Goal: Task Accomplishment & Management: Manage account settings

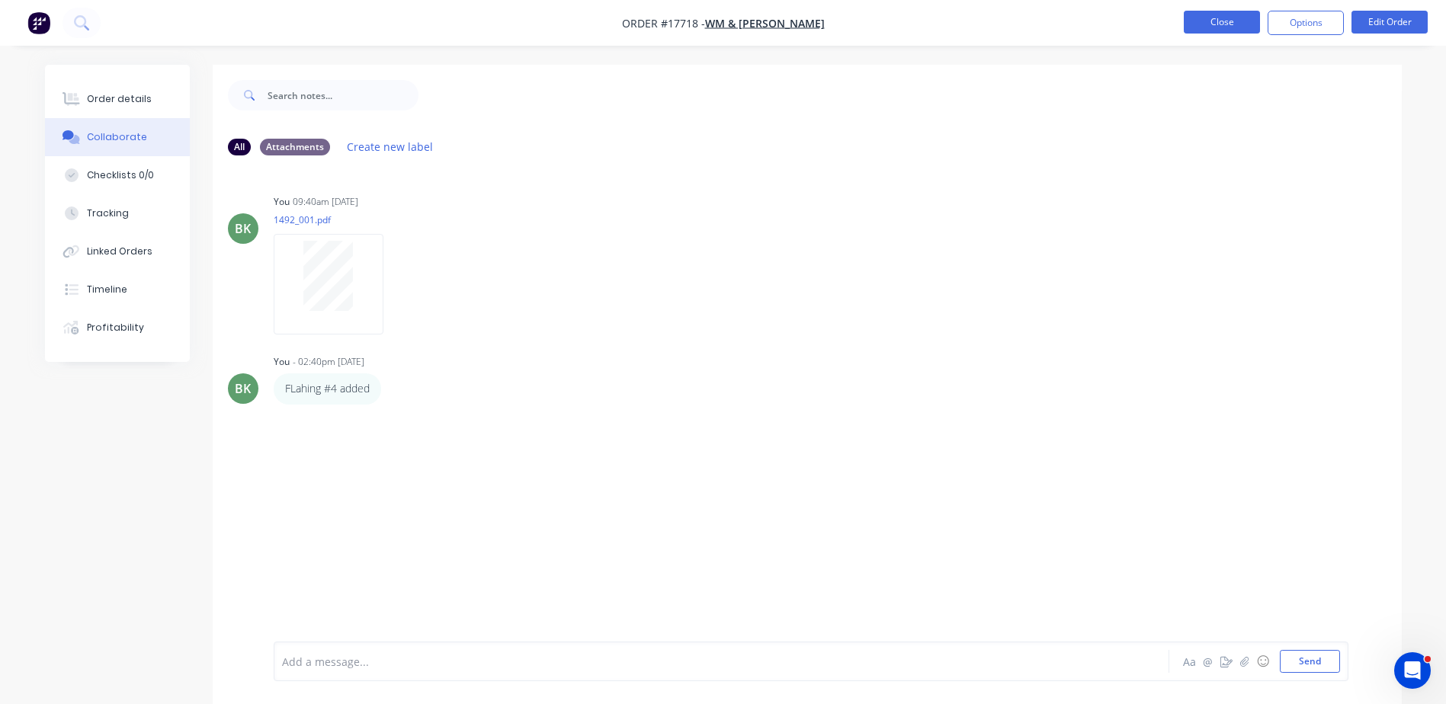
click at [1230, 31] on button "Close" at bounding box center [1222, 22] width 76 height 23
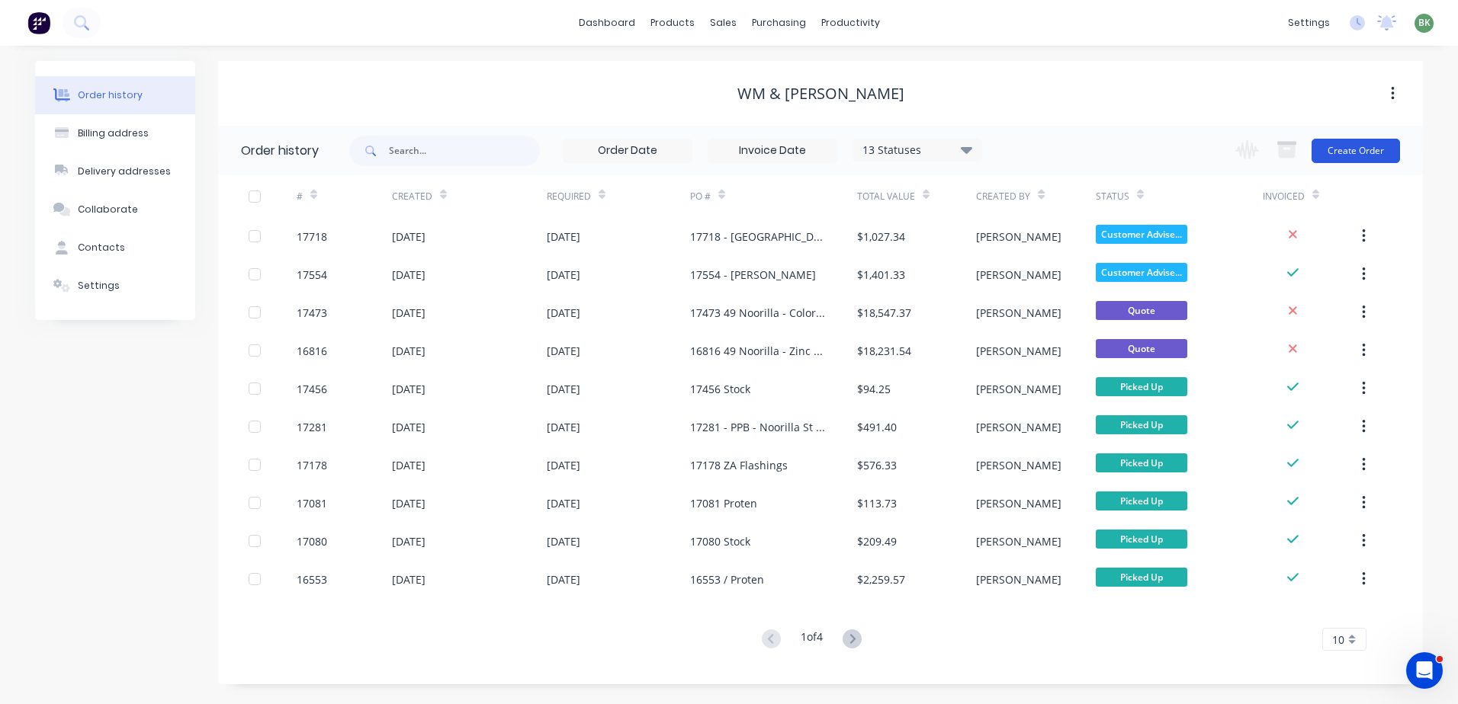
click at [1372, 149] on button "Create Order" at bounding box center [1355, 151] width 88 height 24
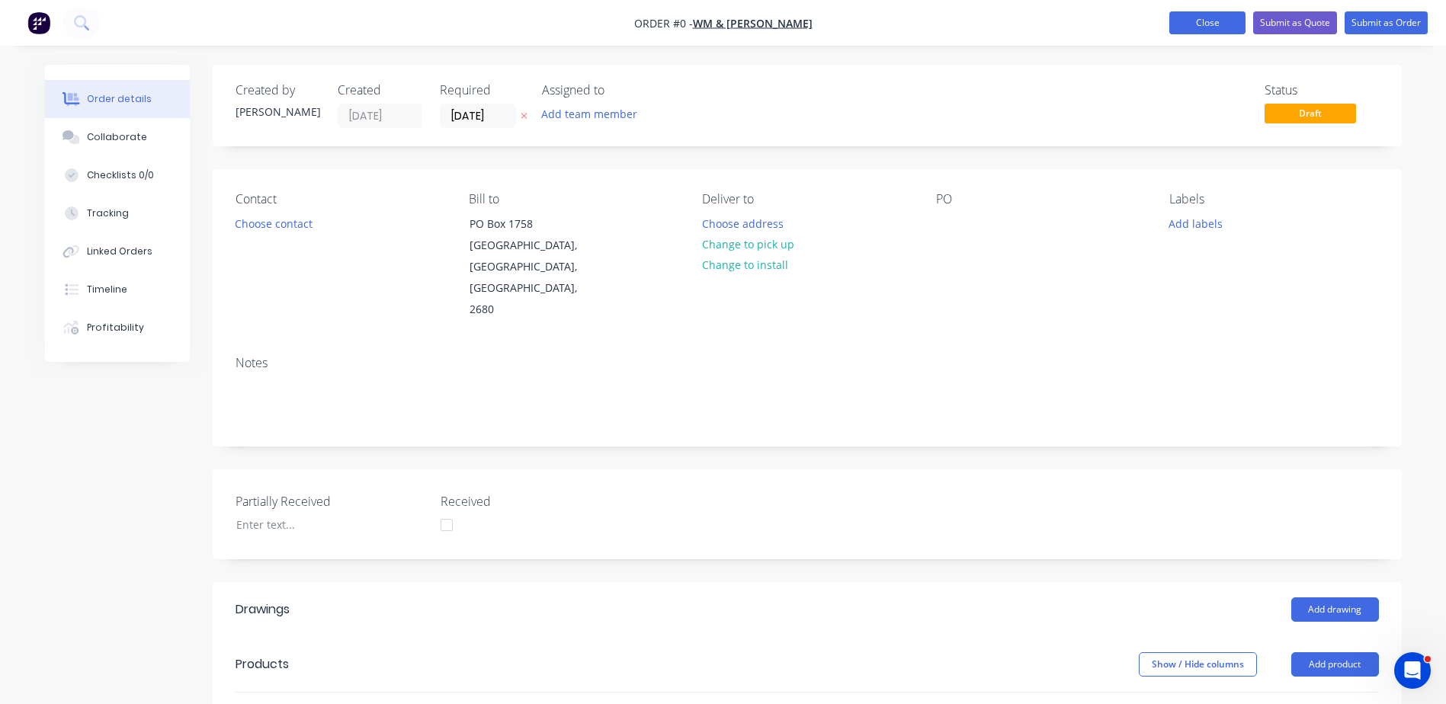
click at [1181, 19] on button "Close" at bounding box center [1208, 22] width 76 height 23
click at [1230, 22] on button "Close" at bounding box center [1208, 22] width 76 height 23
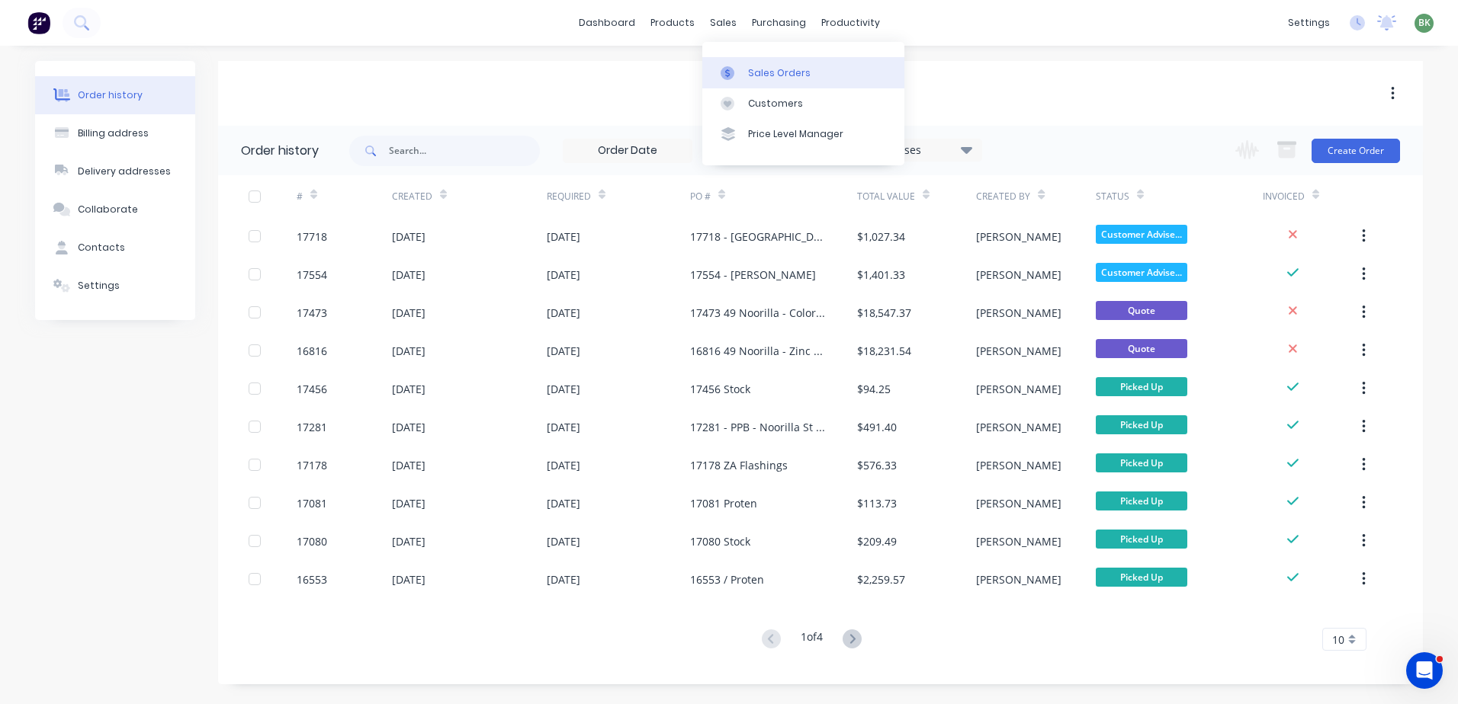
click at [759, 73] on div "Sales Orders" at bounding box center [779, 73] width 63 height 14
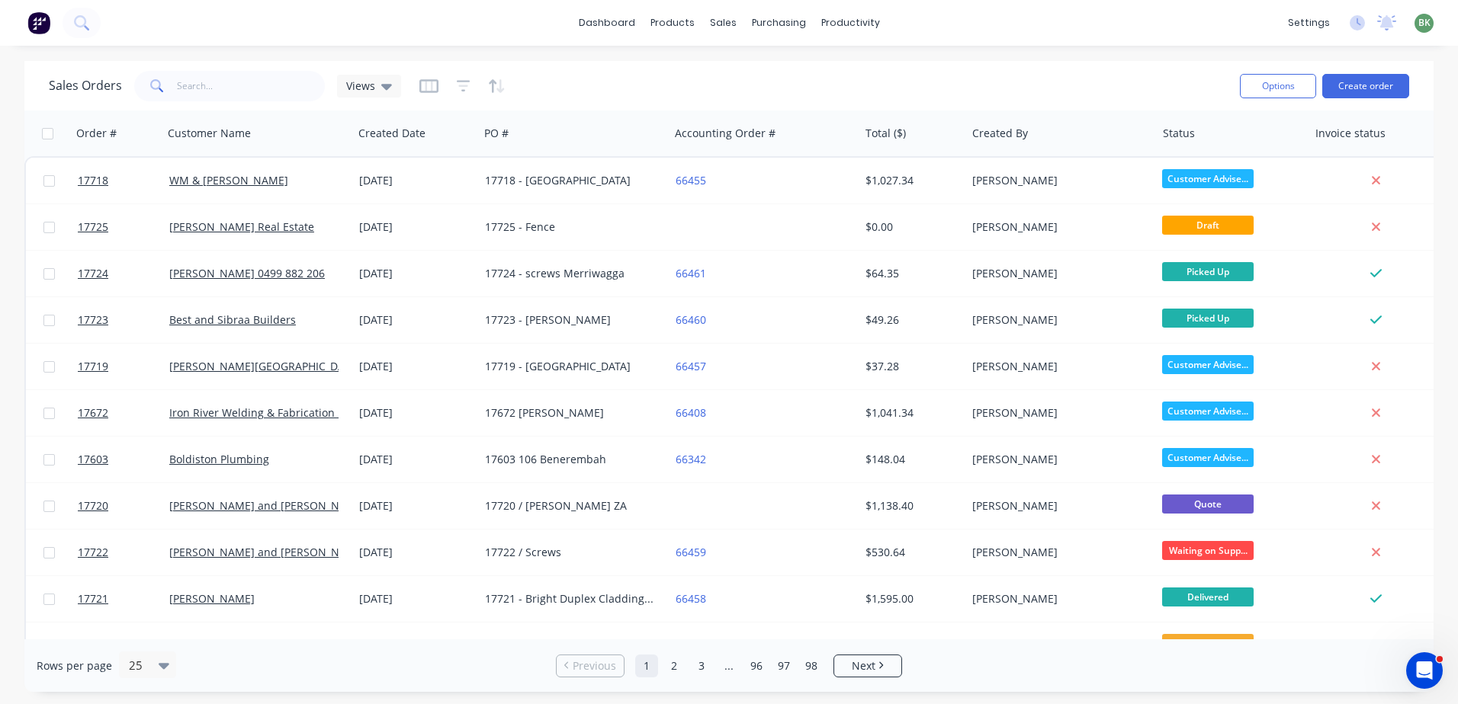
click at [1373, 99] on div "Options Create order" at bounding box center [1321, 85] width 175 height 37
click at [1372, 90] on button "Create order" at bounding box center [1365, 86] width 87 height 24
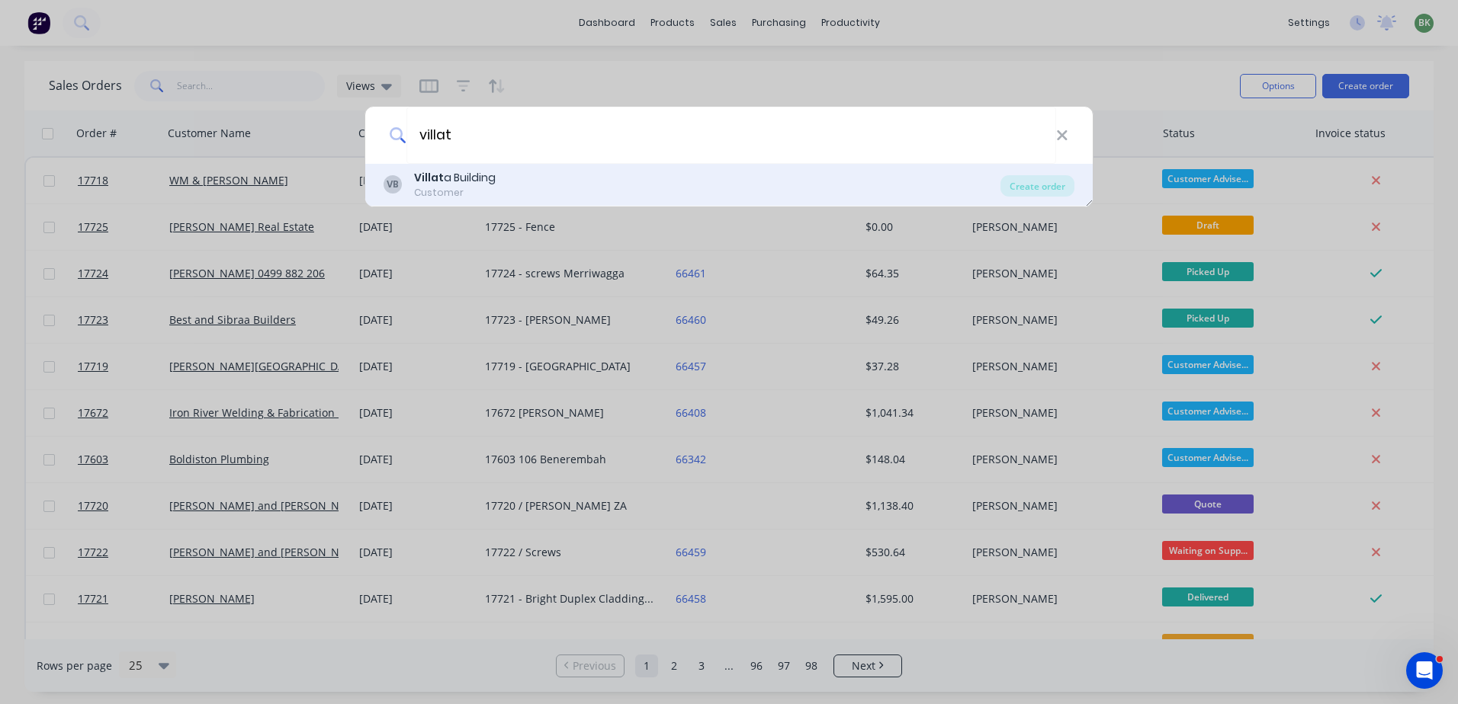
type input "villat"
click at [465, 178] on div "Villat a Building" at bounding box center [455, 178] width 82 height 16
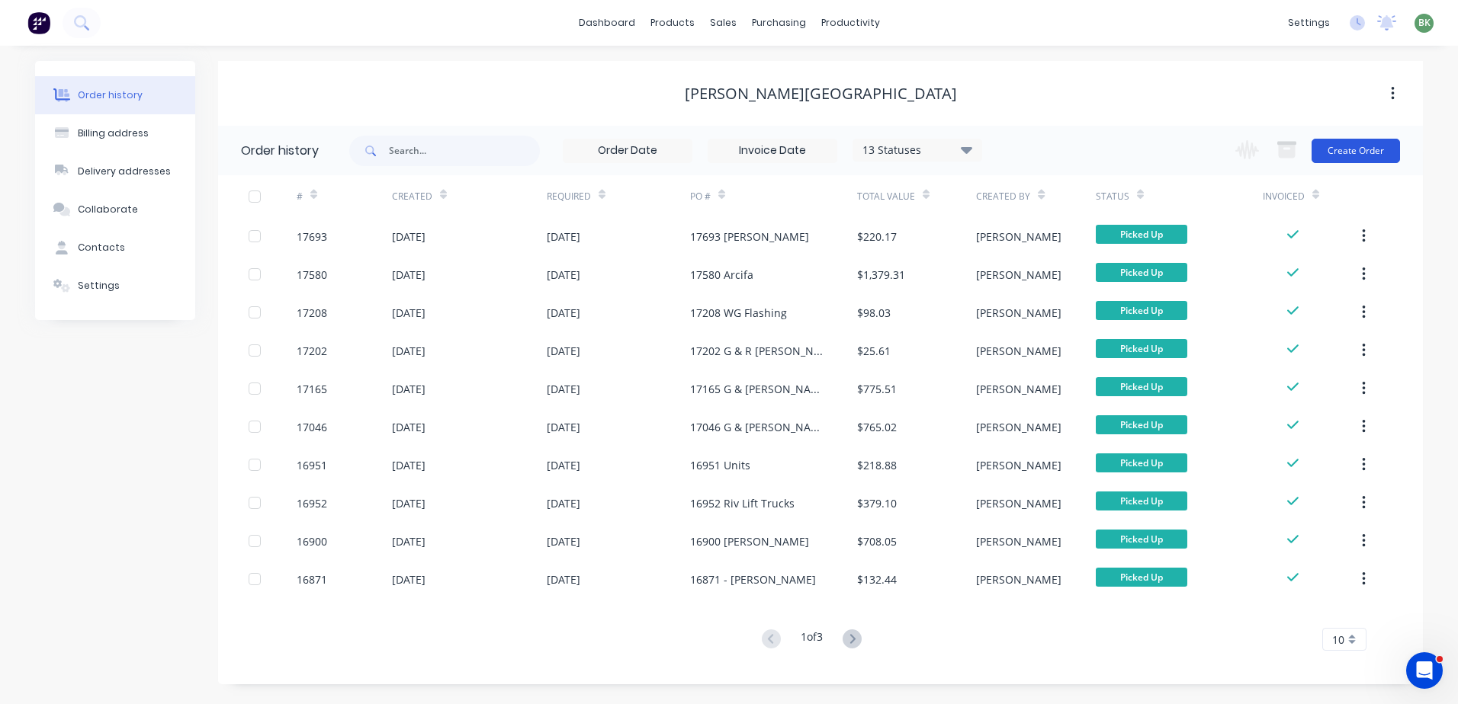
click at [1359, 149] on button "Create Order" at bounding box center [1355, 151] width 88 height 24
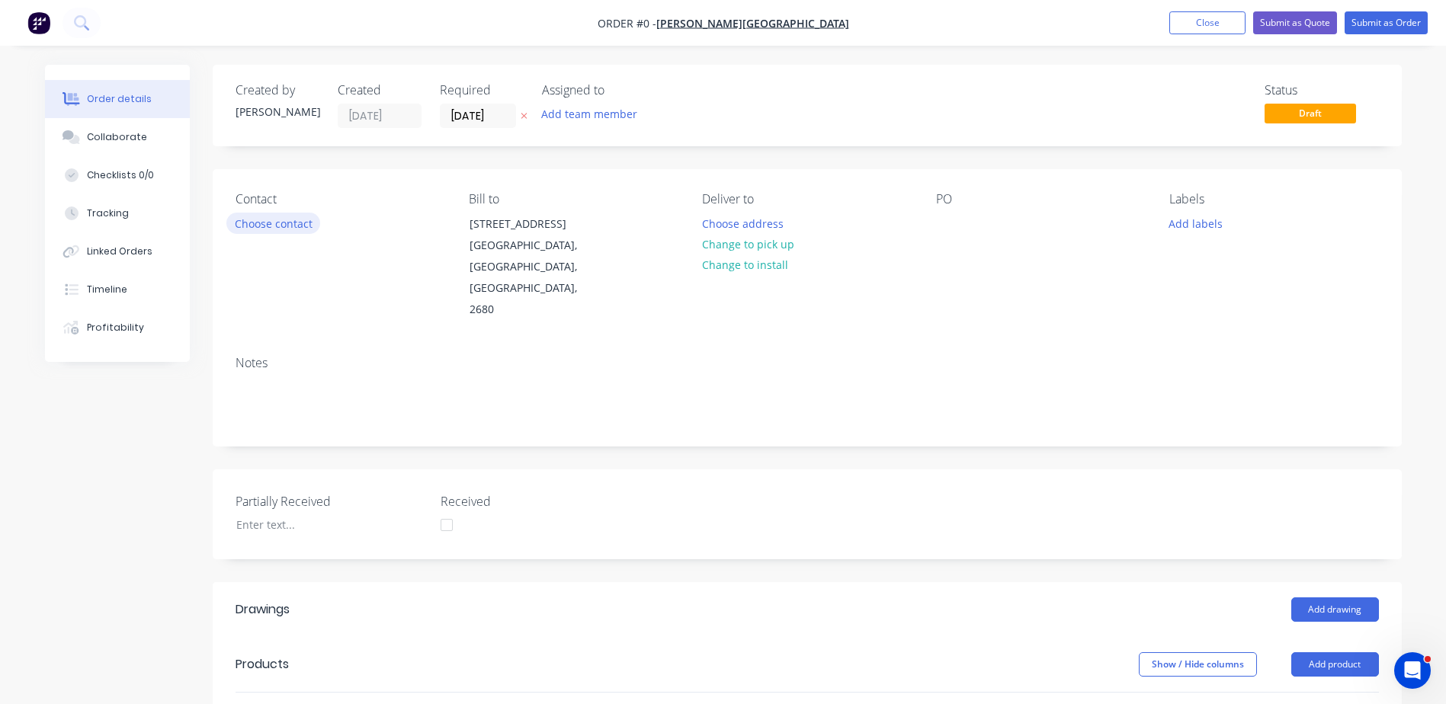
click at [262, 223] on button "Choose contact" at bounding box center [273, 223] width 94 height 21
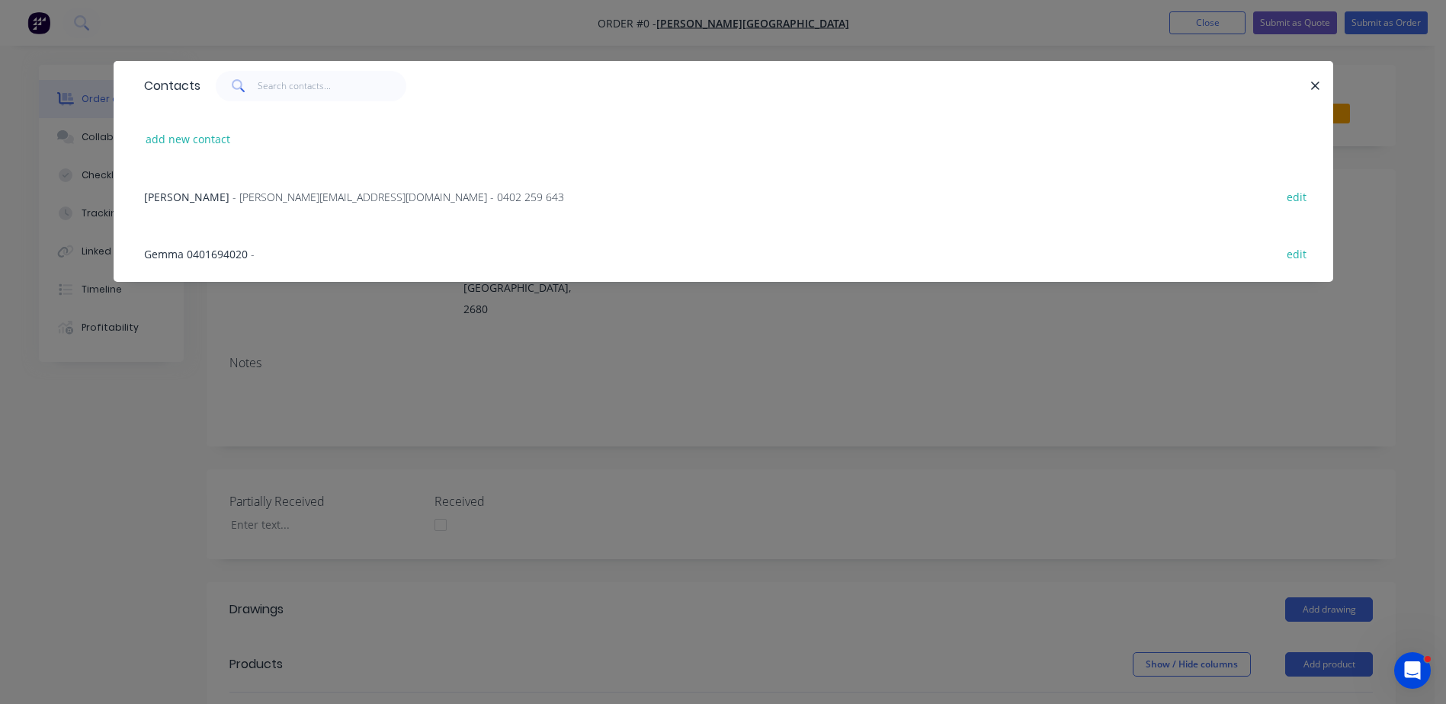
click at [246, 192] on span "- villata.building@bigpond.com - 0402 259 643" at bounding box center [399, 197] width 332 height 14
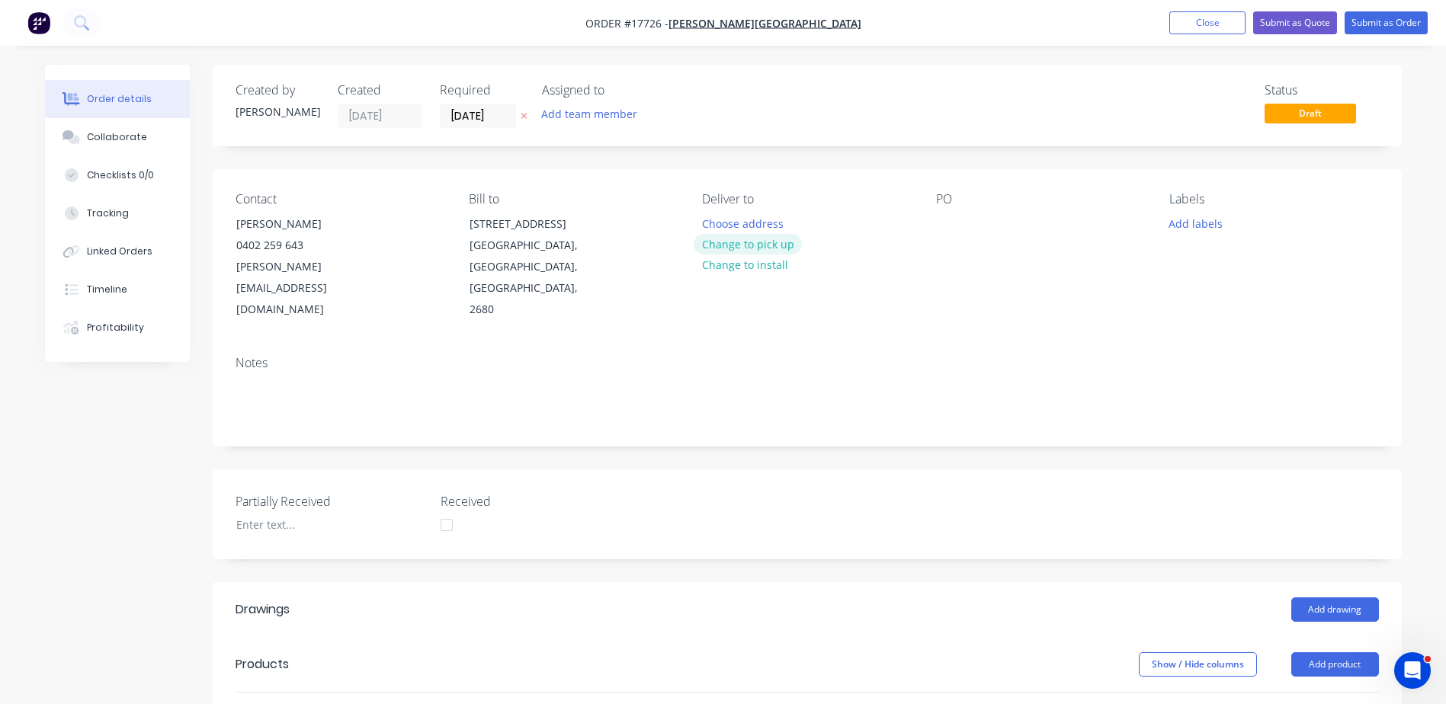
click at [774, 245] on button "Change to pick up" at bounding box center [748, 244] width 108 height 21
click at [960, 218] on div at bounding box center [948, 224] width 24 height 22
click at [1345, 598] on button "Add drawing" at bounding box center [1336, 610] width 88 height 24
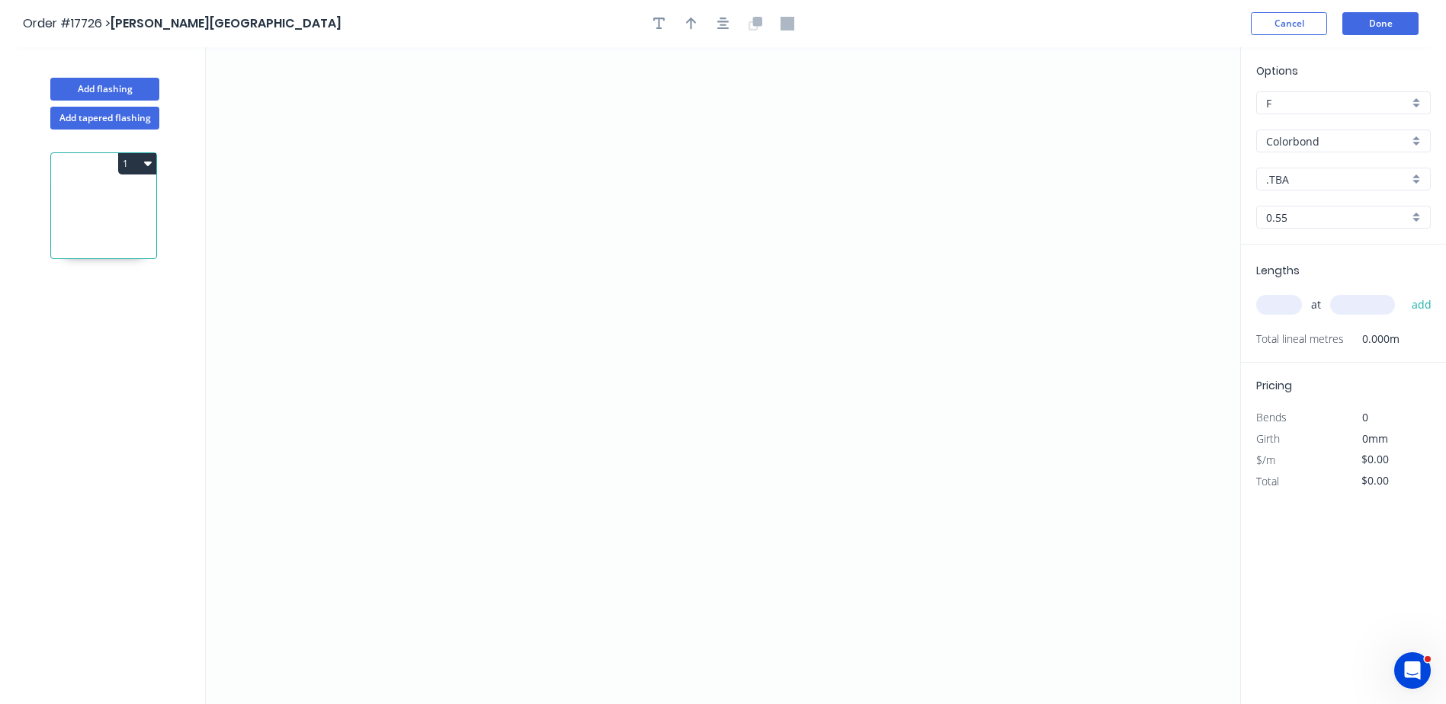
click at [1422, 181] on div ".TBA" at bounding box center [1343, 179] width 175 height 23
click at [1312, 287] on div "Surfmist" at bounding box center [1343, 284] width 173 height 27
type input "Surfmist"
click at [286, 310] on icon "0" at bounding box center [723, 375] width 1035 height 657
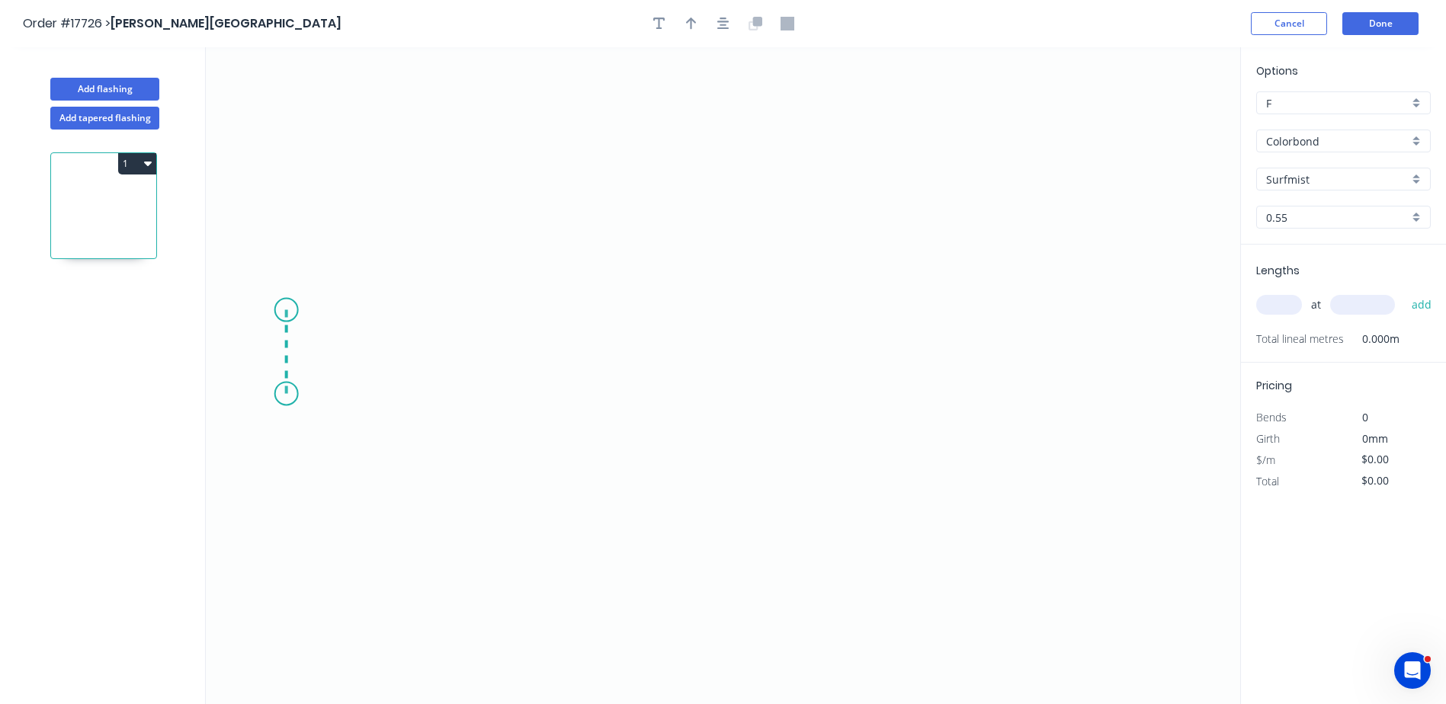
click at [286, 394] on icon "0" at bounding box center [723, 375] width 1035 height 657
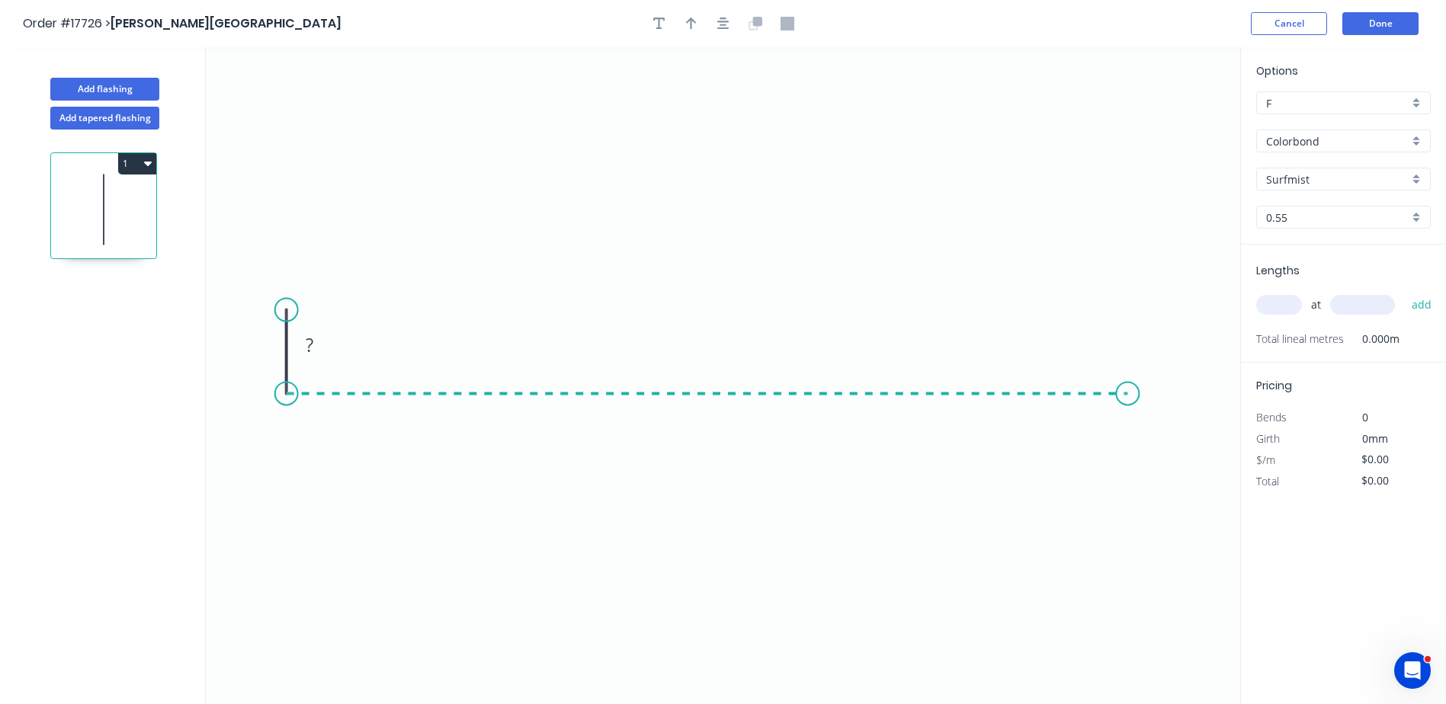
click at [1128, 393] on icon "0 ?" at bounding box center [723, 375] width 1035 height 657
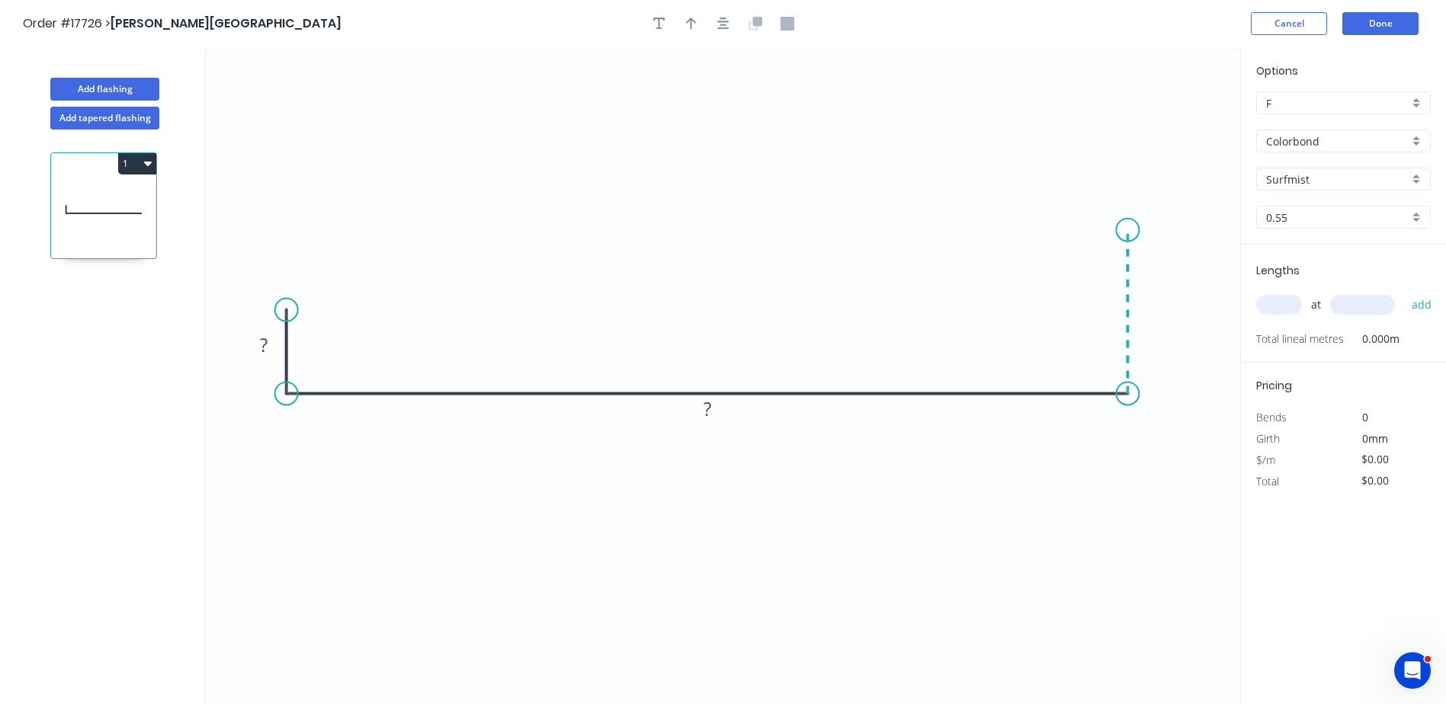
click at [1128, 230] on icon "0 ? ?" at bounding box center [723, 375] width 1035 height 657
click at [1160, 275] on div "Crush & Fold" at bounding box center [1204, 279] width 153 height 31
click at [1144, 303] on rect at bounding box center [1150, 305] width 30 height 21
click at [1285, 303] on input "text" at bounding box center [1279, 305] width 46 height 20
type input "$23.51"
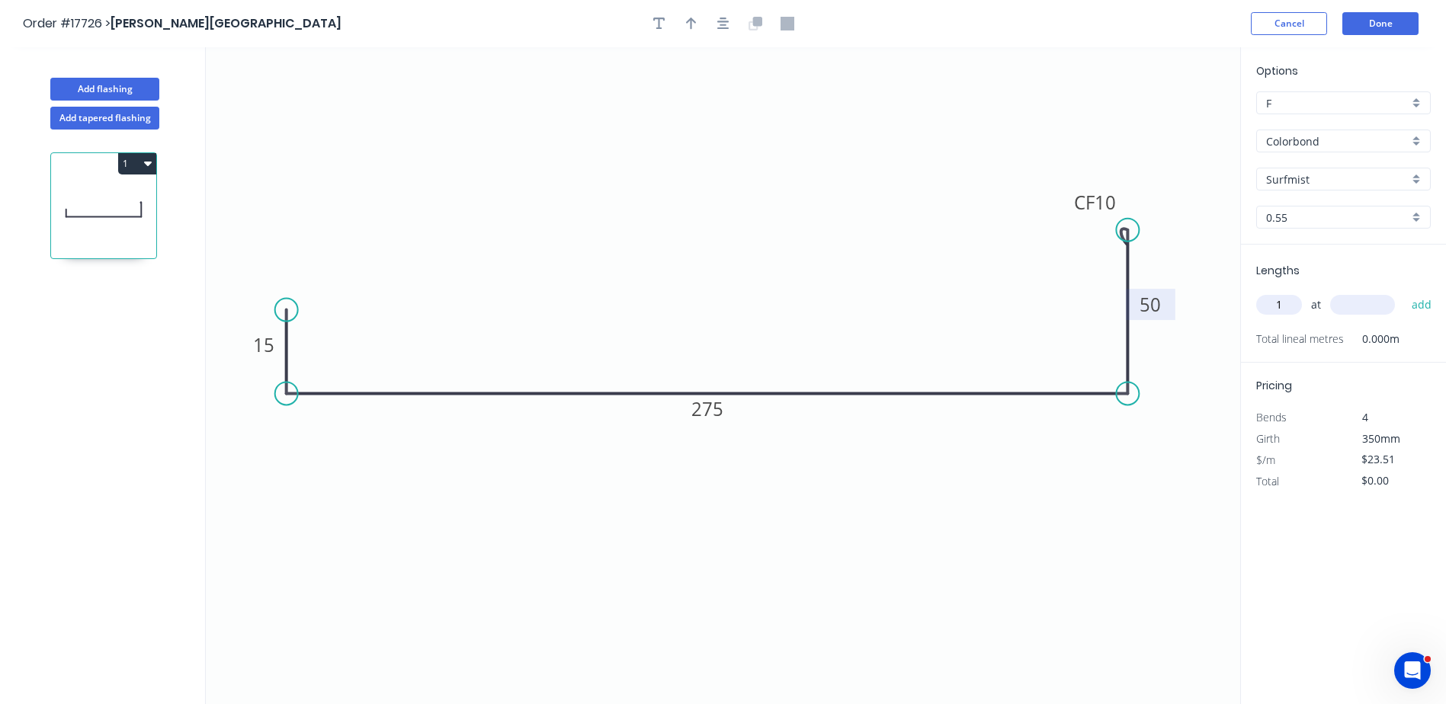
type input "1"
type input "2550"
click at [1420, 310] on button "add" at bounding box center [1422, 305] width 36 height 26
type input "$59.95"
click at [1267, 310] on input "text" at bounding box center [1279, 305] width 46 height 20
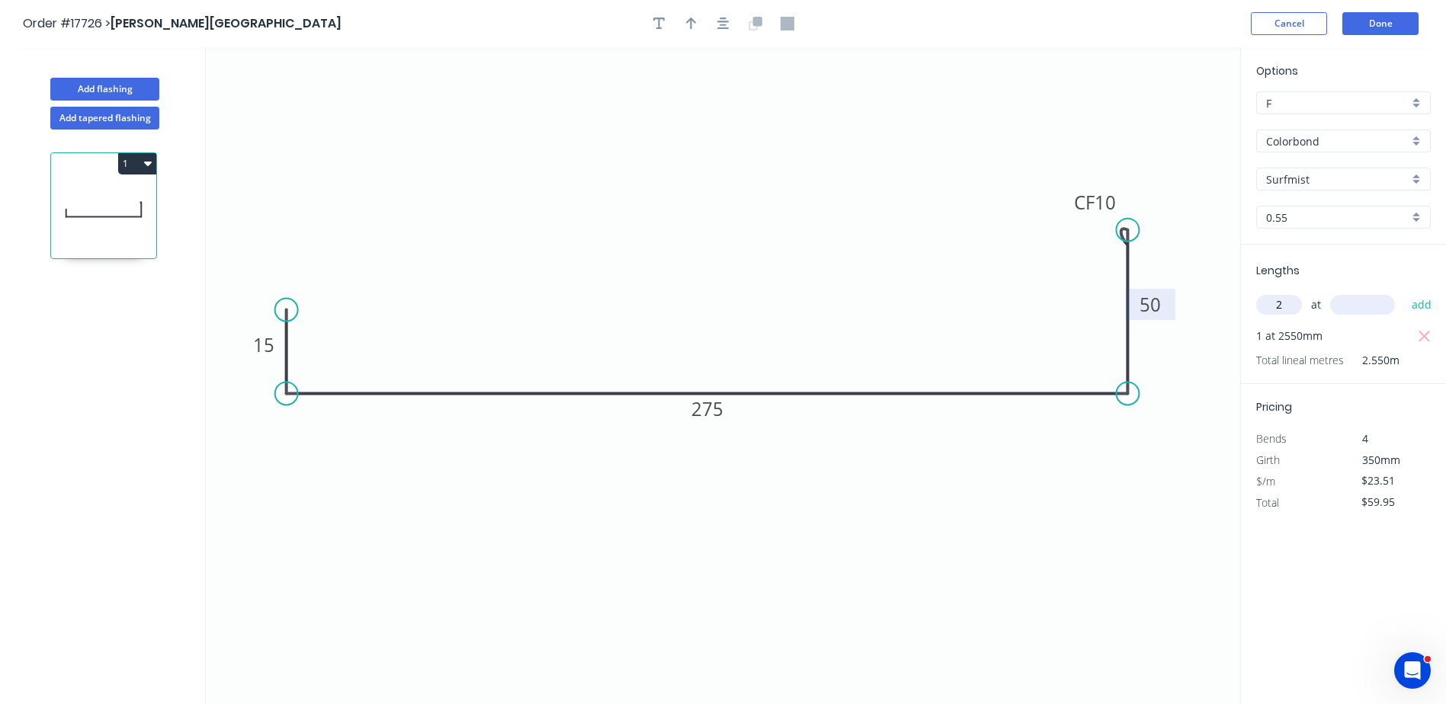
type input "2"
type input "2200"
click at [1404, 292] on button "add" at bounding box center [1422, 305] width 36 height 26
type input "$163.39"
click at [724, 25] on icon "button" at bounding box center [723, 24] width 12 height 12
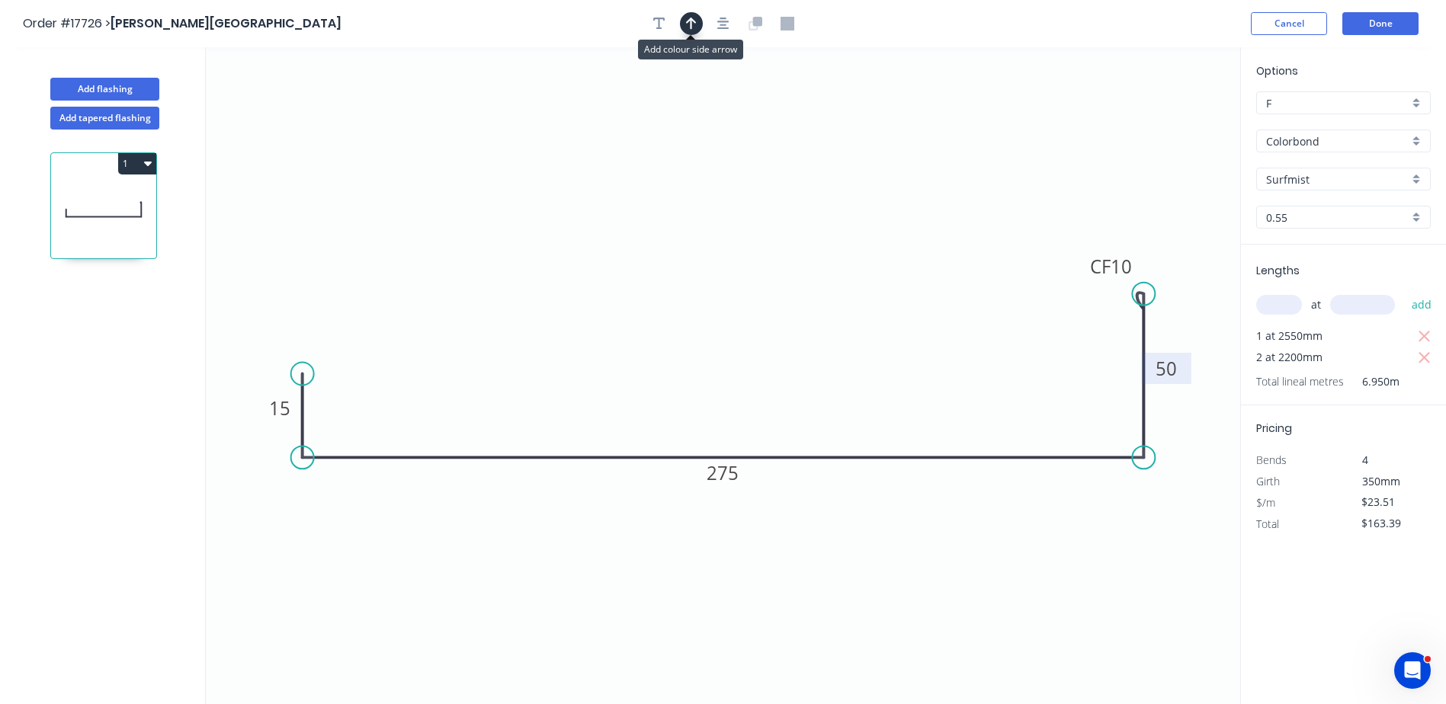
click at [698, 24] on button "button" at bounding box center [691, 23] width 23 height 23
drag, startPoint x: 1165, startPoint y: 120, endPoint x: 867, endPoint y: 561, distance: 532.0
click at [885, 560] on icon at bounding box center [892, 553] width 14 height 49
click at [867, 561] on icon at bounding box center [868, 542] width 14 height 49
click at [867, 561] on icon at bounding box center [880, 547] width 44 height 44
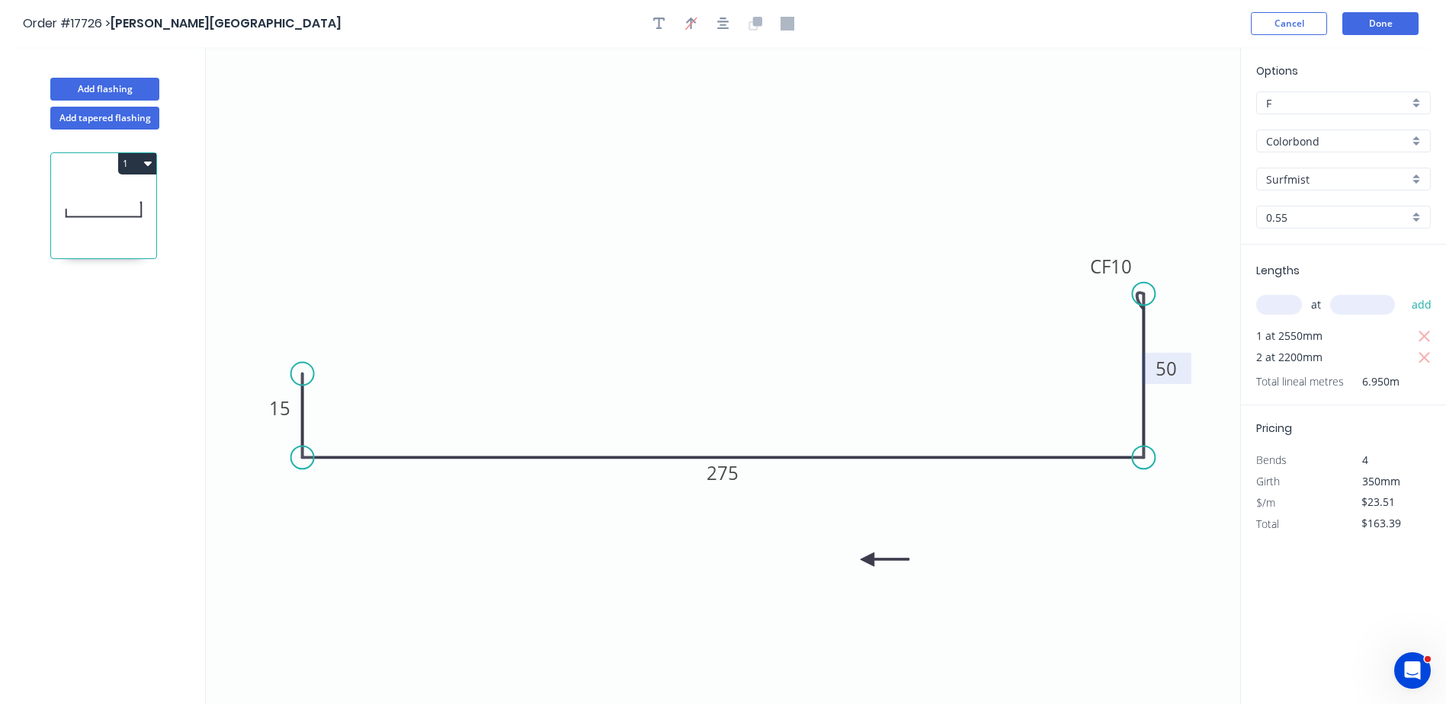
click at [867, 561] on icon at bounding box center [885, 560] width 49 height 14
click at [867, 561] on icon at bounding box center [880, 572] width 44 height 44
click at [135, 88] on button "Add flashing" at bounding box center [104, 89] width 109 height 23
type input "$0.00"
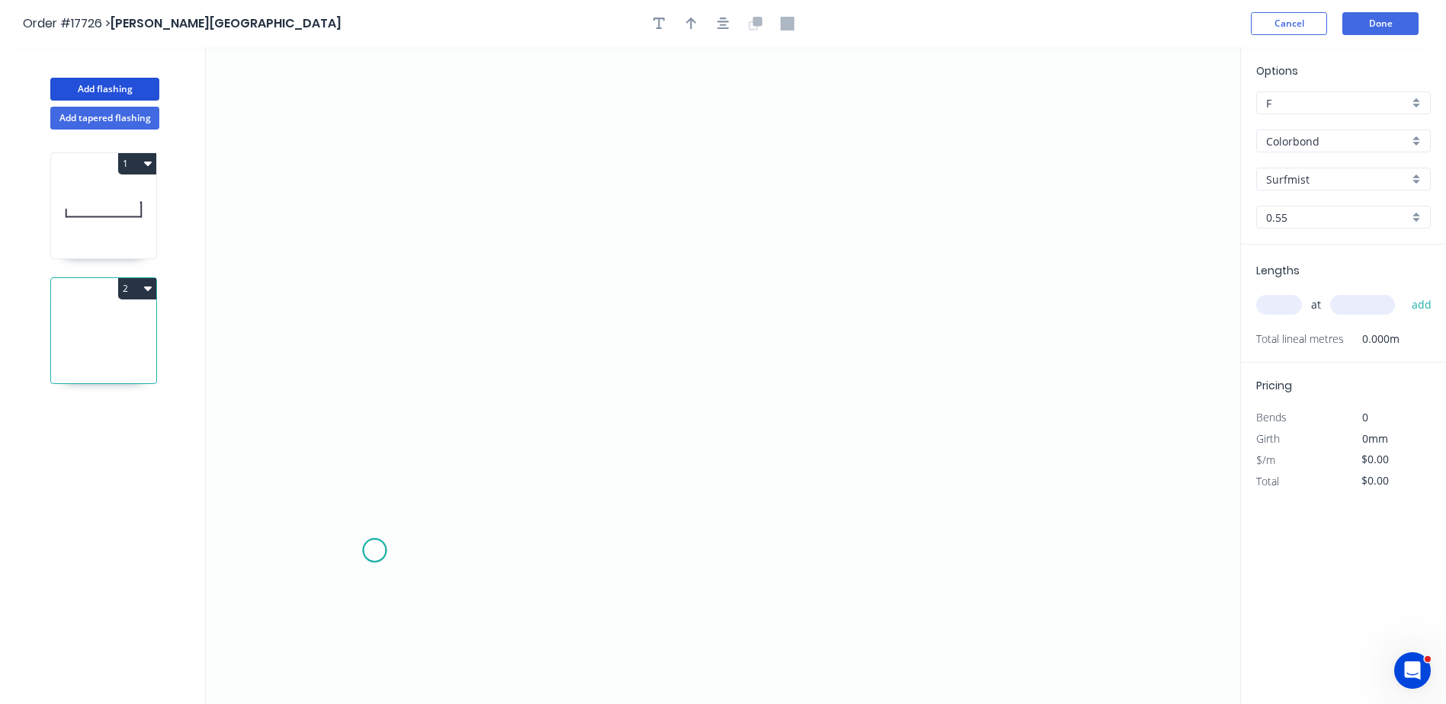
drag, startPoint x: 374, startPoint y: 551, endPoint x: 351, endPoint y: 335, distance: 217.7
click at [374, 540] on icon "0" at bounding box center [723, 375] width 1035 height 657
click at [361, 239] on icon "0" at bounding box center [723, 375] width 1035 height 657
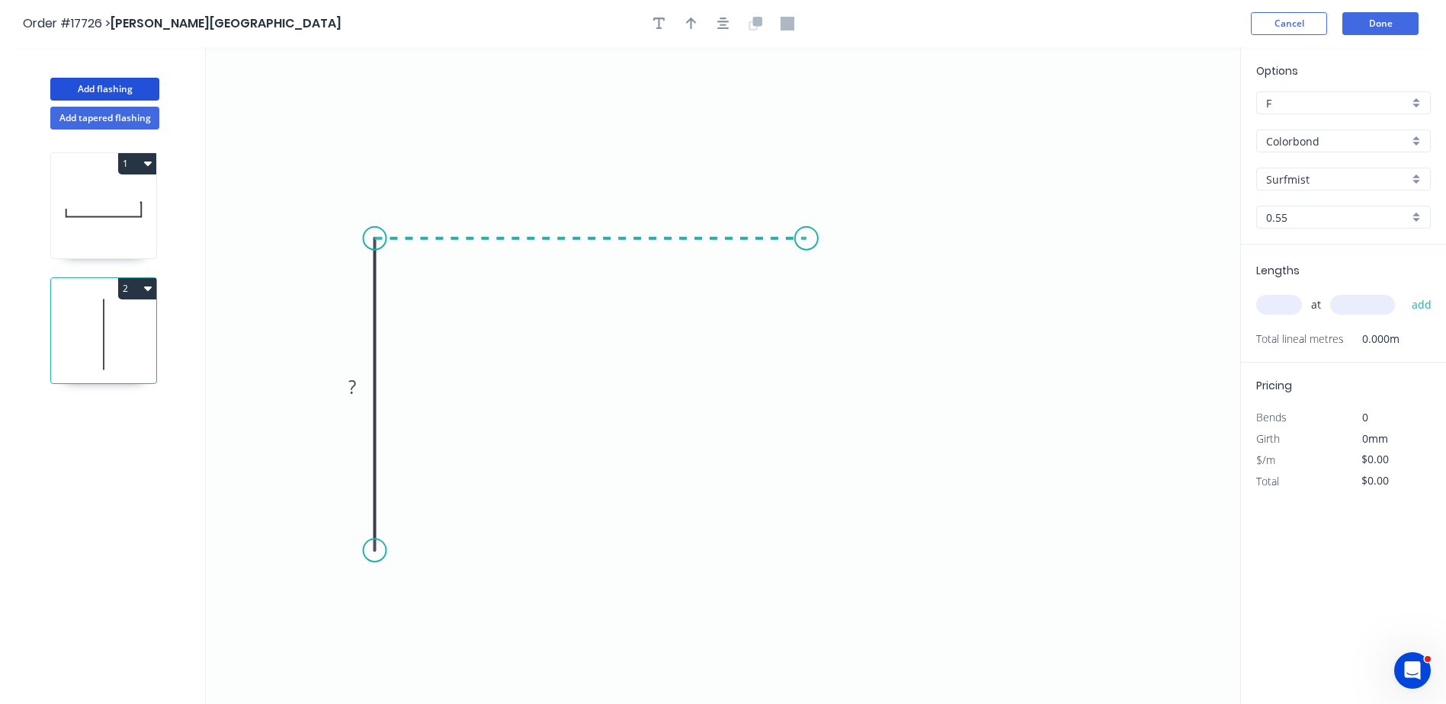
click at [807, 229] on icon "0 ?" at bounding box center [723, 375] width 1035 height 657
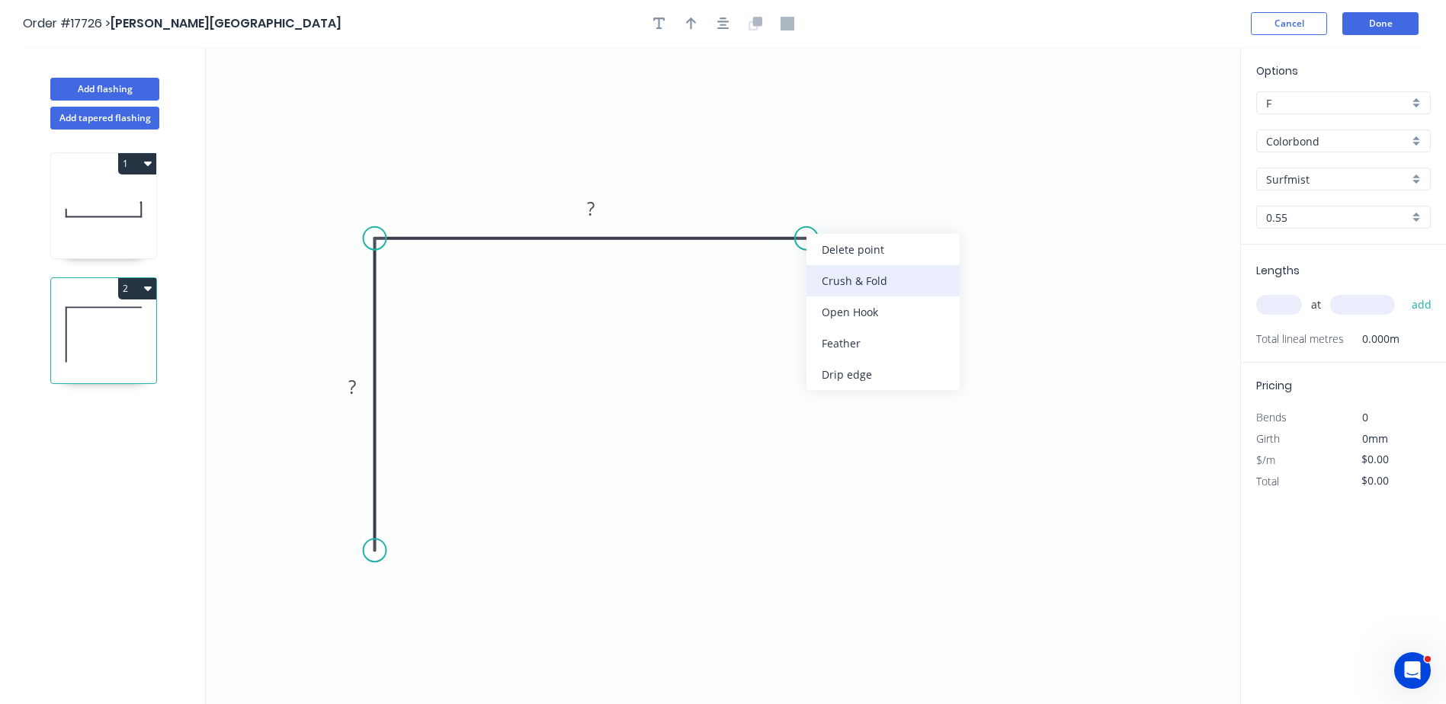
click at [834, 287] on div "Crush & Fold" at bounding box center [883, 280] width 153 height 31
click at [834, 290] on div "Flip bend" at bounding box center [874, 288] width 153 height 31
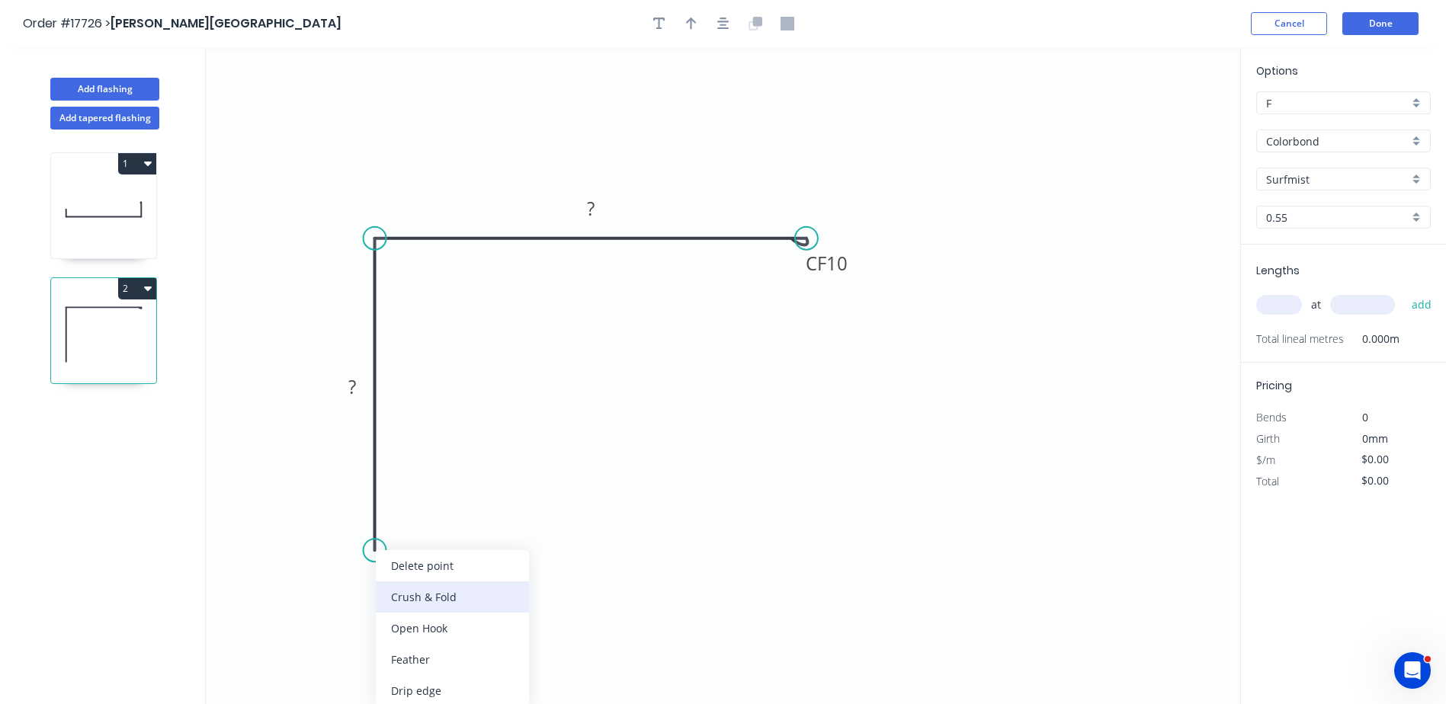
click at [426, 592] on div "Crush & Fold" at bounding box center [452, 597] width 153 height 31
click at [355, 400] on rect at bounding box center [352, 386] width 50 height 31
click at [355, 394] on tspan "?" at bounding box center [352, 384] width 8 height 25
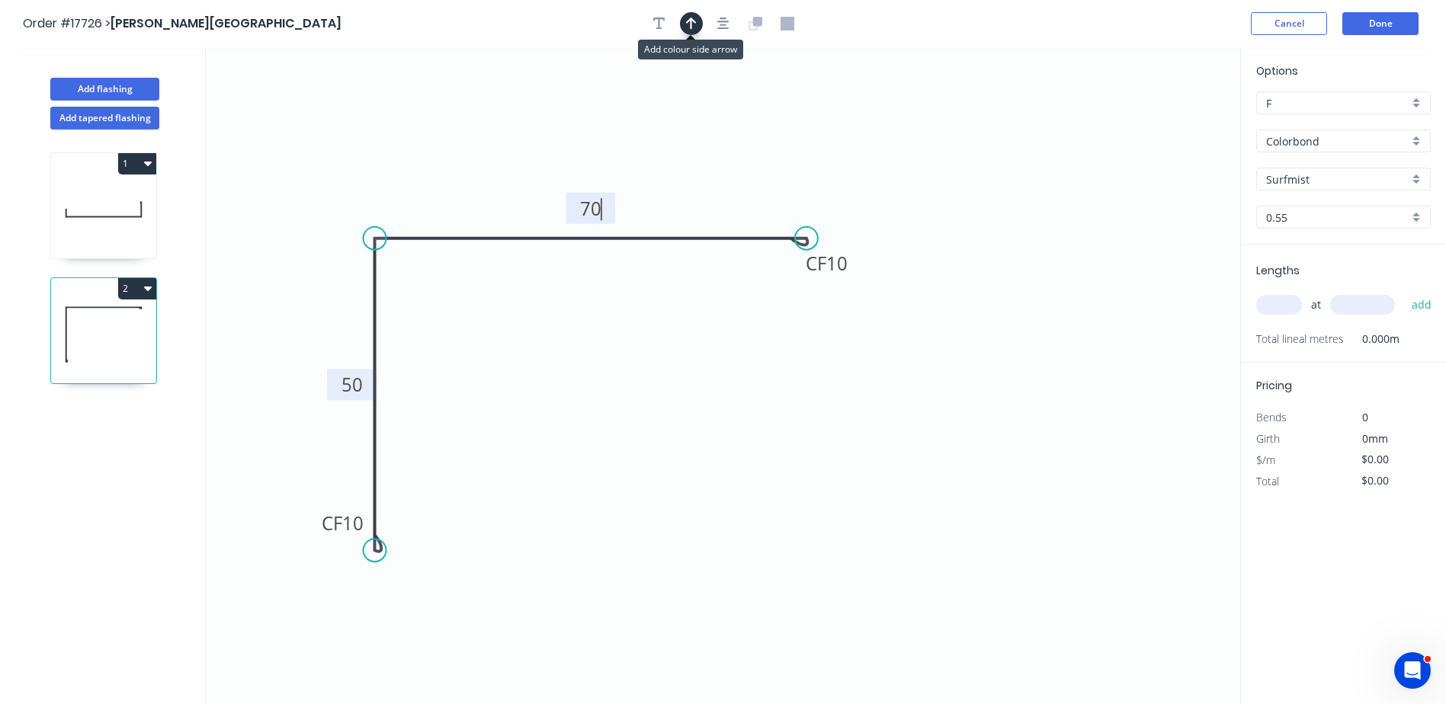
click at [687, 27] on icon "button" at bounding box center [691, 24] width 11 height 14
type input "$16.62"
click at [728, 25] on icon "button" at bounding box center [723, 24] width 12 height 14
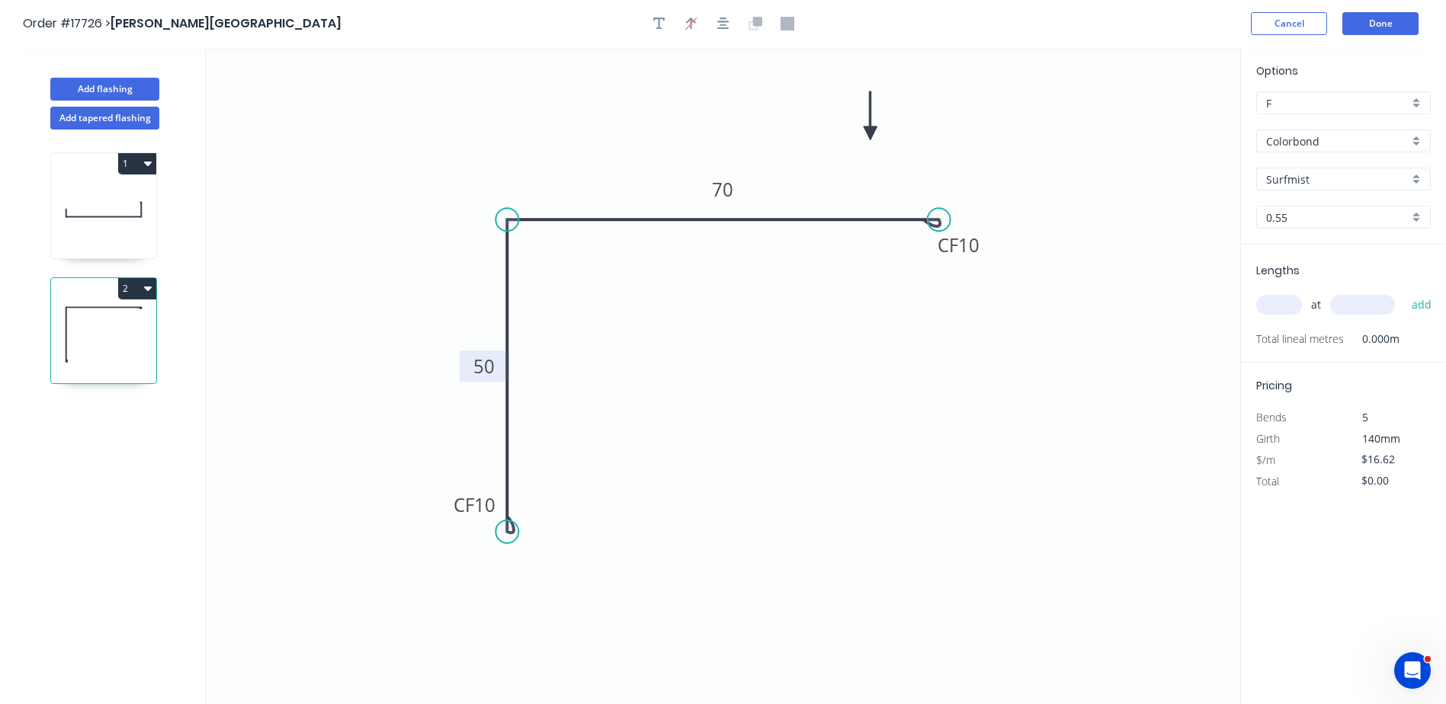
drag, startPoint x: 1166, startPoint y: 119, endPoint x: 871, endPoint y: 133, distance: 295.4
click at [871, 133] on icon at bounding box center [871, 115] width 14 height 49
click at [1291, 303] on input "text" at bounding box center [1279, 305] width 46 height 20
type input "2"
type input "2800"
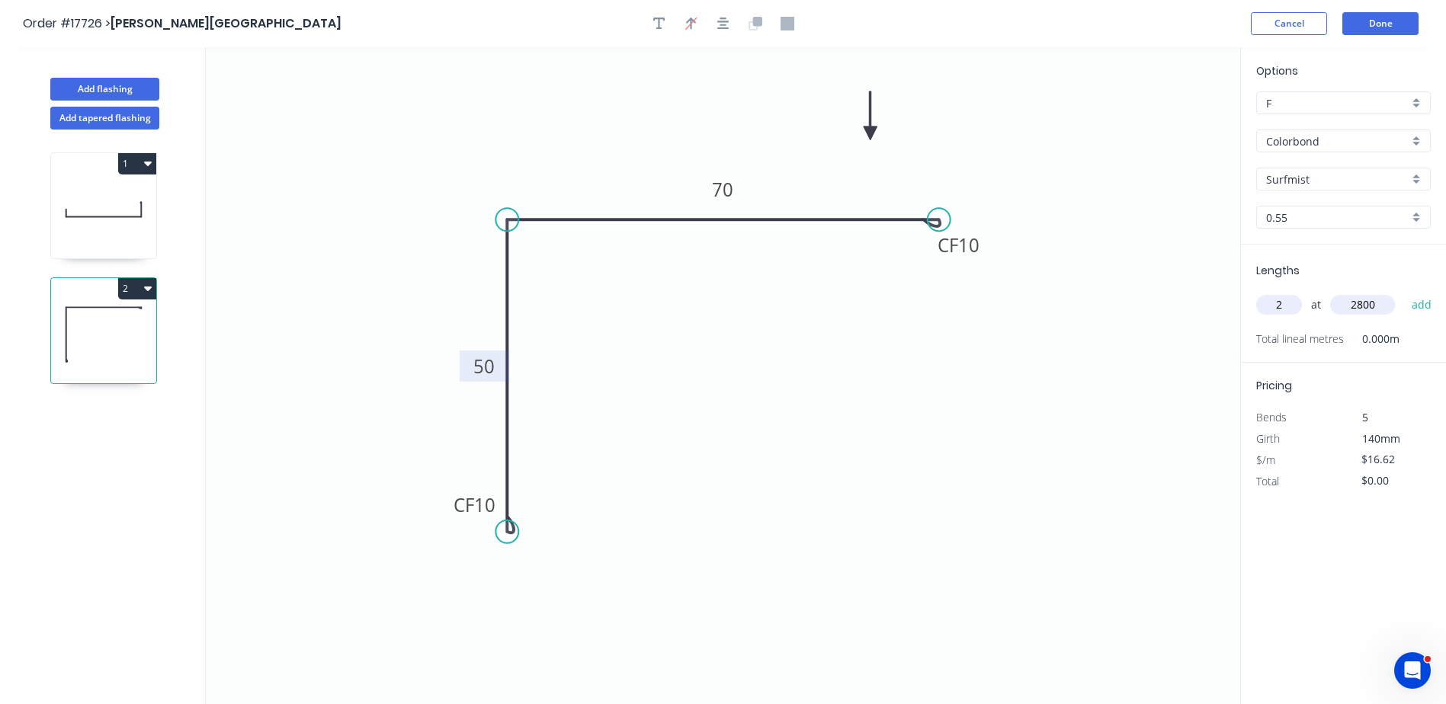
click at [1404, 292] on button "add" at bounding box center [1422, 305] width 36 height 26
type input "$93.07"
click at [122, 90] on button "Add flashing" at bounding box center [104, 89] width 109 height 23
type input "$0.00"
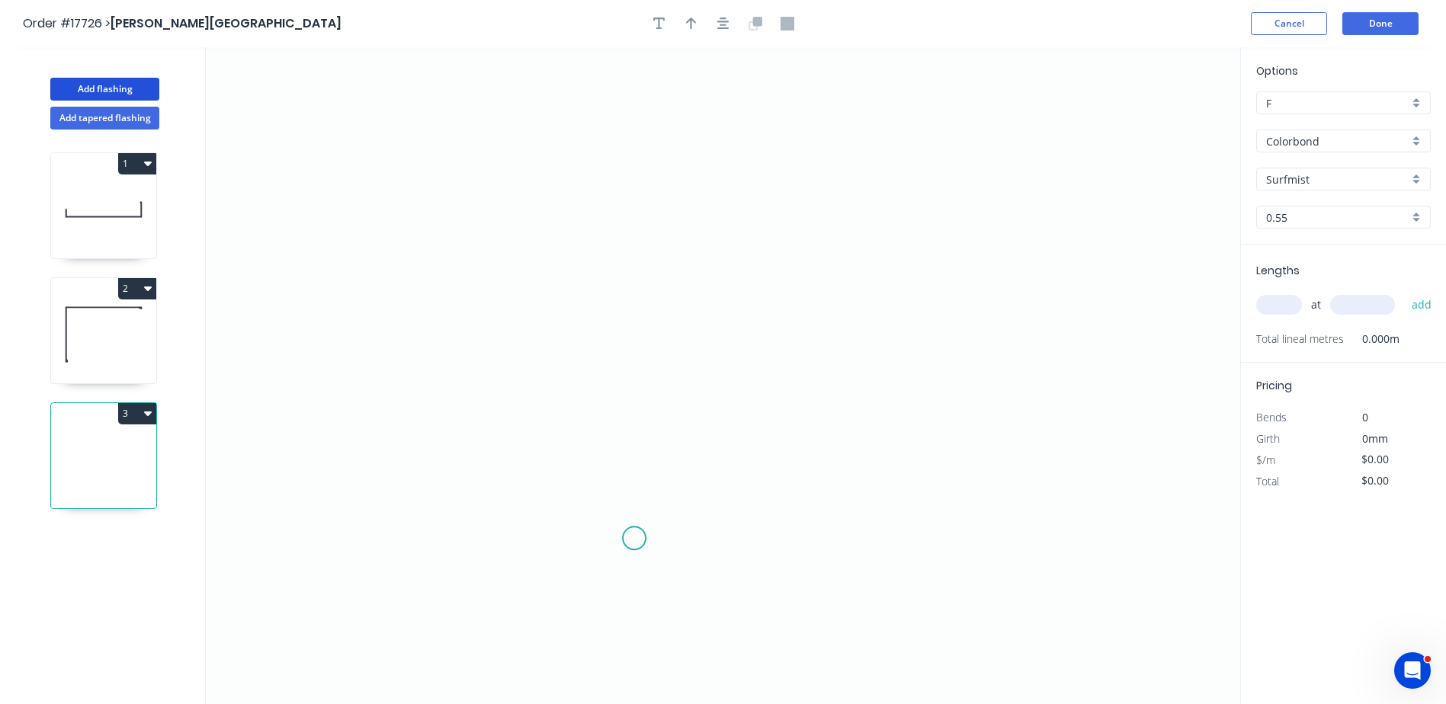
click at [624, 536] on icon "0" at bounding box center [723, 375] width 1035 height 657
click at [622, 245] on icon "0" at bounding box center [723, 375] width 1035 height 657
click at [935, 248] on icon "0 ?" at bounding box center [723, 375] width 1035 height 657
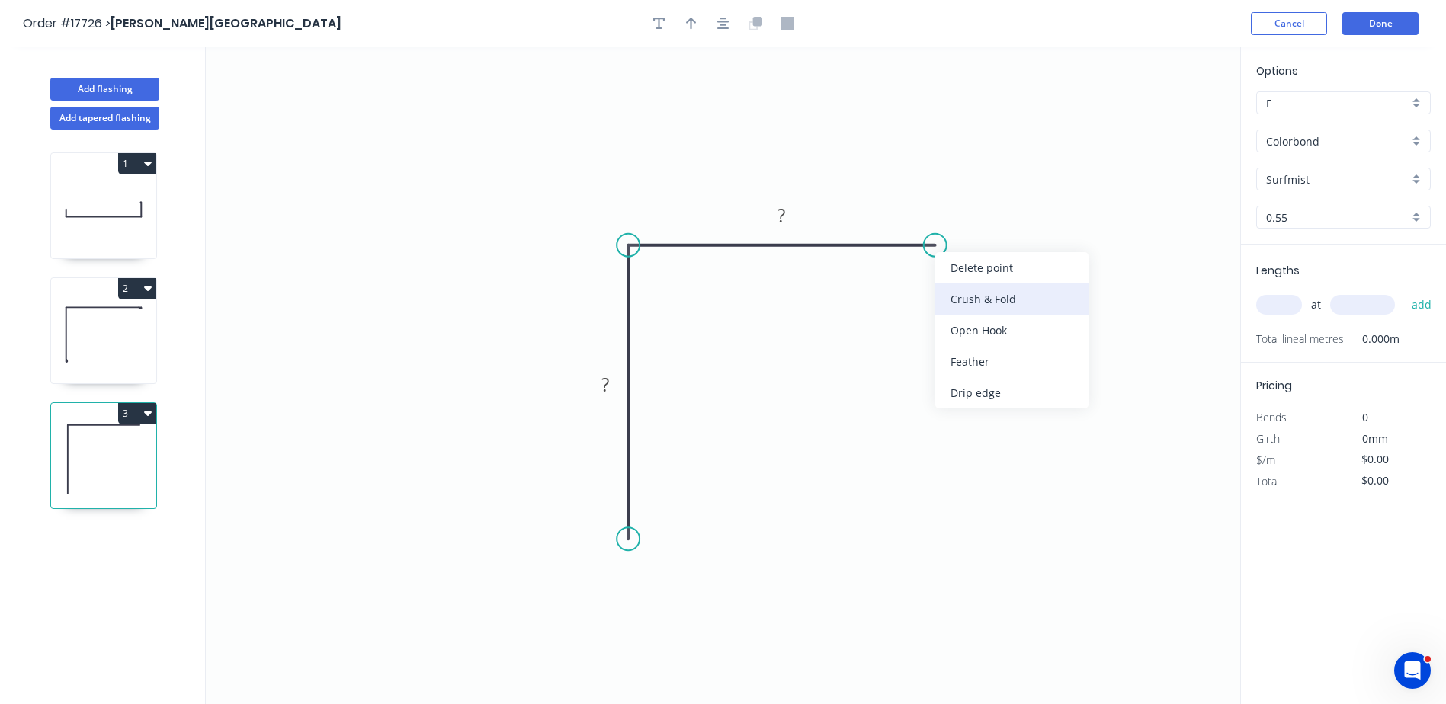
click at [984, 302] on div "Crush & Fold" at bounding box center [1011, 299] width 153 height 31
click at [969, 293] on div "Flip bend" at bounding box center [1010, 295] width 153 height 31
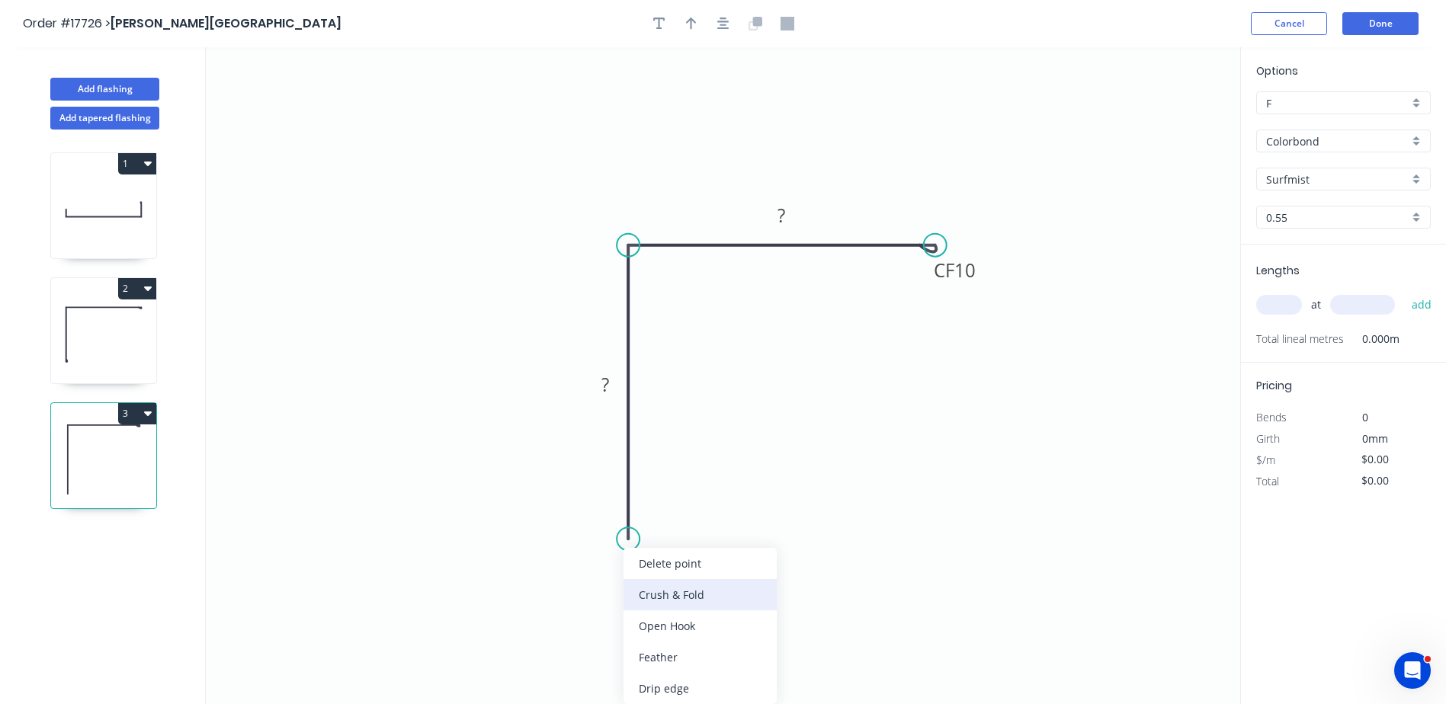
click at [691, 591] on div "Crush & Fold" at bounding box center [700, 594] width 153 height 31
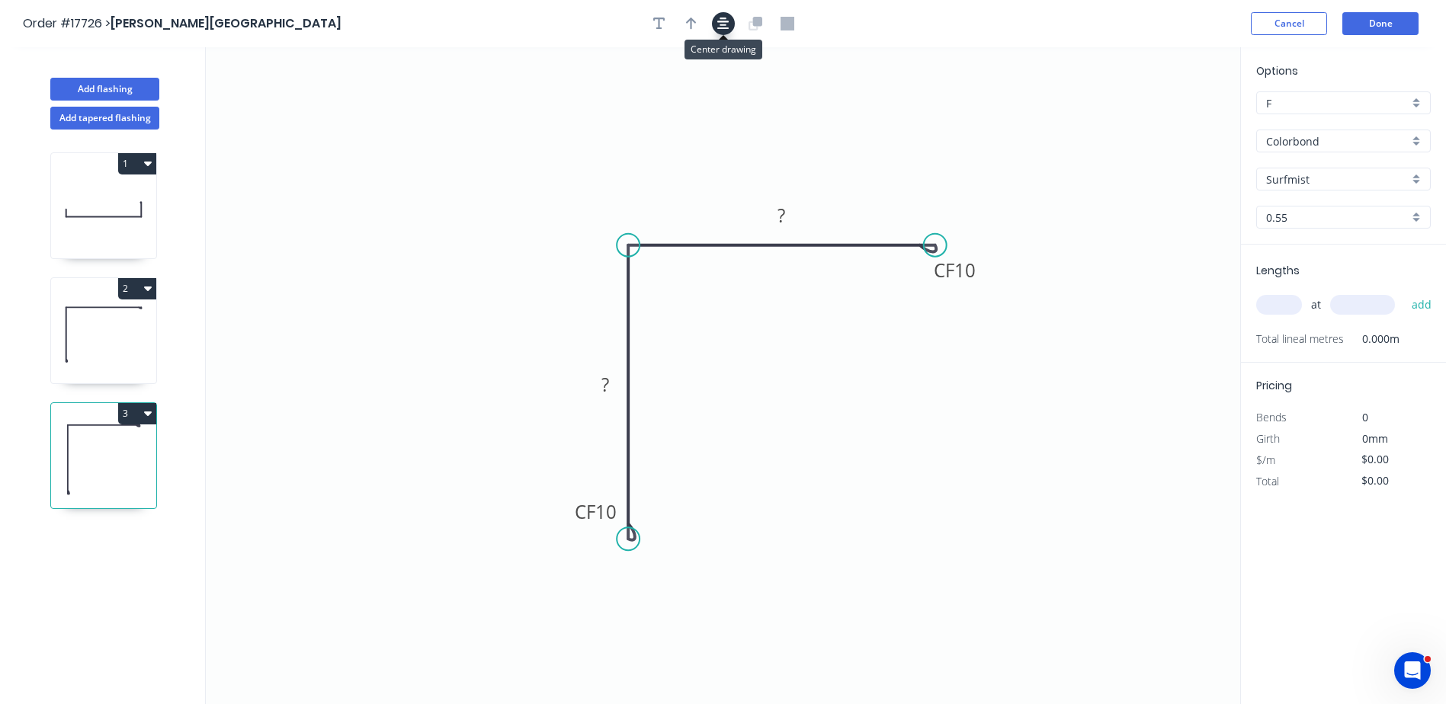
click at [728, 21] on icon "button" at bounding box center [723, 24] width 12 height 12
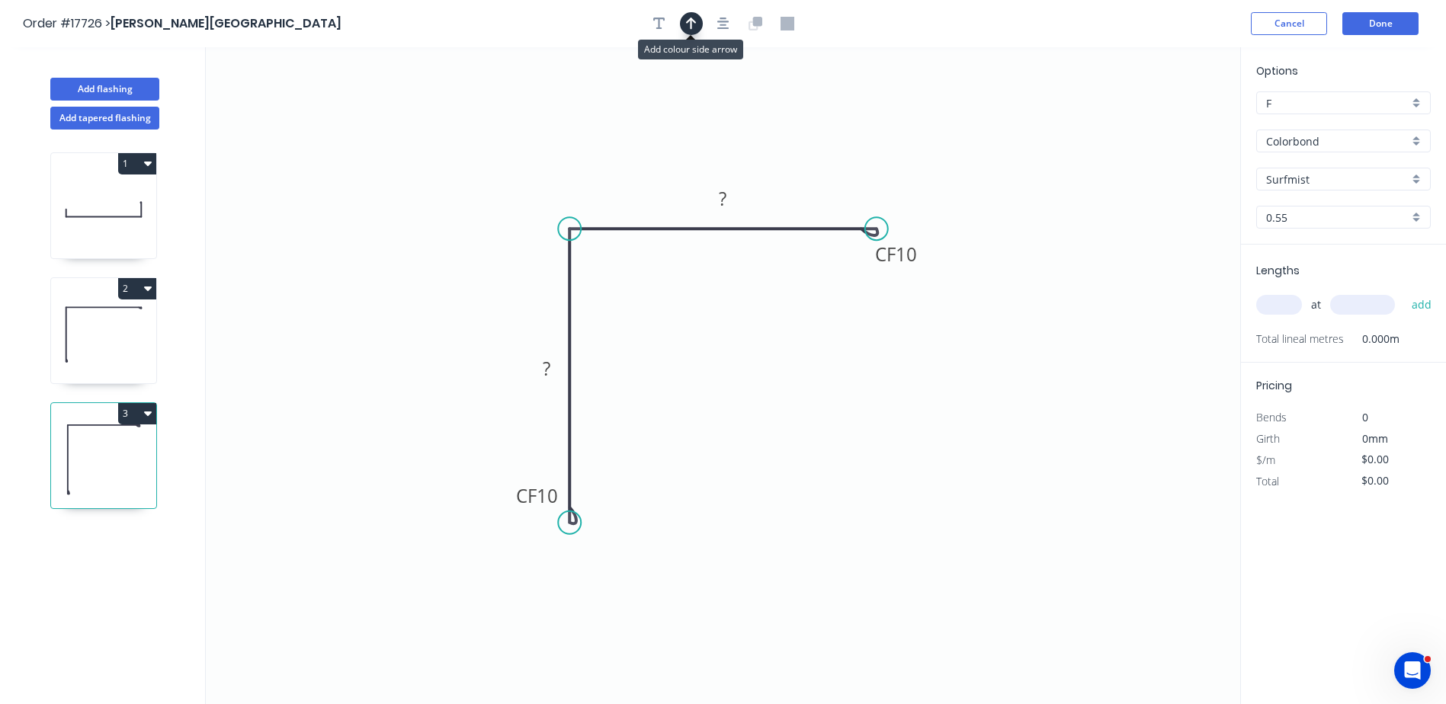
click at [691, 25] on icon "button" at bounding box center [691, 24] width 11 height 12
drag, startPoint x: 1165, startPoint y: 121, endPoint x: 1157, endPoint y: 121, distance: 8.4
click at [1157, 121] on icon "0 CF 10 ? CF 10 ?" at bounding box center [723, 375] width 1035 height 657
drag, startPoint x: 1157, startPoint y: 120, endPoint x: 842, endPoint y: 108, distance: 315.1
click at [842, 108] on icon "0 CF 10 ? CF 10 ?" at bounding box center [723, 375] width 1035 height 657
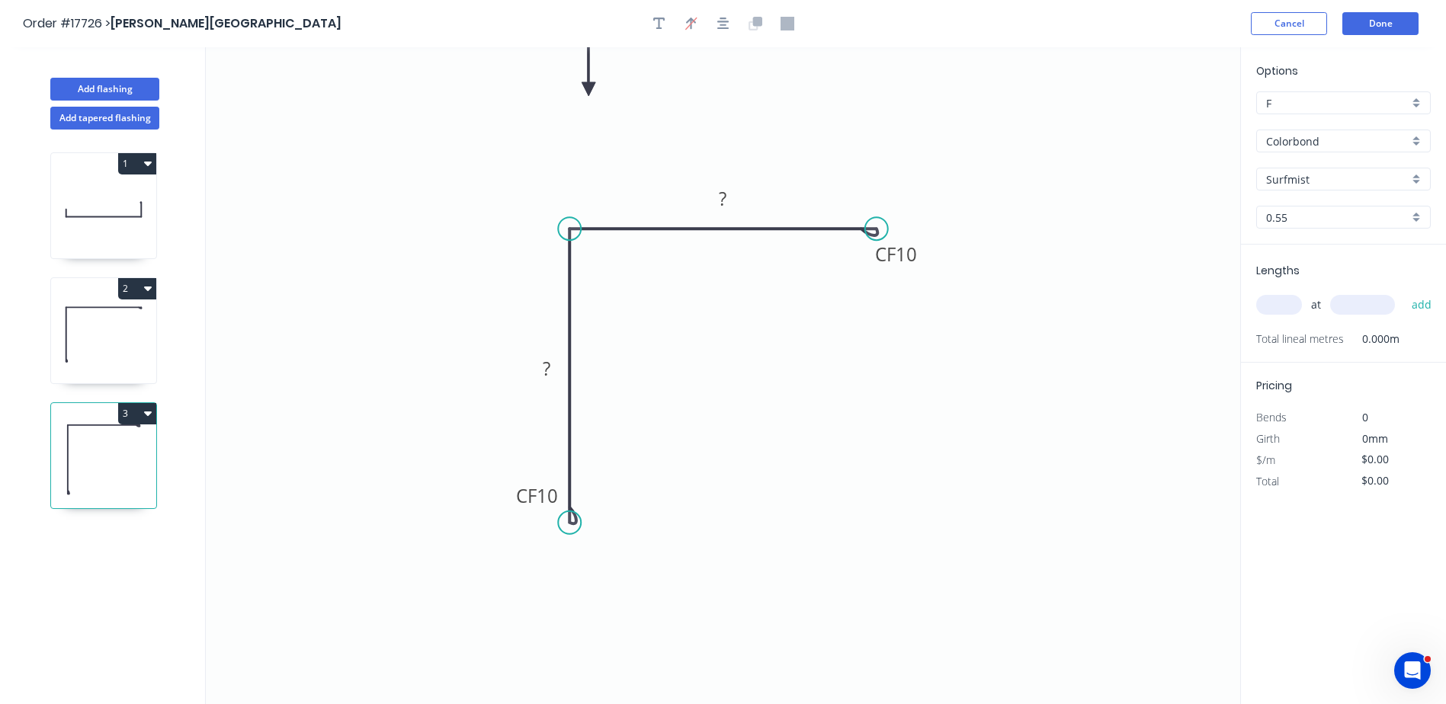
drag, startPoint x: 1164, startPoint y: 115, endPoint x: 594, endPoint y: 93, distance: 570.7
click at [594, 91] on icon at bounding box center [589, 71] width 14 height 49
click at [720, 192] on tspan "?" at bounding box center [724, 198] width 8 height 25
click at [1292, 302] on input "text" at bounding box center [1279, 305] width 46 height 20
type input "$16.62"
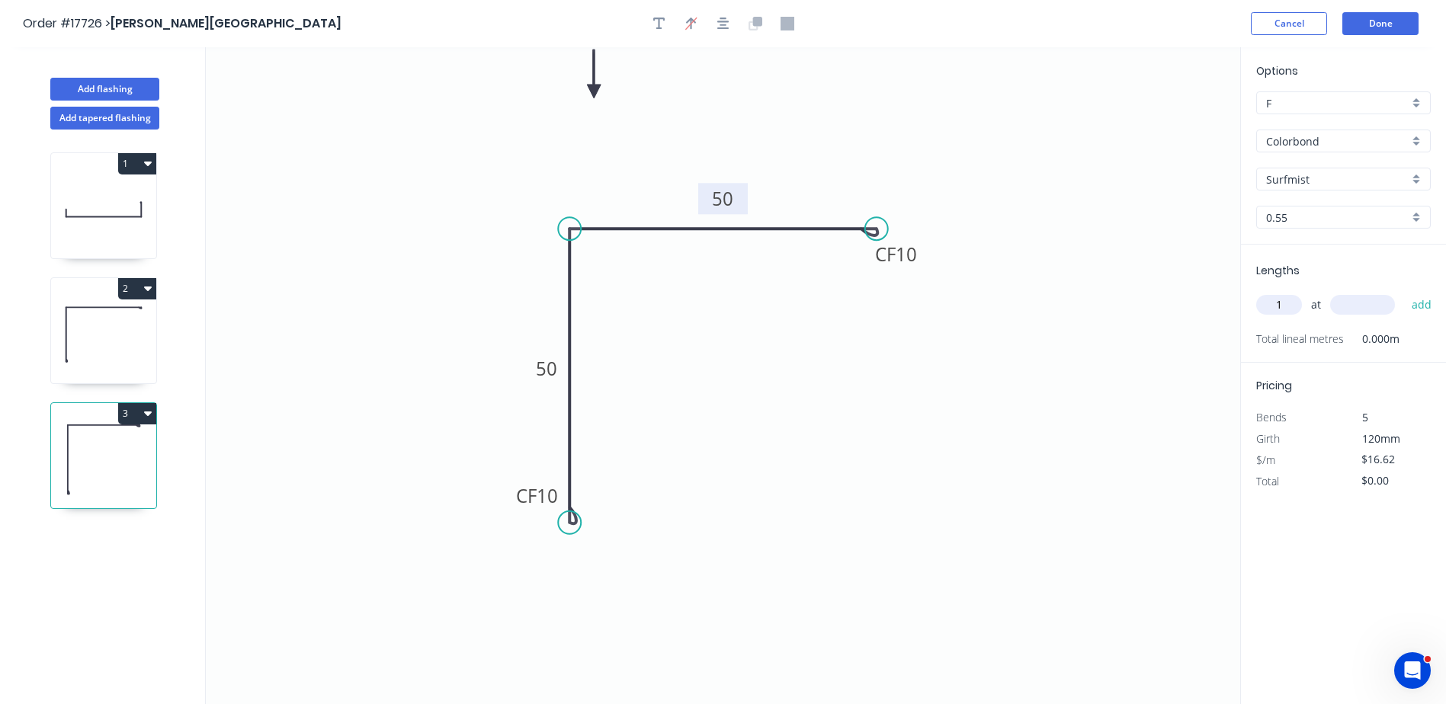
type input "1"
type input "2800"
click at [1404, 292] on button "add" at bounding box center [1422, 305] width 36 height 26
click at [94, 348] on icon at bounding box center [103, 335] width 105 height 98
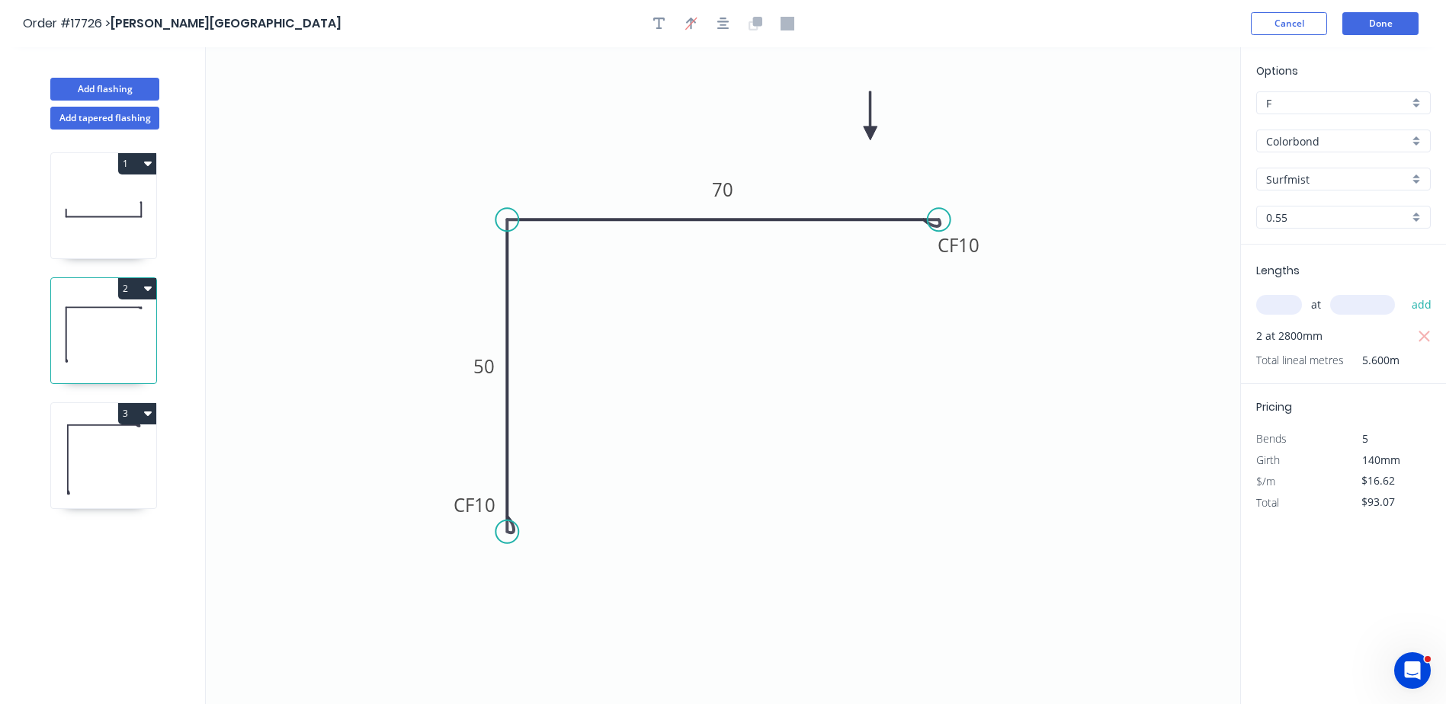
click at [146, 287] on icon "button" at bounding box center [148, 289] width 8 height 5
click at [82, 327] on div "Duplicate" at bounding box center [83, 327] width 117 height 22
type input "$0.00"
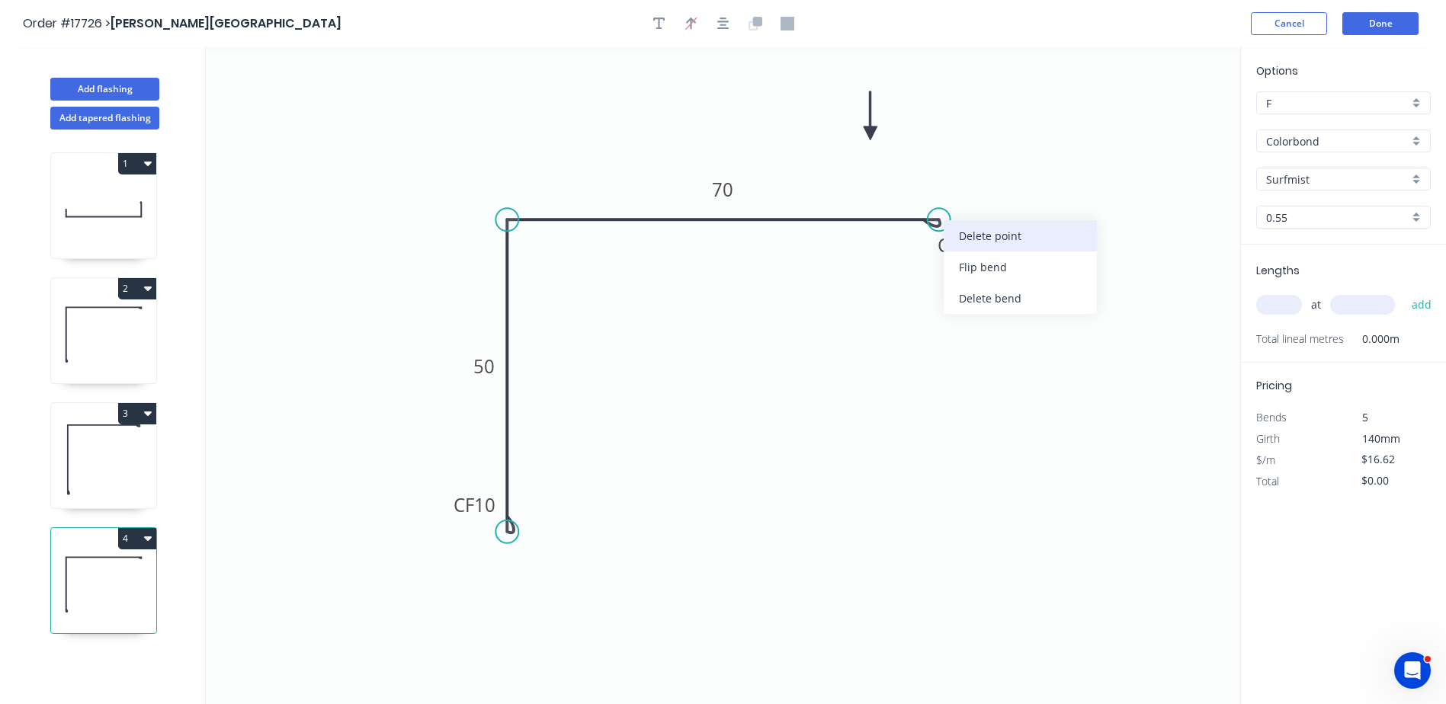
click at [993, 240] on div "Delete point" at bounding box center [1020, 235] width 153 height 31
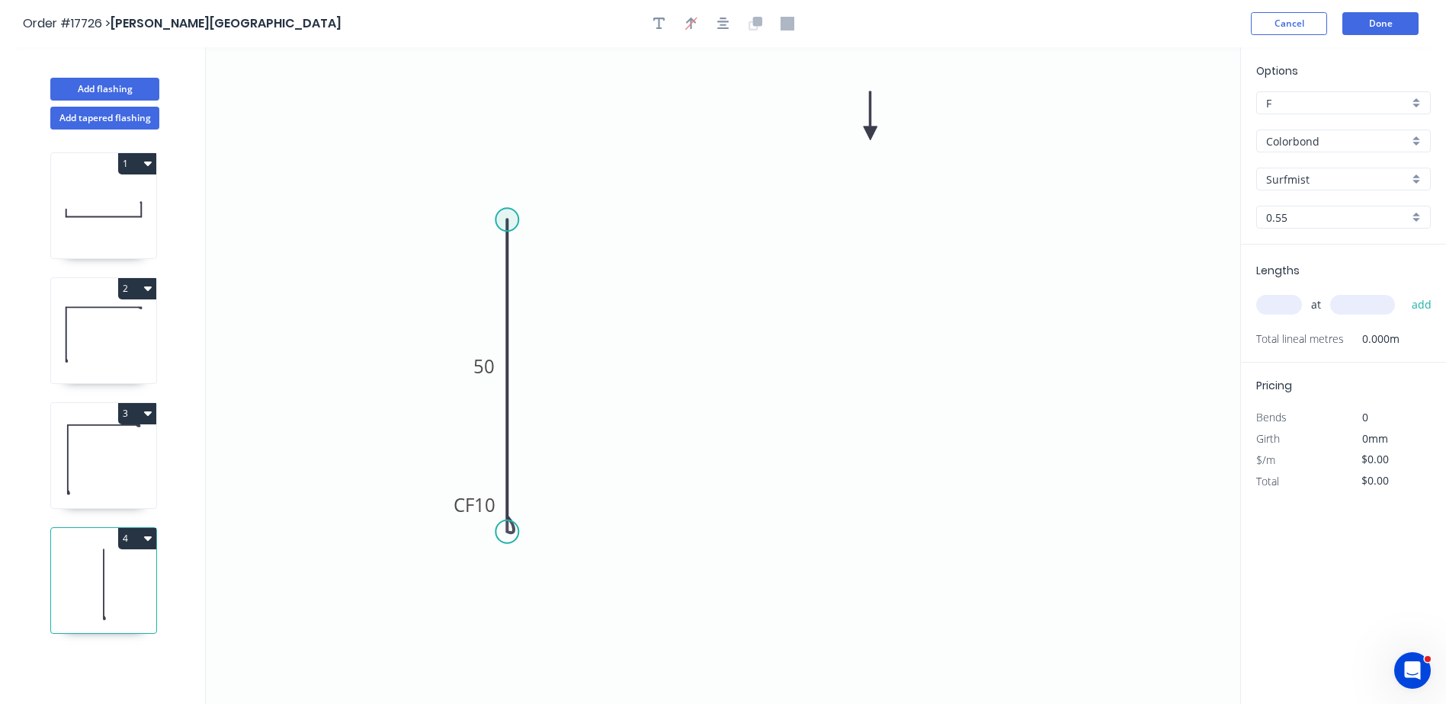
click at [515, 215] on circle at bounding box center [507, 219] width 23 height 23
click at [942, 222] on icon "0 CF 10 50" at bounding box center [723, 375] width 1035 height 657
click at [942, 222] on circle at bounding box center [941, 219] width 23 height 23
click at [724, 193] on tspan "?" at bounding box center [724, 189] width 8 height 25
click at [945, 409] on icon "0 CF 10 50 70" at bounding box center [723, 375] width 1035 height 657
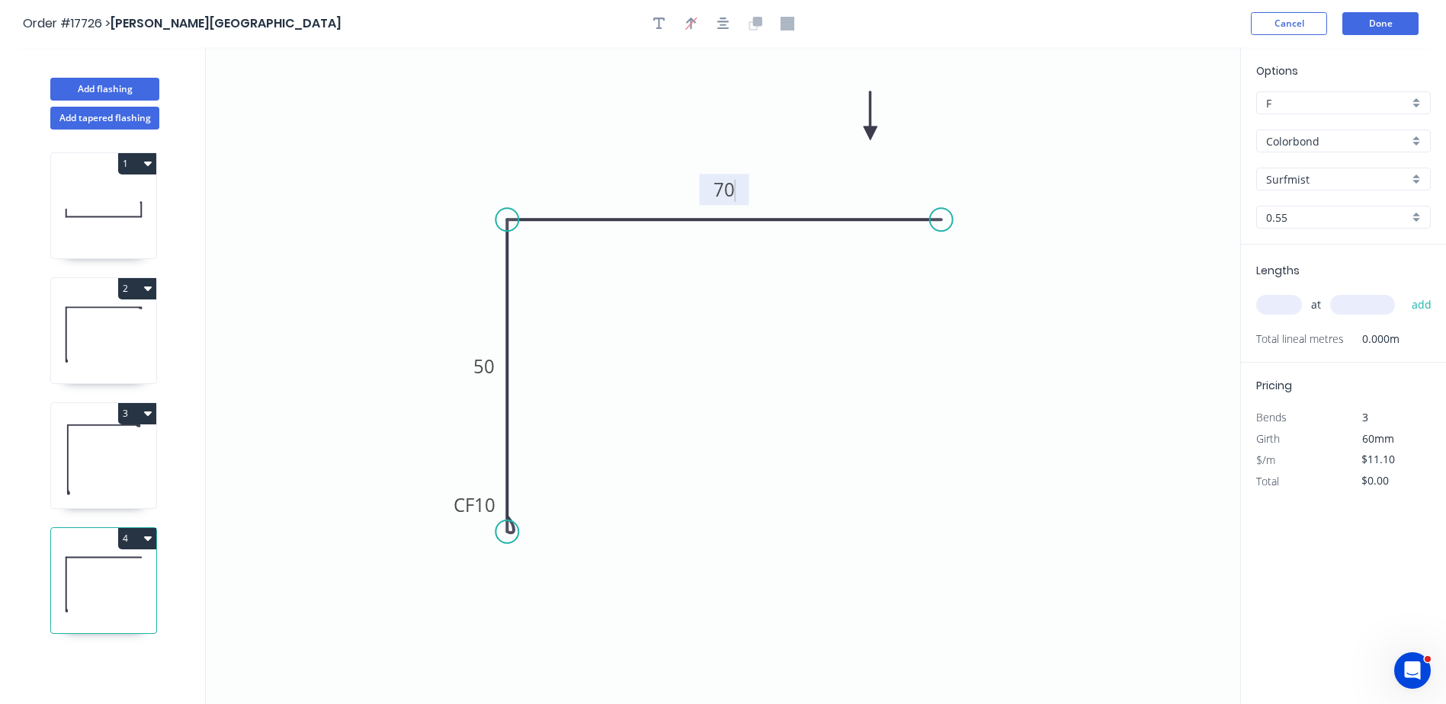
type input "$12.86"
click at [1287, 304] on input "text" at bounding box center [1279, 305] width 46 height 20
type input "2"
type input "2300"
click at [1404, 292] on button "add" at bounding box center [1422, 305] width 36 height 26
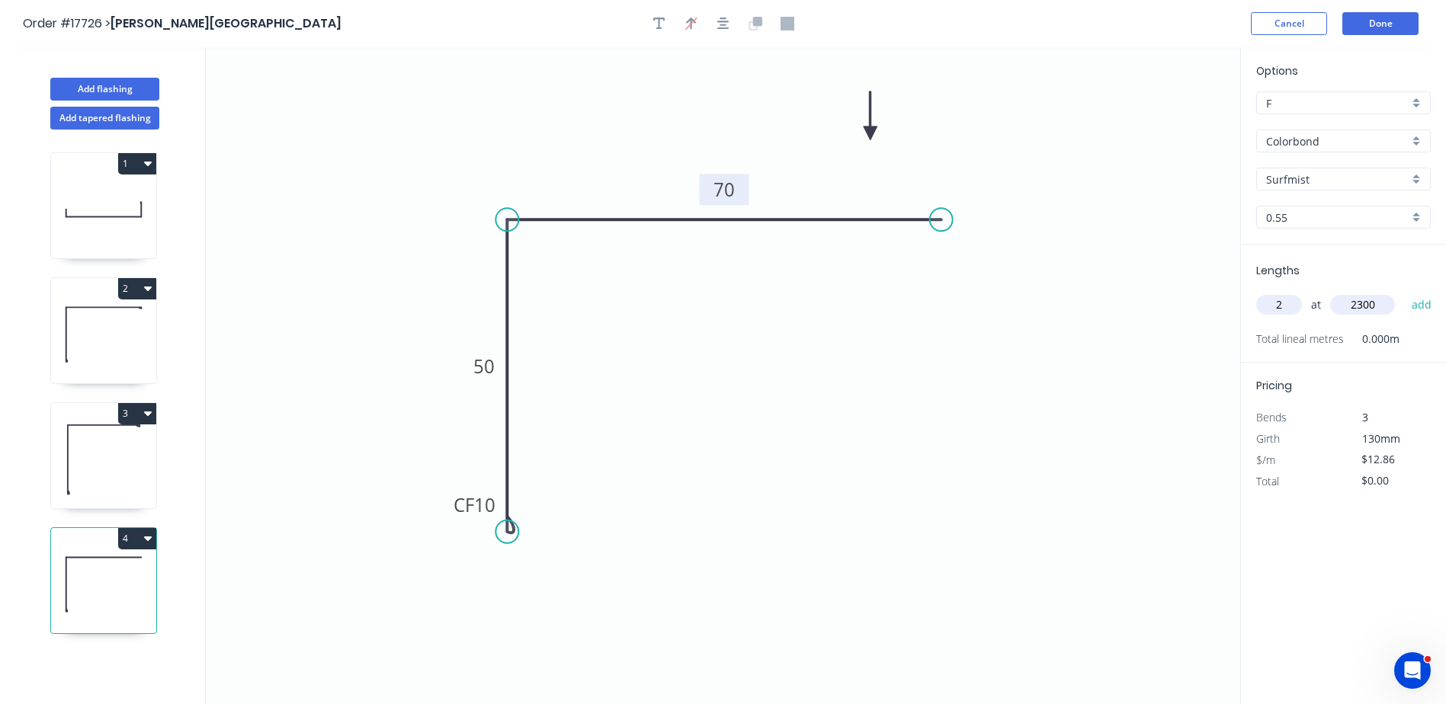
type input "$59.16"
type input "1"
type input "1000"
click at [1404, 292] on button "add" at bounding box center [1422, 305] width 36 height 26
type input "$72.02"
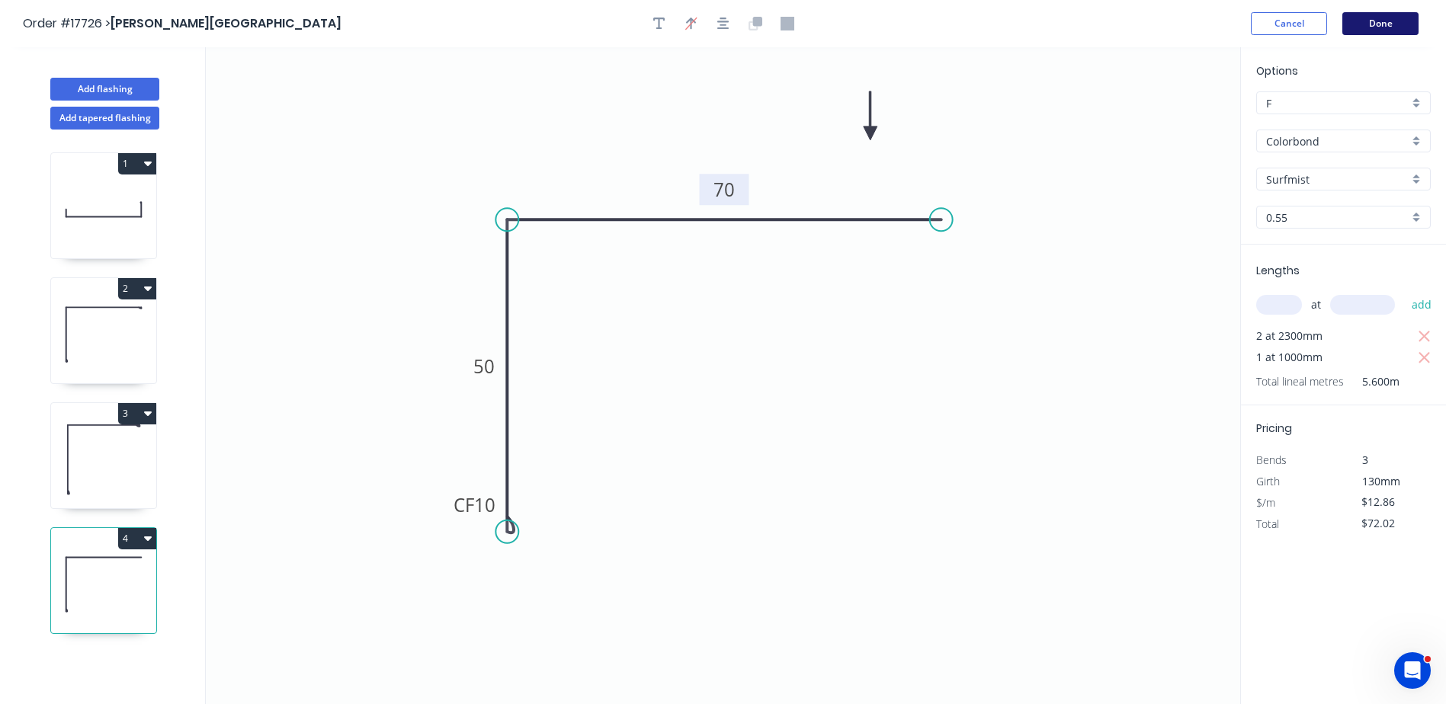
click at [1396, 27] on button "Done" at bounding box center [1381, 23] width 76 height 23
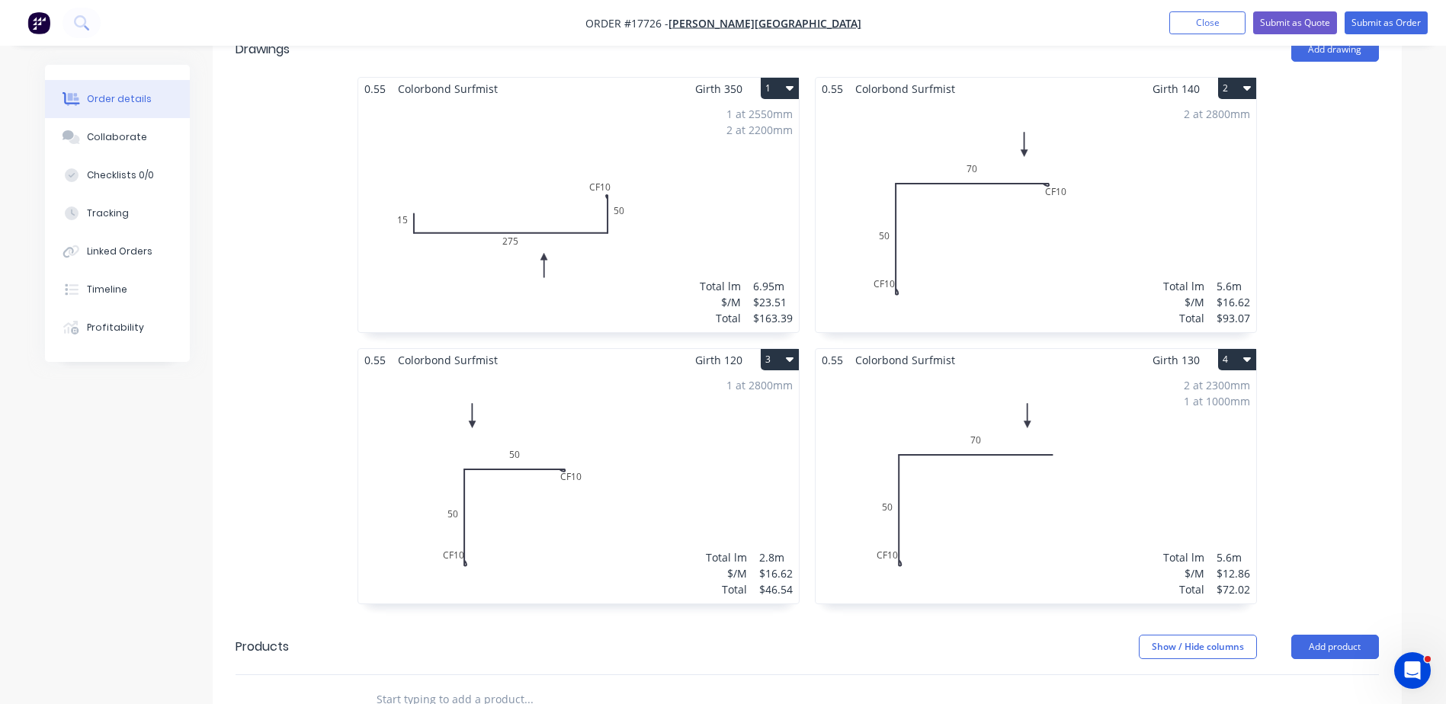
scroll to position [534, 0]
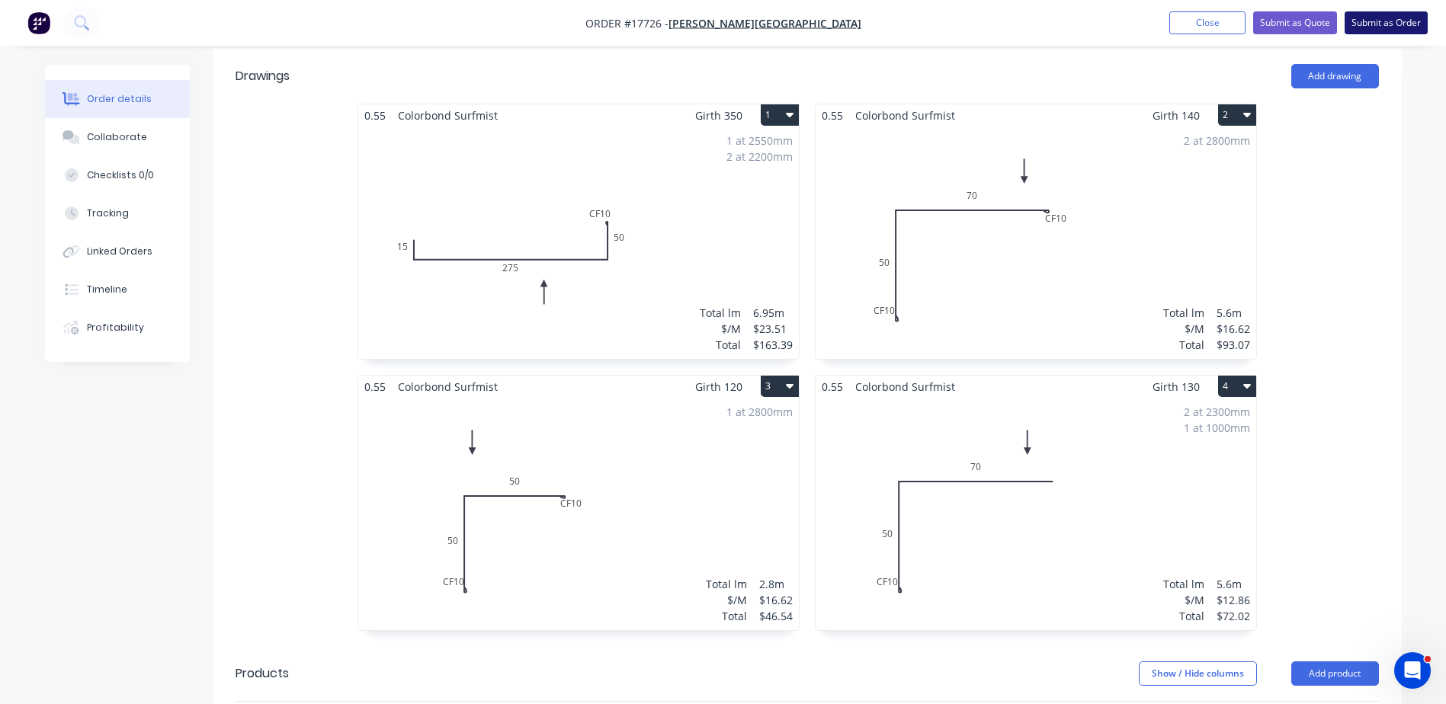
click at [1376, 28] on button "Submit as Order" at bounding box center [1386, 22] width 83 height 23
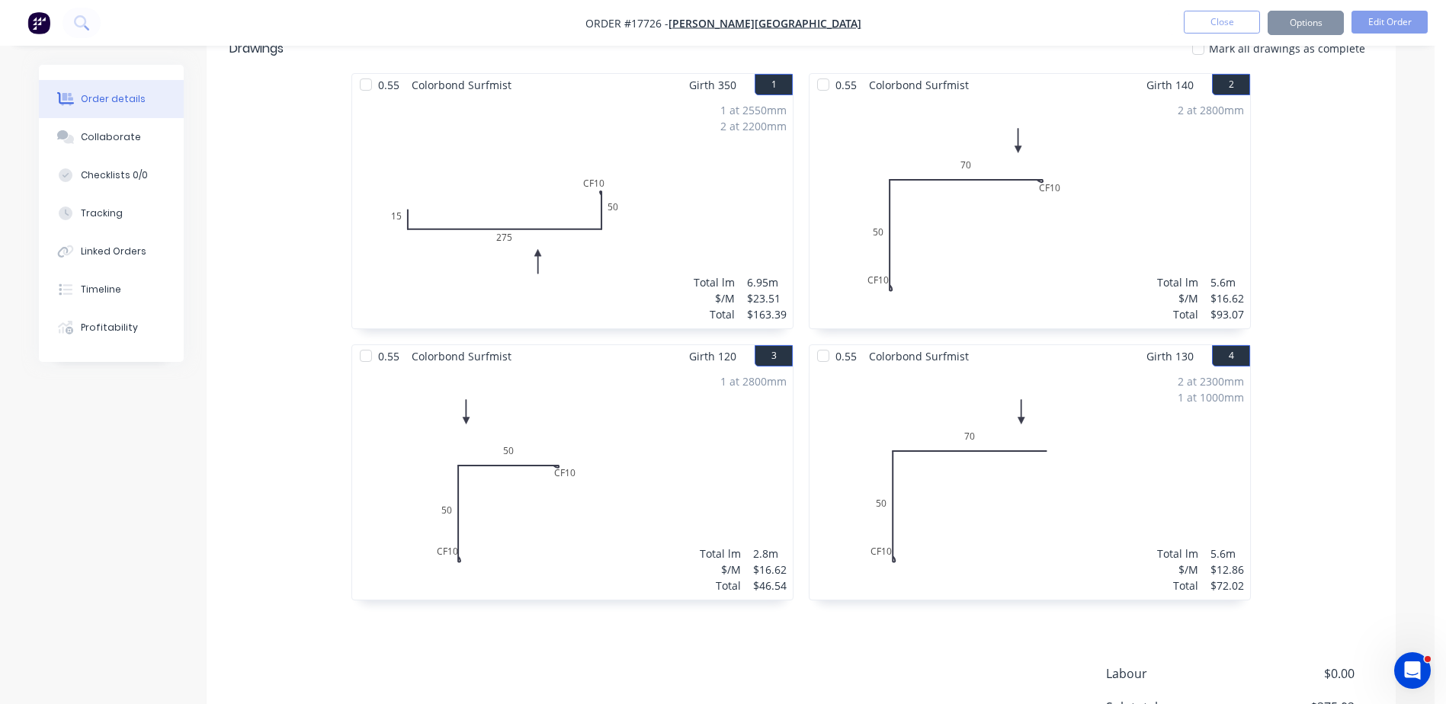
scroll to position [0, 0]
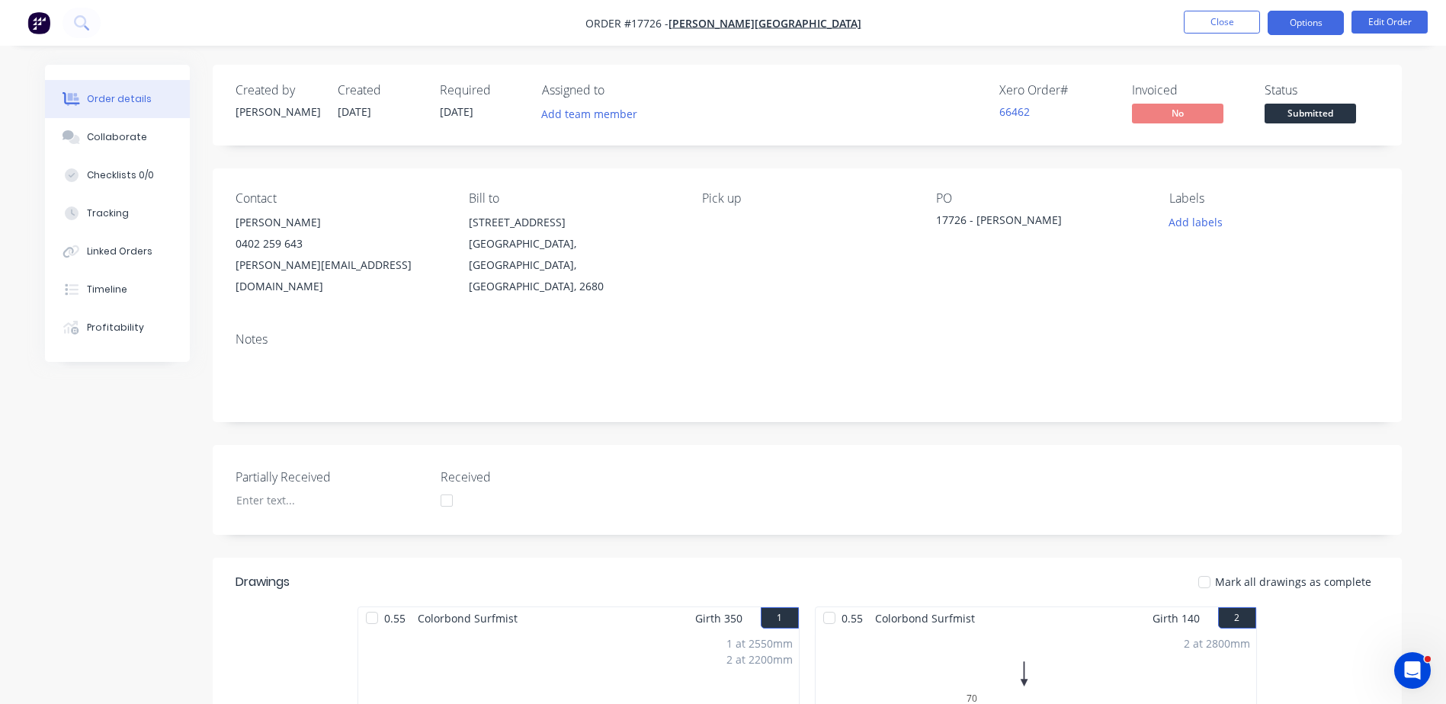
click at [1309, 27] on button "Options" at bounding box center [1306, 23] width 76 height 24
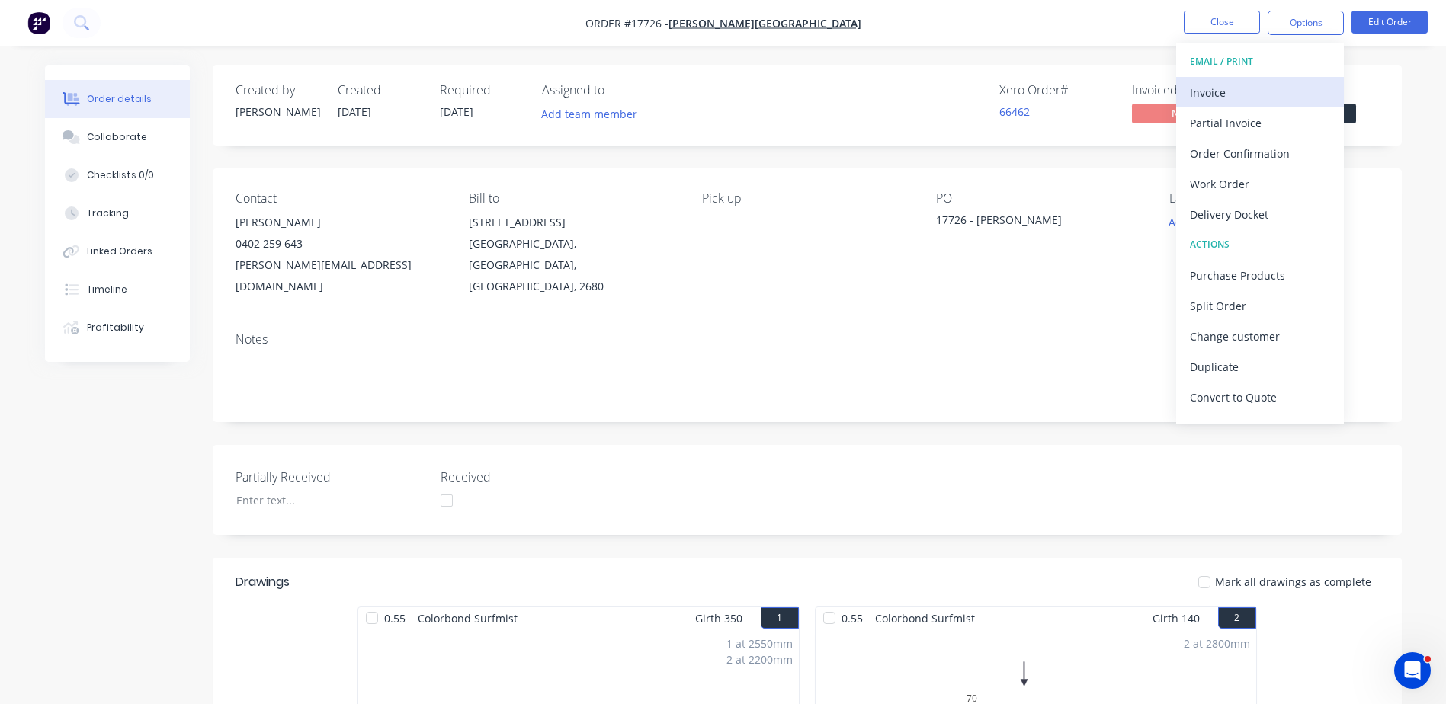
click at [1216, 101] on div "Invoice" at bounding box center [1260, 93] width 140 height 22
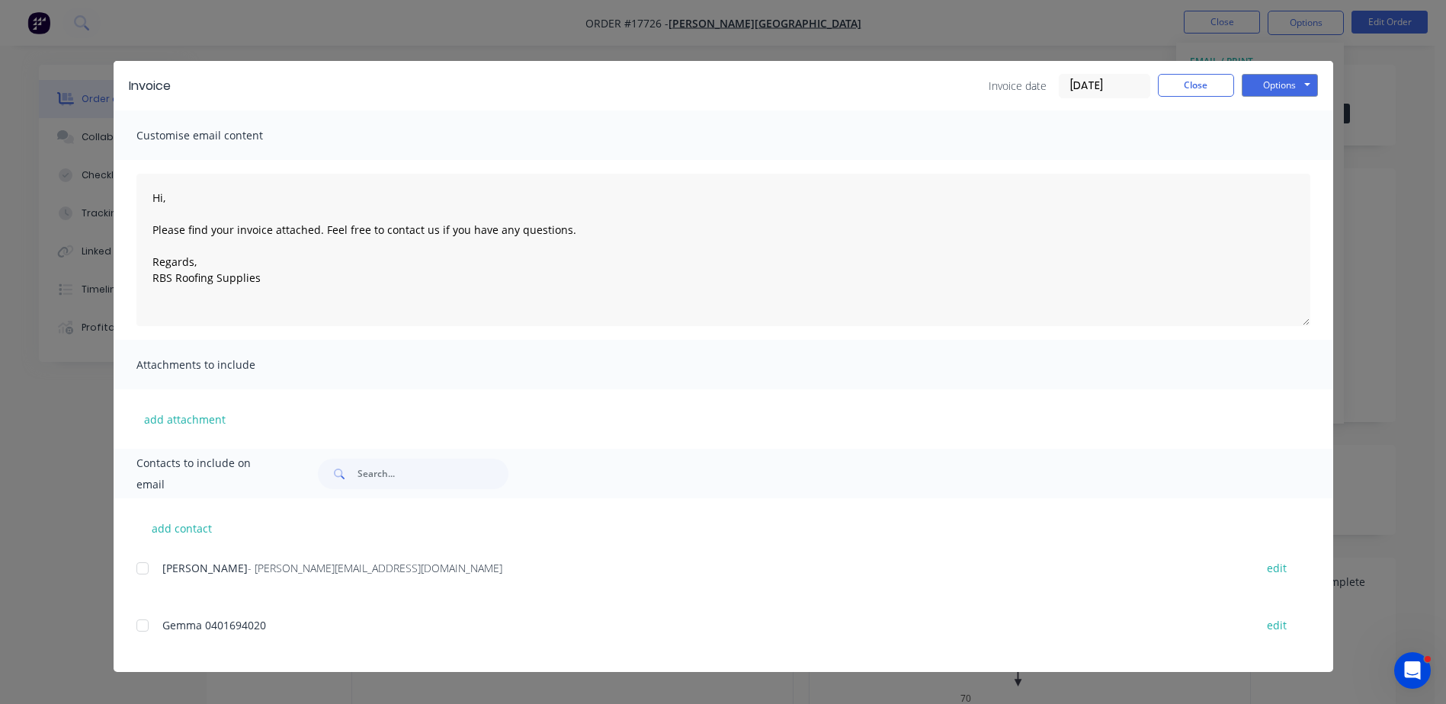
click at [144, 566] on div at bounding box center [142, 569] width 30 height 30
click at [1290, 89] on button "Options" at bounding box center [1280, 85] width 76 height 23
click at [1294, 160] on button "Email" at bounding box center [1291, 162] width 98 height 25
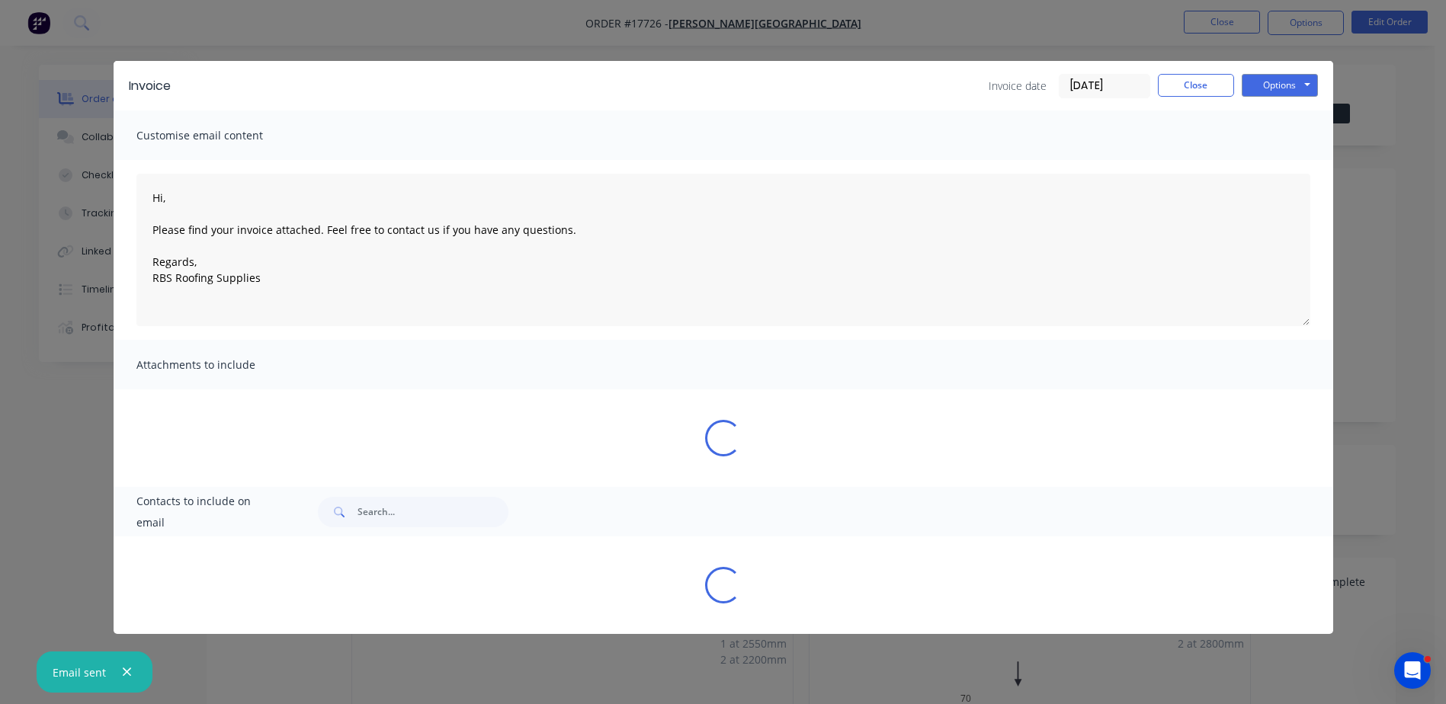
type textarea "Hi, Please find your invoice attached. Feel free to contact us if you have any …"
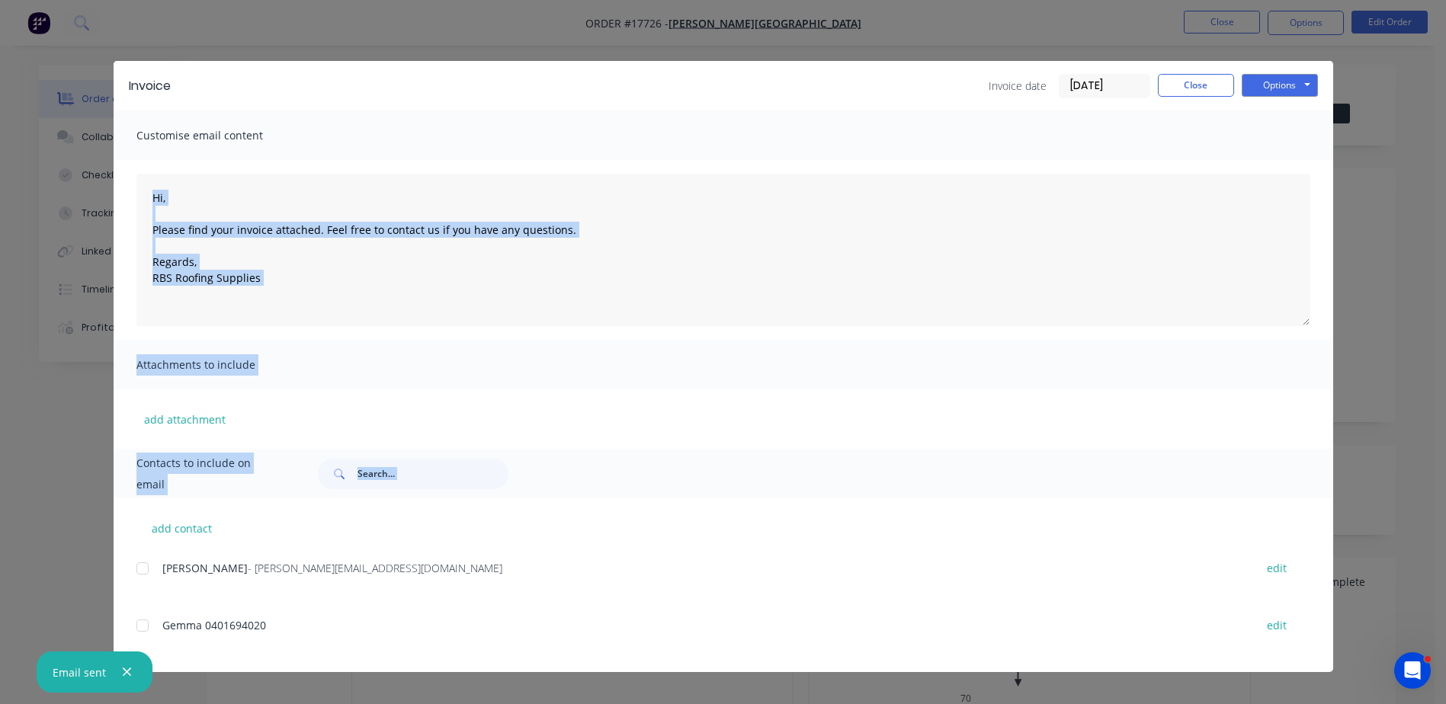
drag, startPoint x: 1091, startPoint y: 387, endPoint x: 1394, endPoint y: 265, distance: 326.8
click at [1394, 265] on div "Invoice Invoice date 03/10/25 Close Options Preview Print Email Customise email…" at bounding box center [723, 352] width 1446 height 704
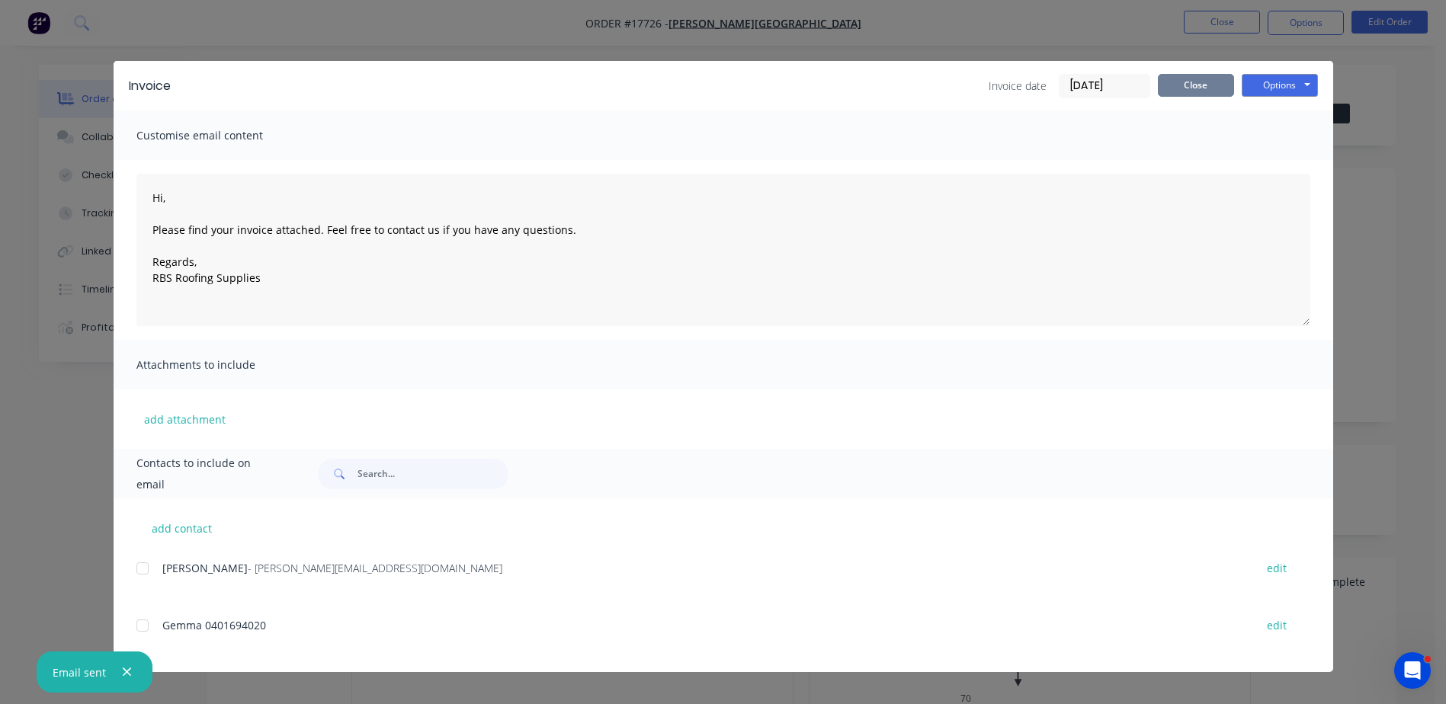
drag, startPoint x: 1394, startPoint y: 265, endPoint x: 1178, endPoint y: 73, distance: 289.5
click at [1171, 68] on div "Invoice Invoice date 03/10/25 Close Options Preview Print Email" at bounding box center [724, 86] width 1220 height 50
drag, startPoint x: 1185, startPoint y: 75, endPoint x: 1192, endPoint y: 79, distance: 8.2
click at [1188, 77] on button "Close" at bounding box center [1196, 85] width 76 height 23
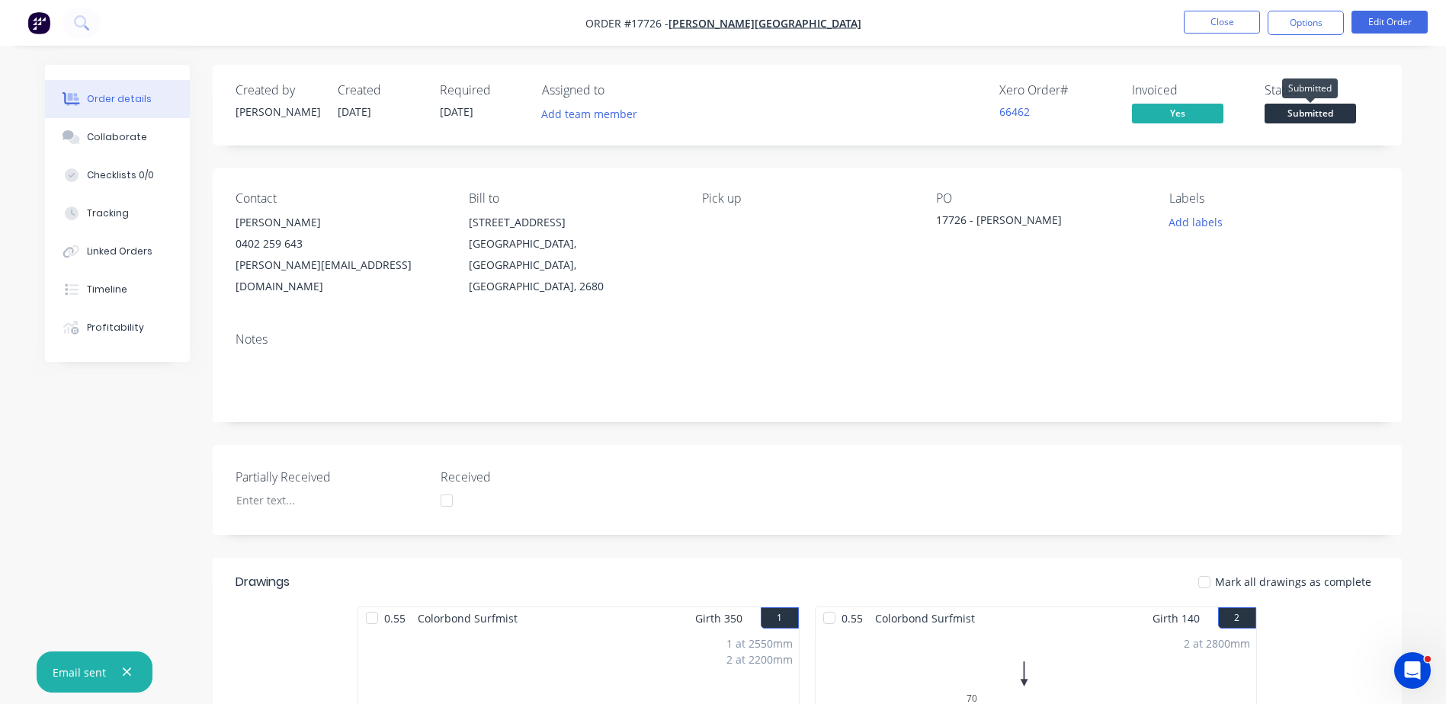
click at [1316, 114] on span "Submitted" at bounding box center [1310, 113] width 91 height 19
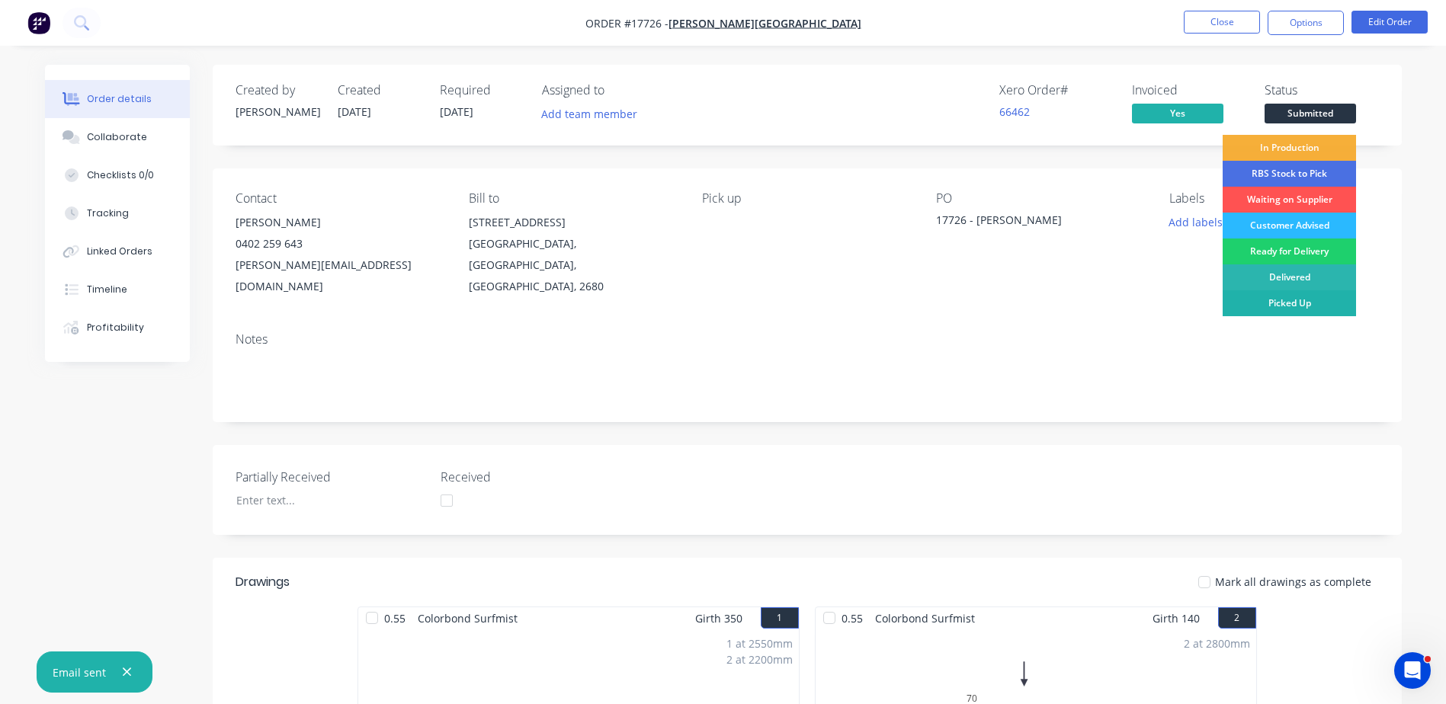
click at [1314, 306] on div "Picked Up" at bounding box center [1289, 303] width 133 height 26
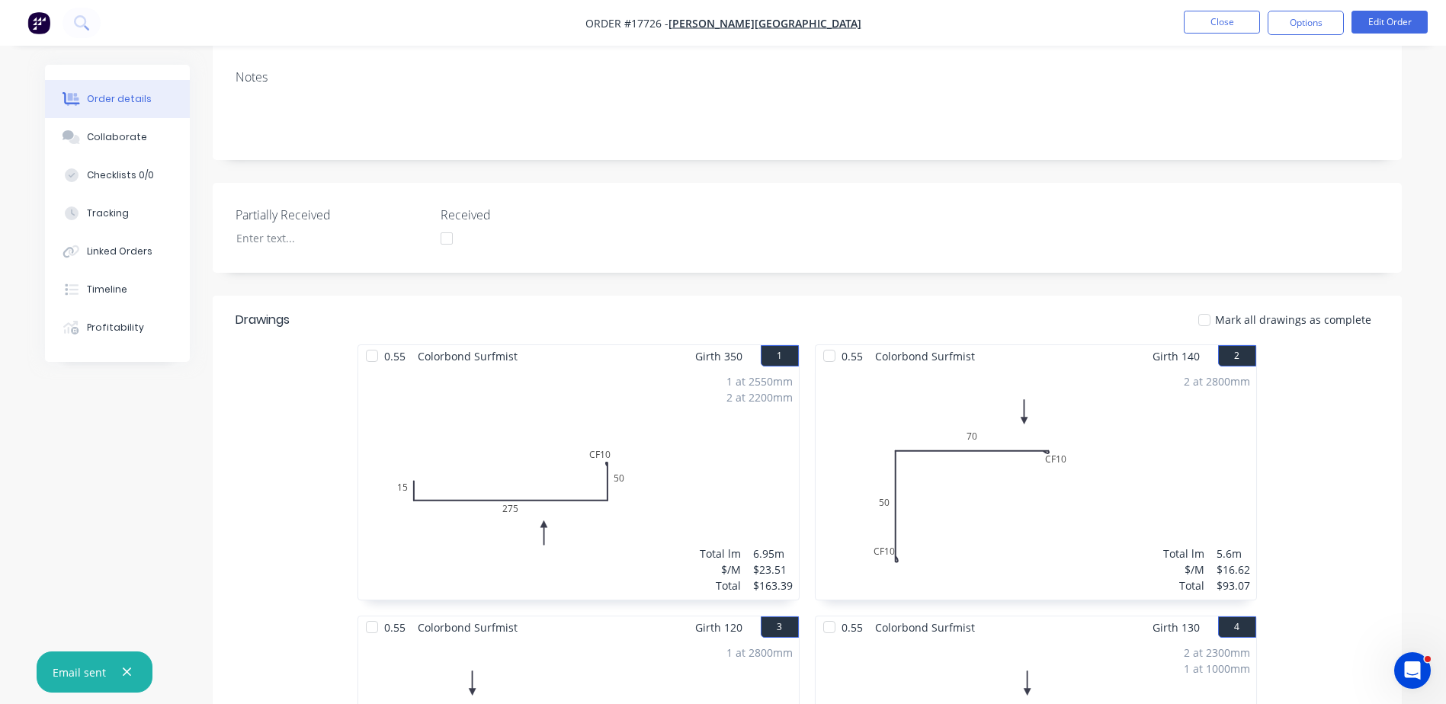
scroll to position [305, 0]
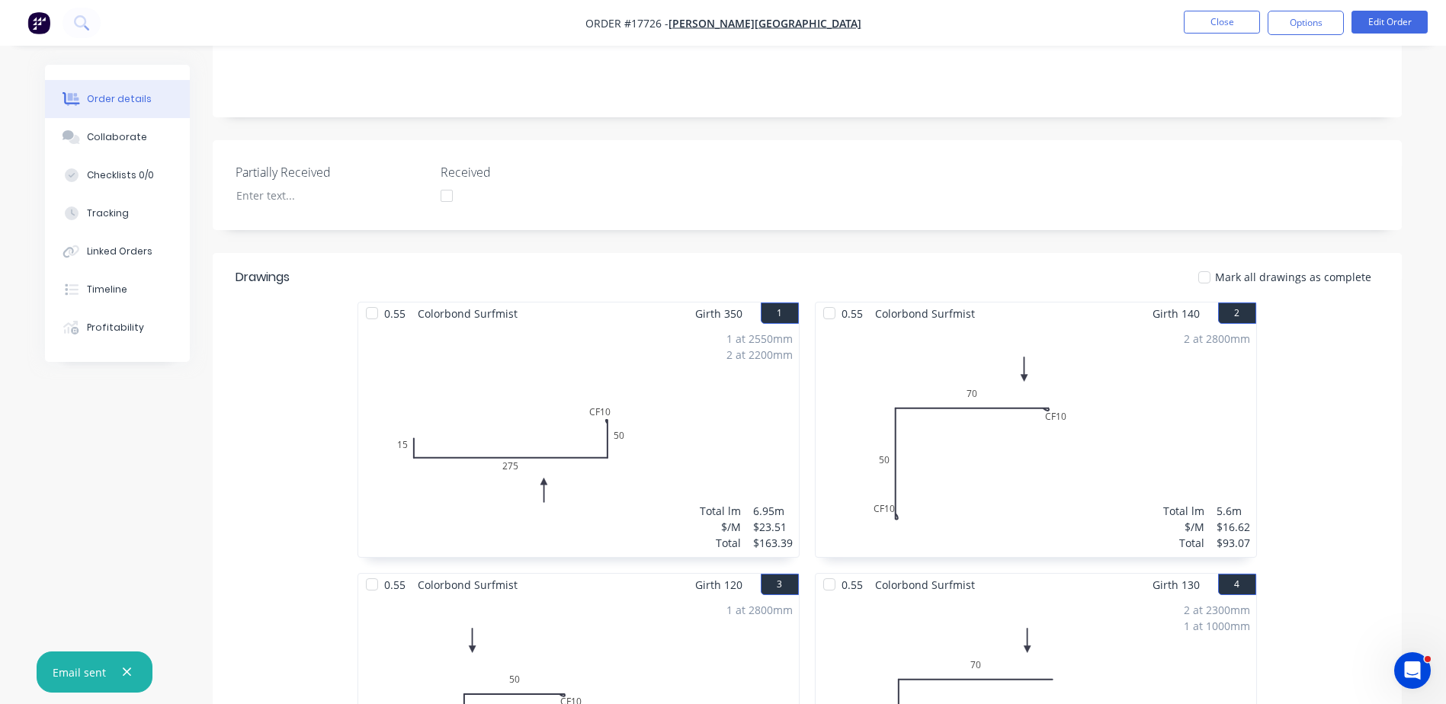
click at [377, 298] on div at bounding box center [372, 313] width 30 height 30
click at [832, 298] on div at bounding box center [829, 313] width 30 height 30
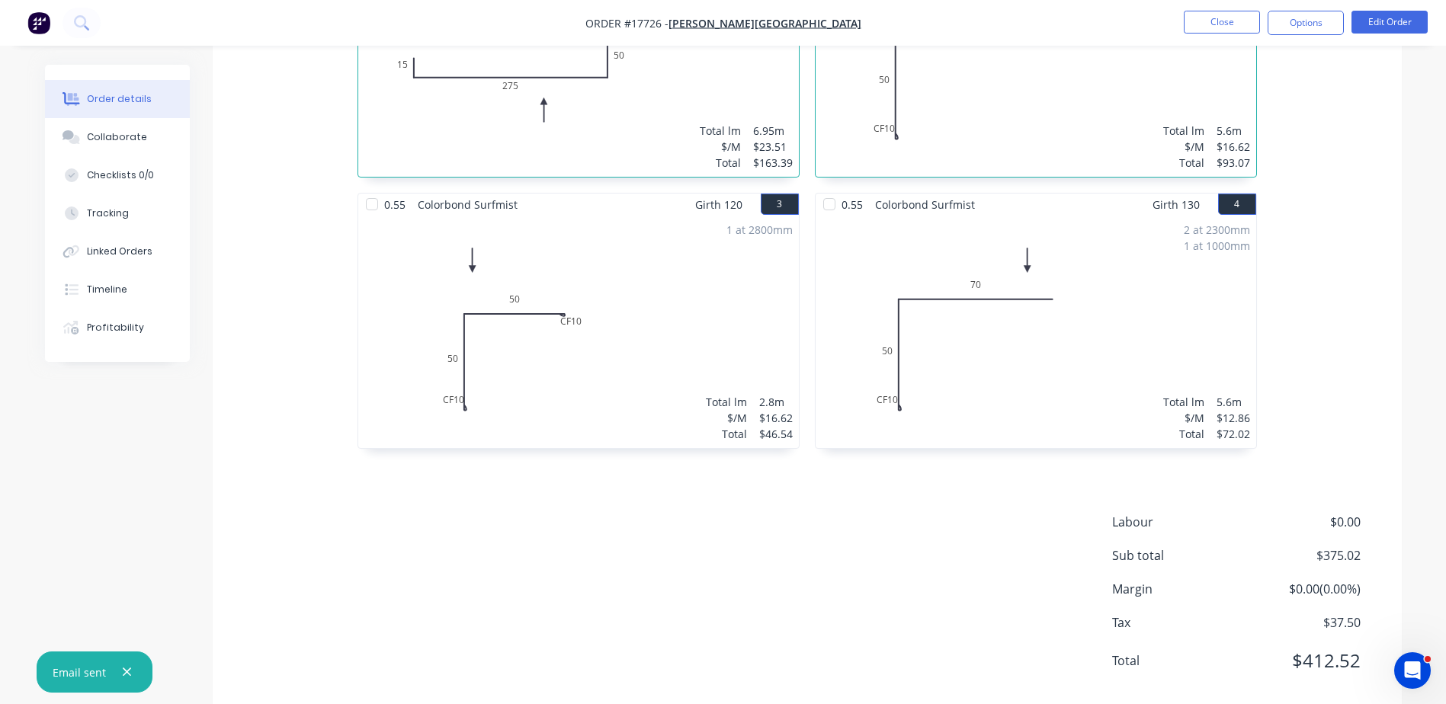
scroll to position [695, 0]
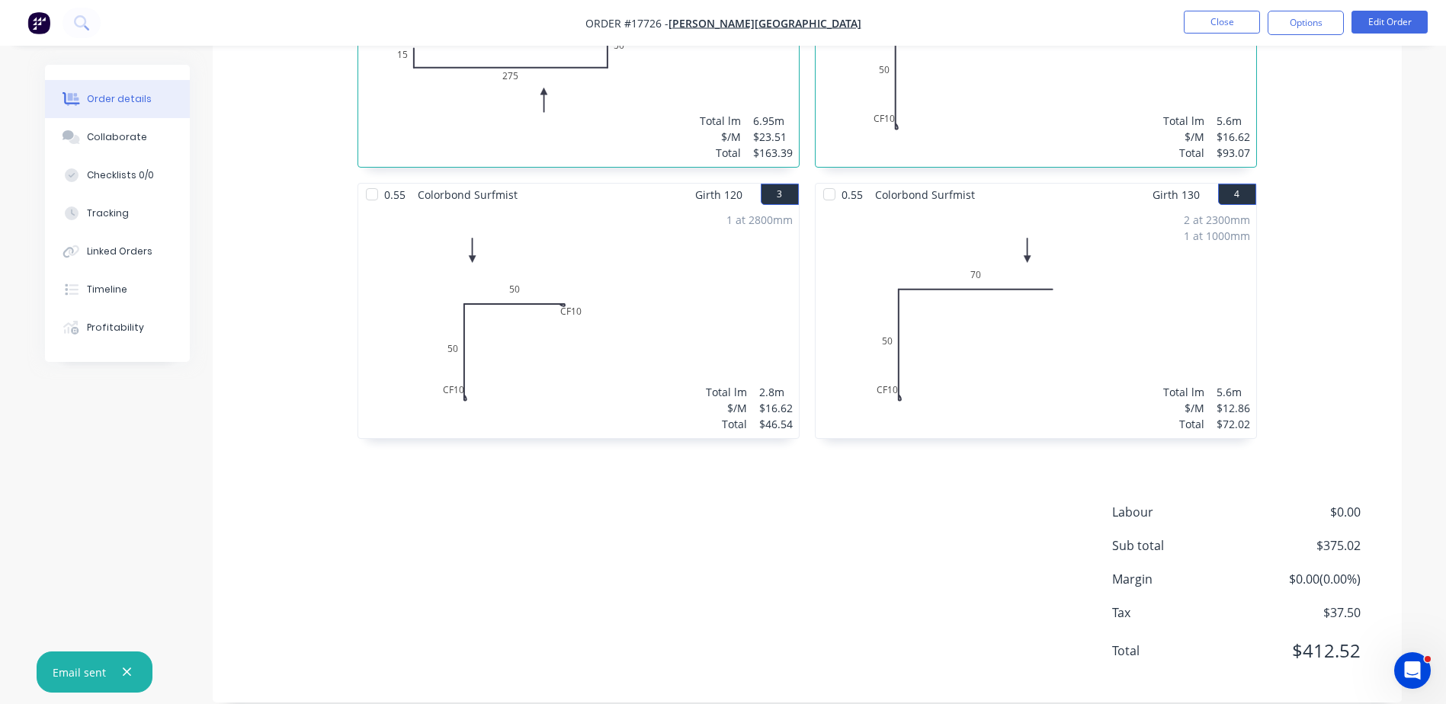
click at [372, 181] on div at bounding box center [372, 194] width 30 height 30
click at [826, 179] on div at bounding box center [829, 194] width 30 height 30
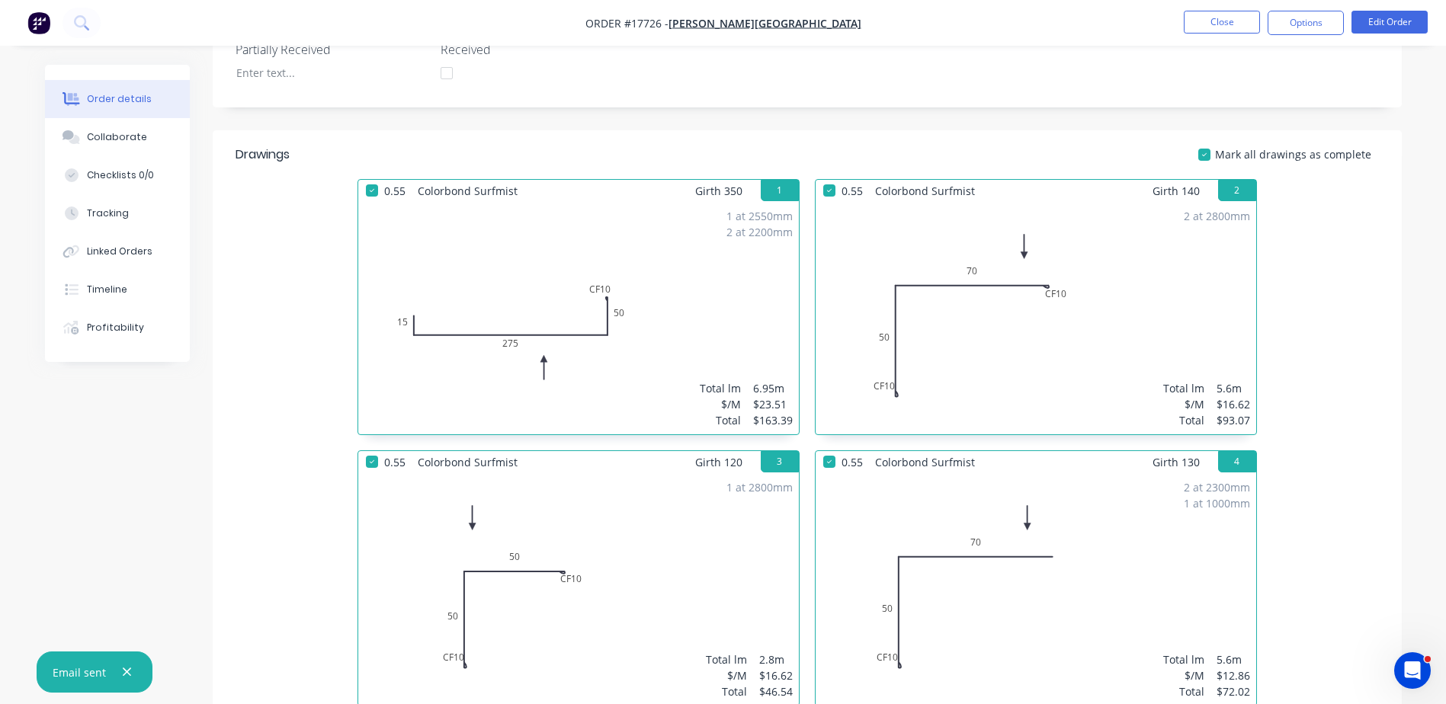
scroll to position [314, 0]
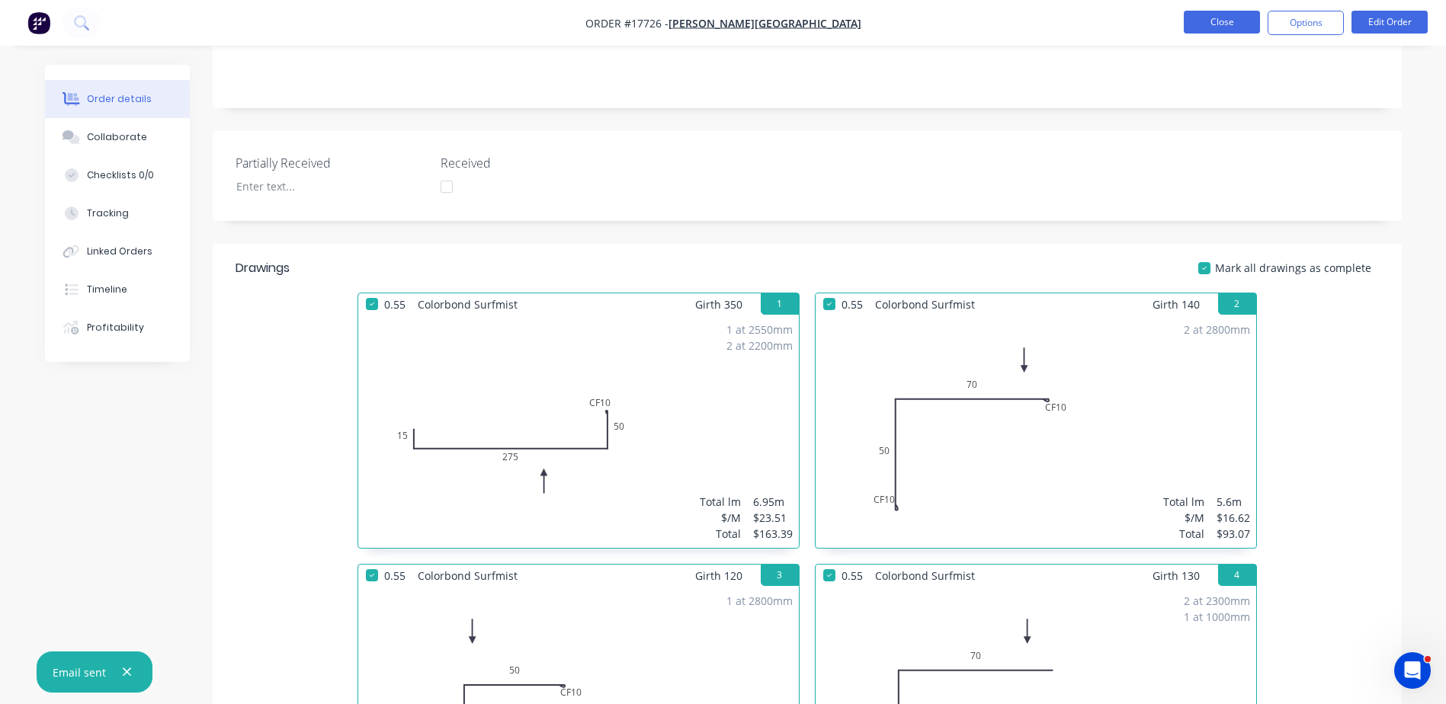
click at [1224, 24] on button "Close" at bounding box center [1222, 22] width 76 height 23
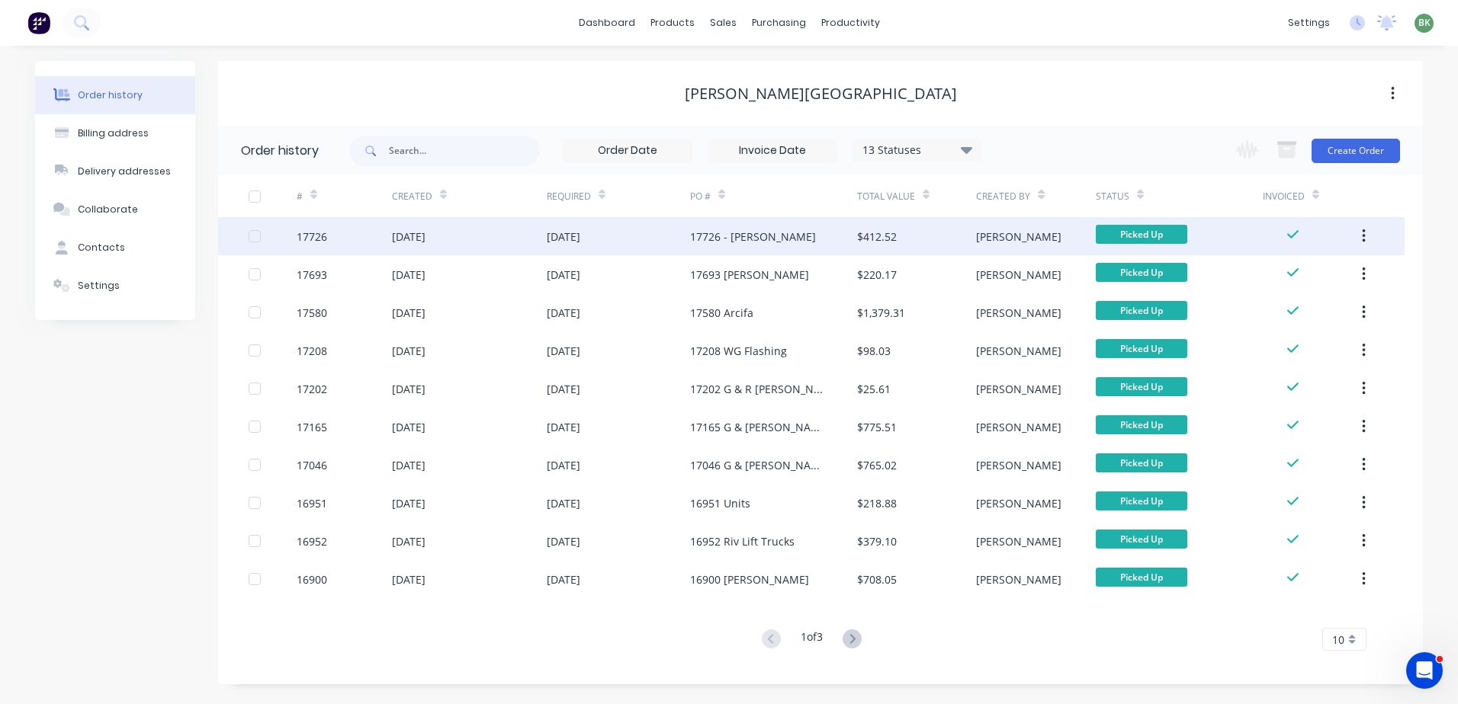
click at [613, 240] on div "[DATE]" at bounding box center [618, 236] width 143 height 38
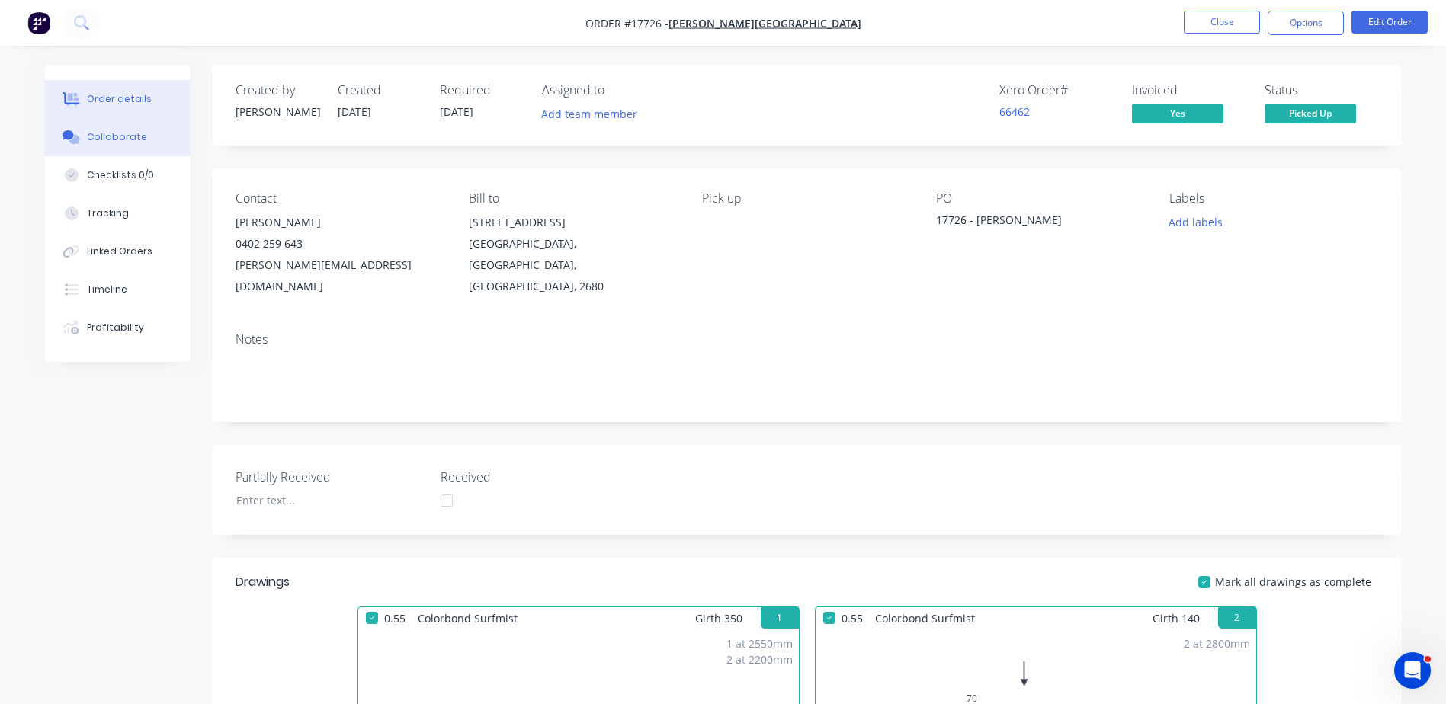
click at [114, 143] on div "Collaborate" at bounding box center [117, 137] width 60 height 14
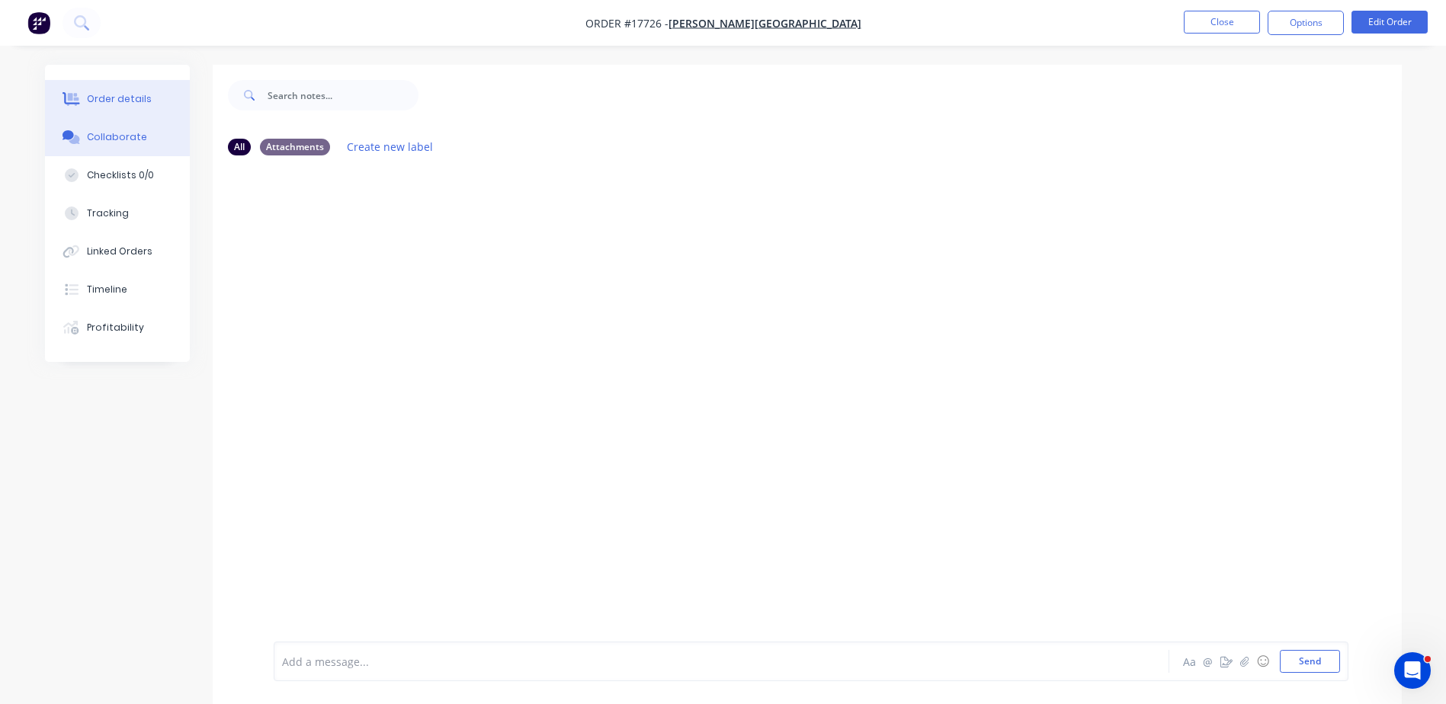
click at [101, 101] on div "Order details" at bounding box center [119, 99] width 65 height 14
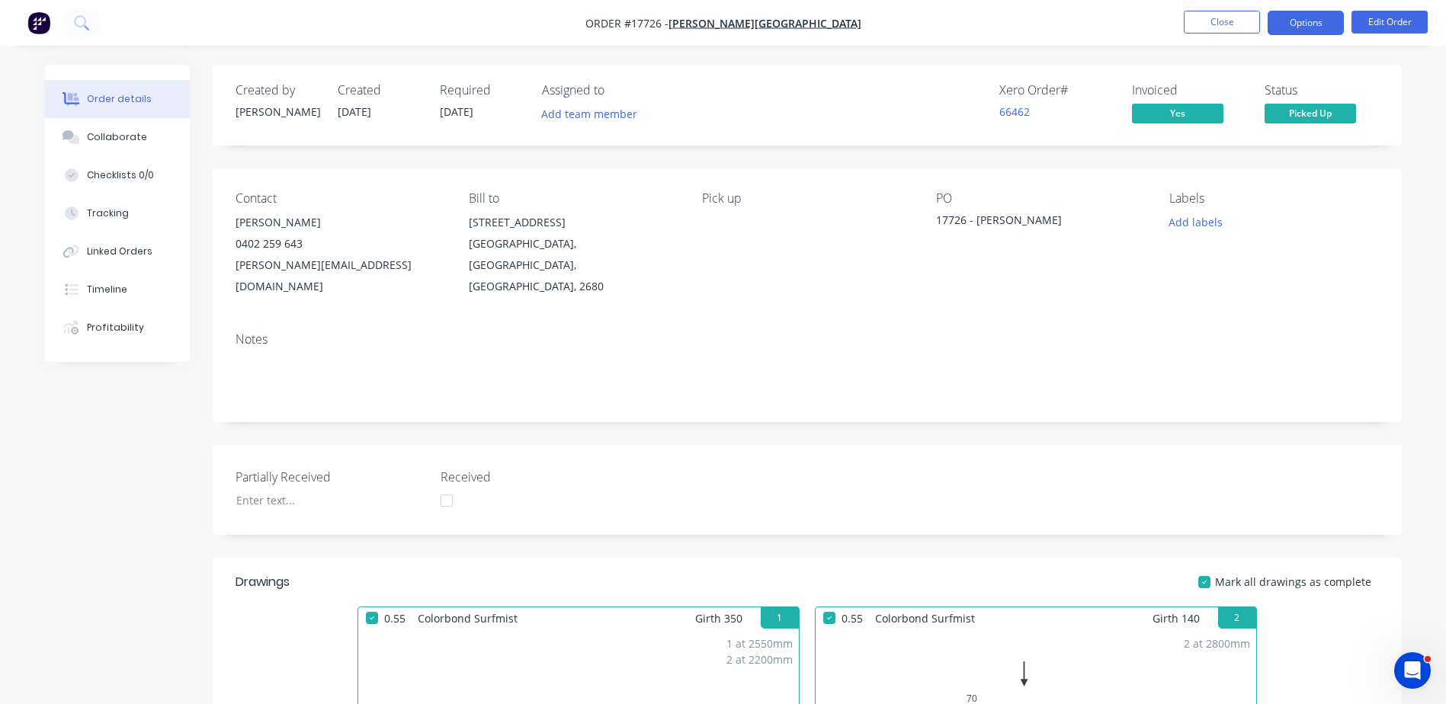
click at [1314, 18] on button "Options" at bounding box center [1306, 23] width 76 height 24
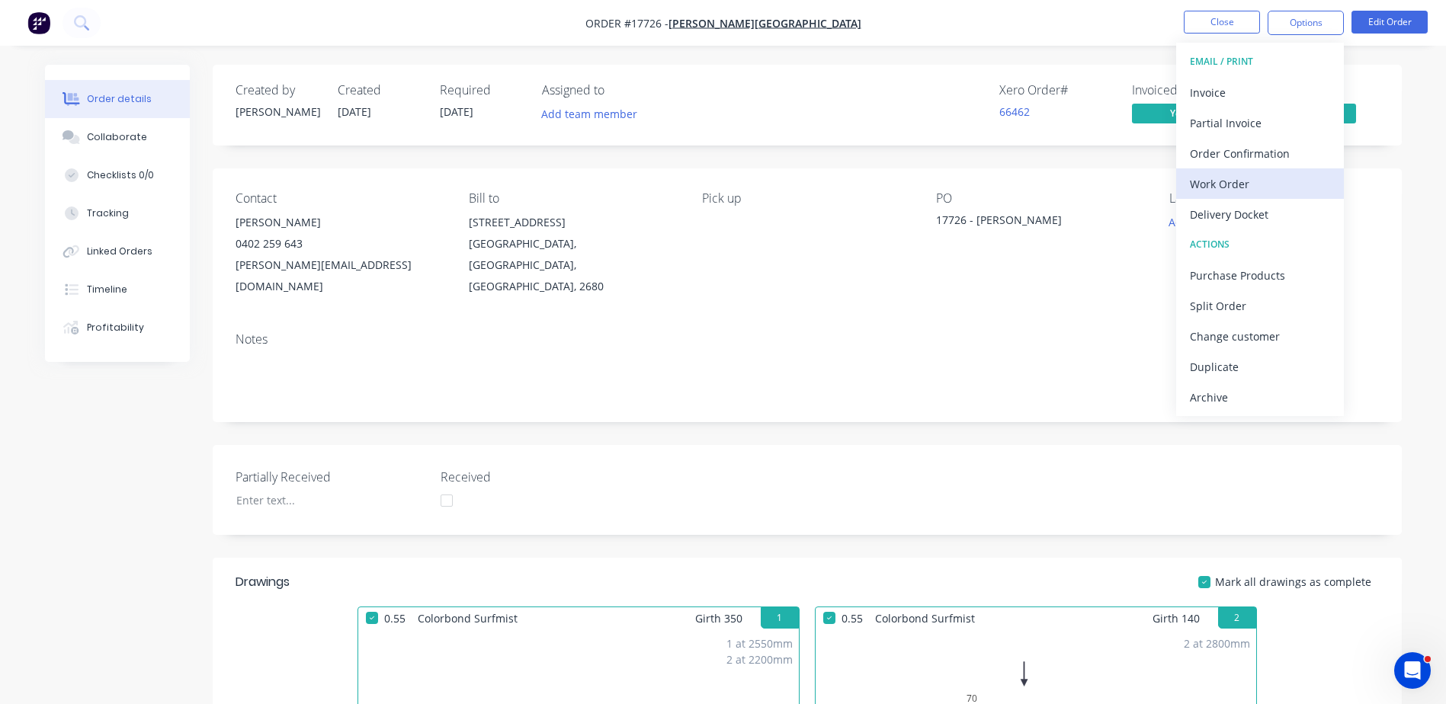
click at [1231, 188] on div "Work Order" at bounding box center [1260, 184] width 140 height 22
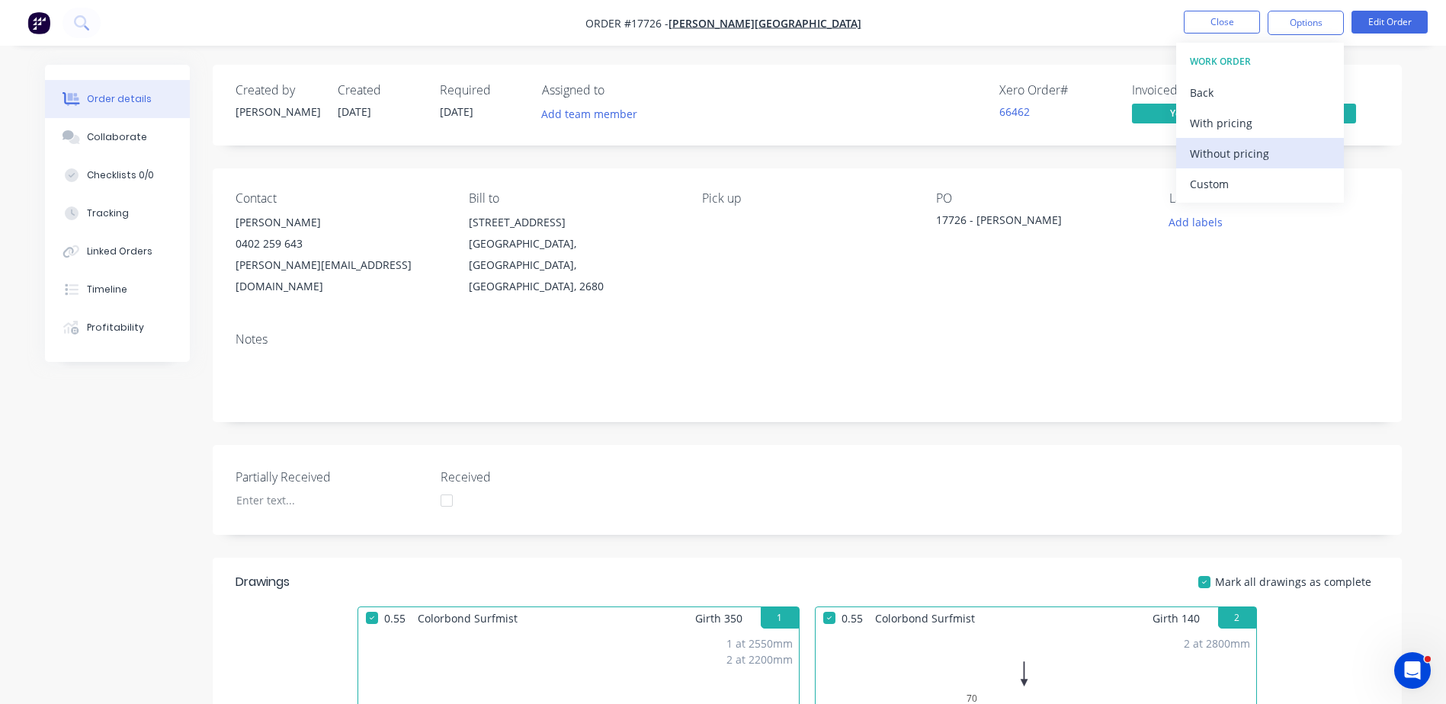
click at [1237, 156] on div "Without pricing" at bounding box center [1260, 154] width 140 height 22
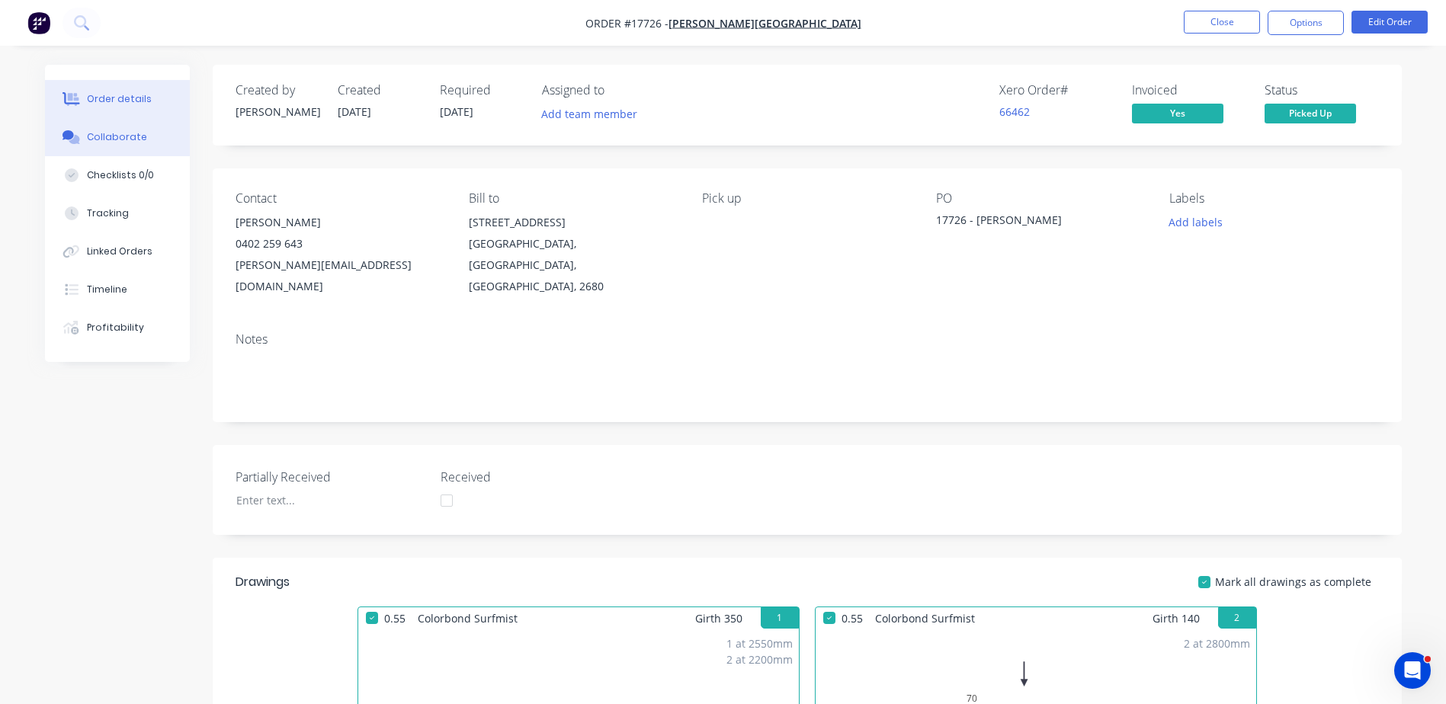
drag, startPoint x: 135, startPoint y: 123, endPoint x: 123, endPoint y: 136, distance: 18.4
click at [133, 127] on button "Collaborate" at bounding box center [117, 137] width 145 height 38
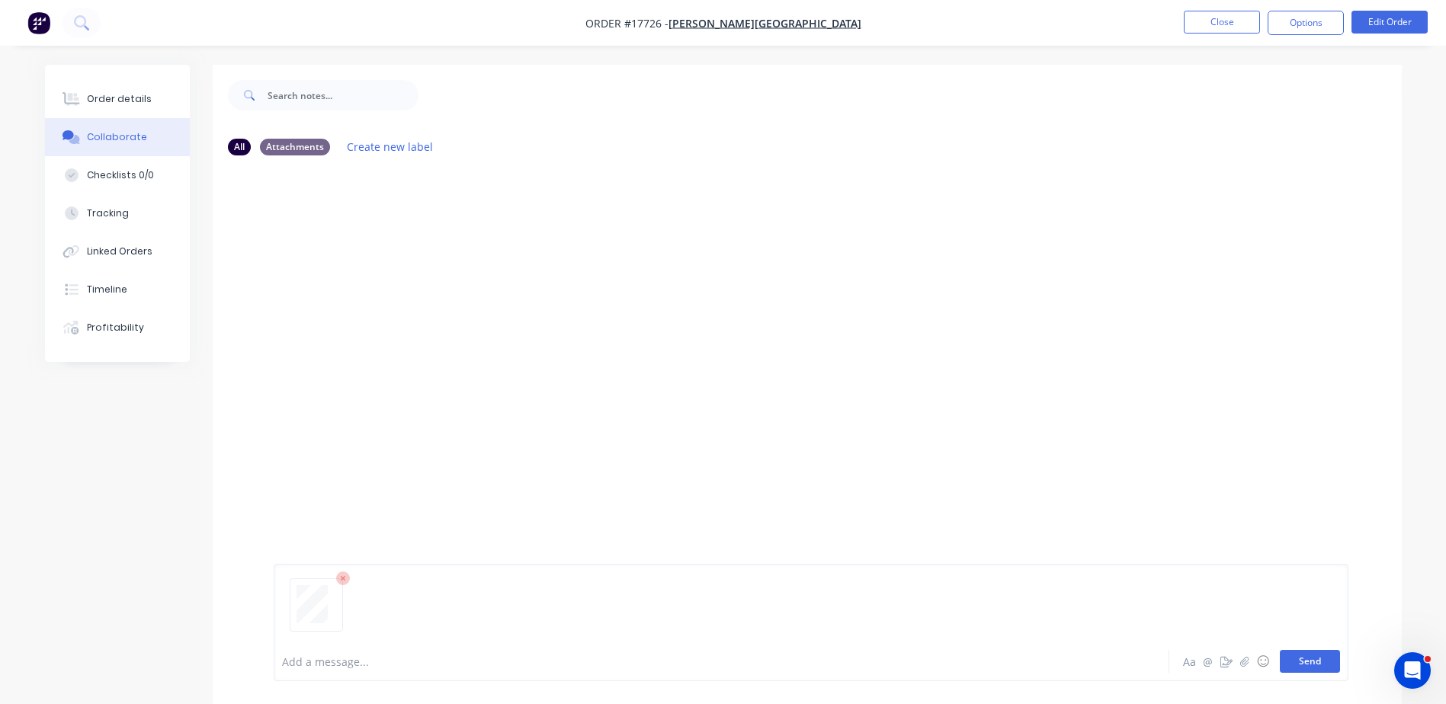
click at [1320, 657] on button "Send" at bounding box center [1310, 661] width 60 height 23
click at [1215, 15] on button "Close" at bounding box center [1222, 22] width 76 height 23
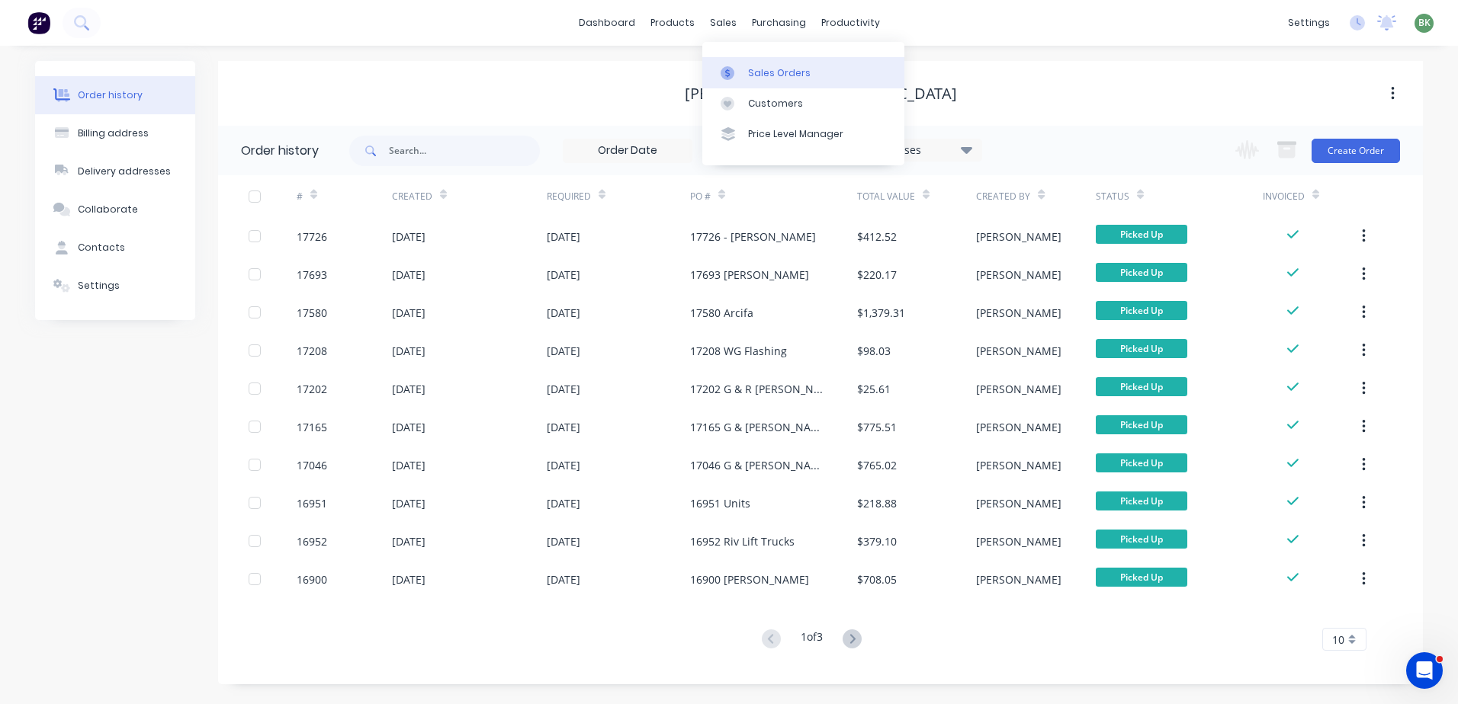
click at [762, 69] on div "Sales Orders" at bounding box center [779, 73] width 63 height 14
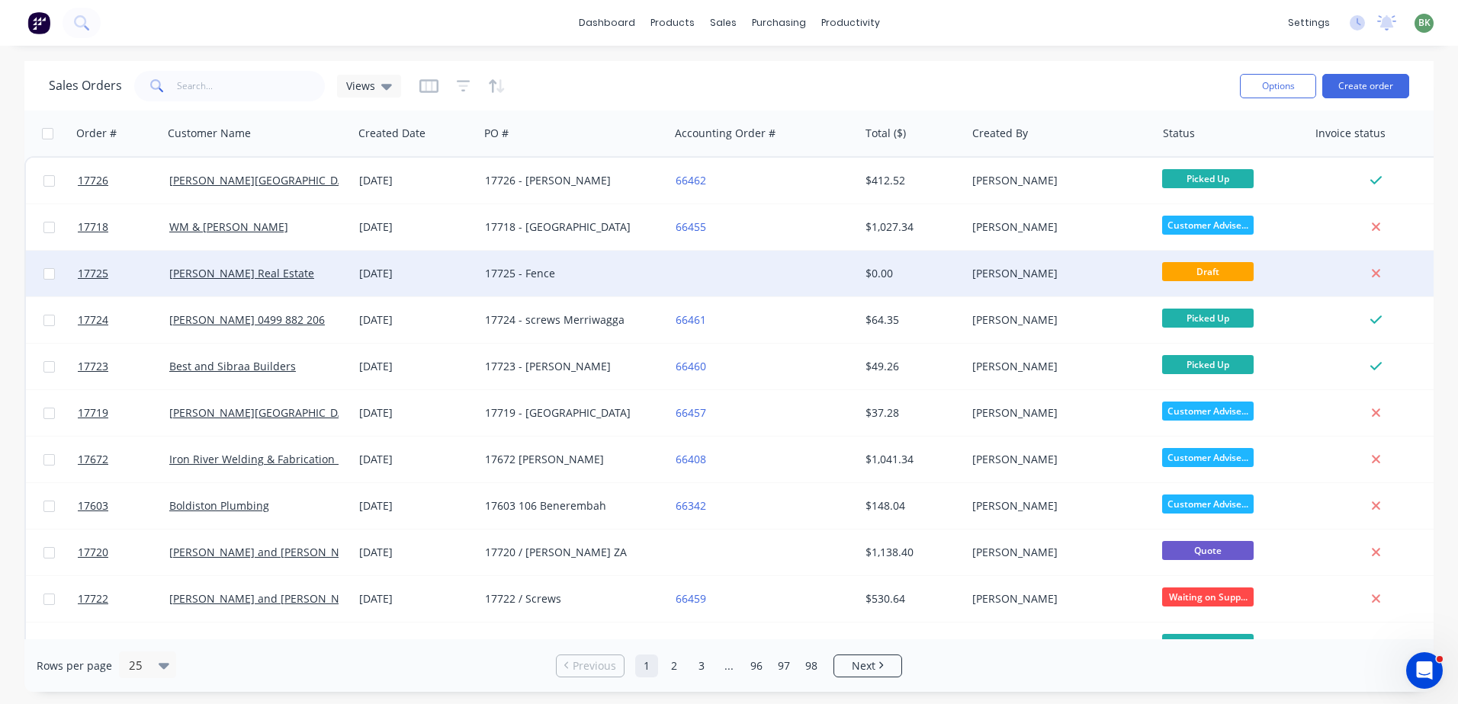
click at [653, 274] on div "17725 - Fence" at bounding box center [569, 273] width 169 height 15
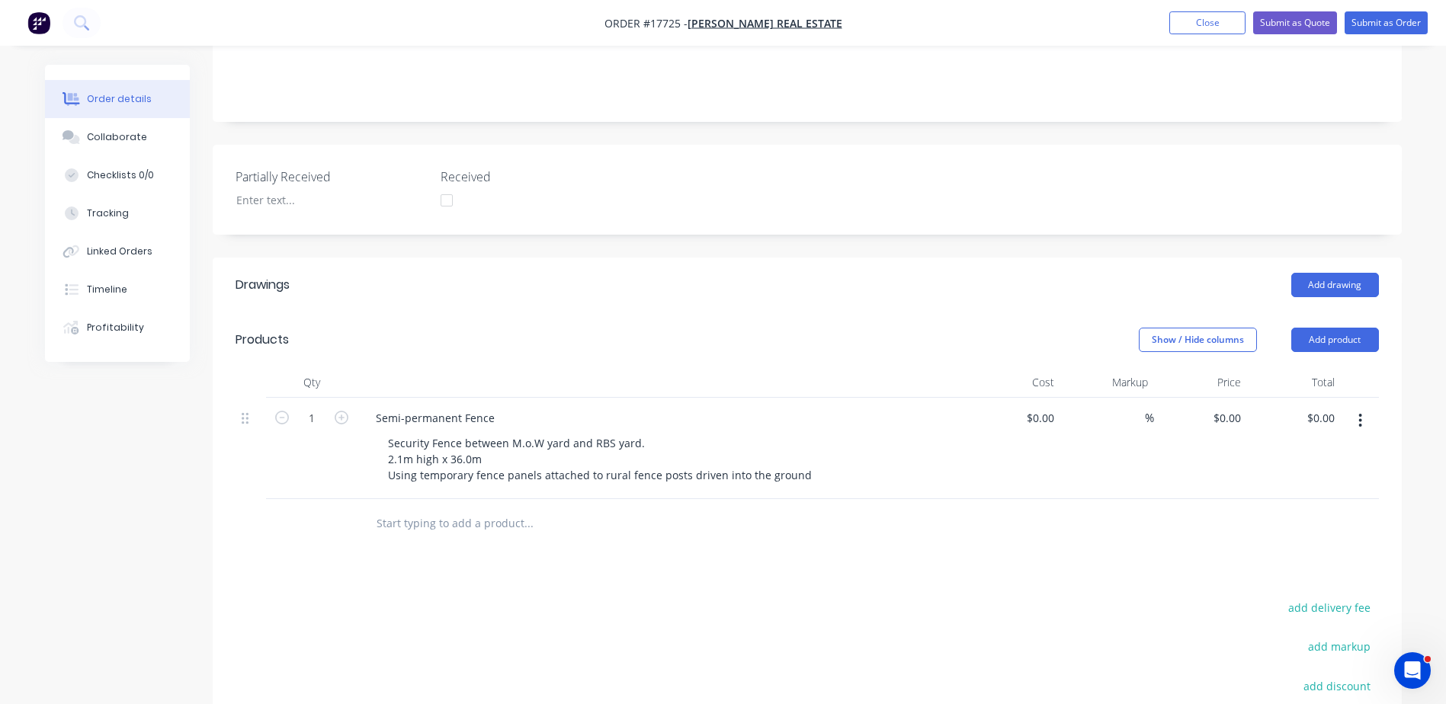
scroll to position [305, 0]
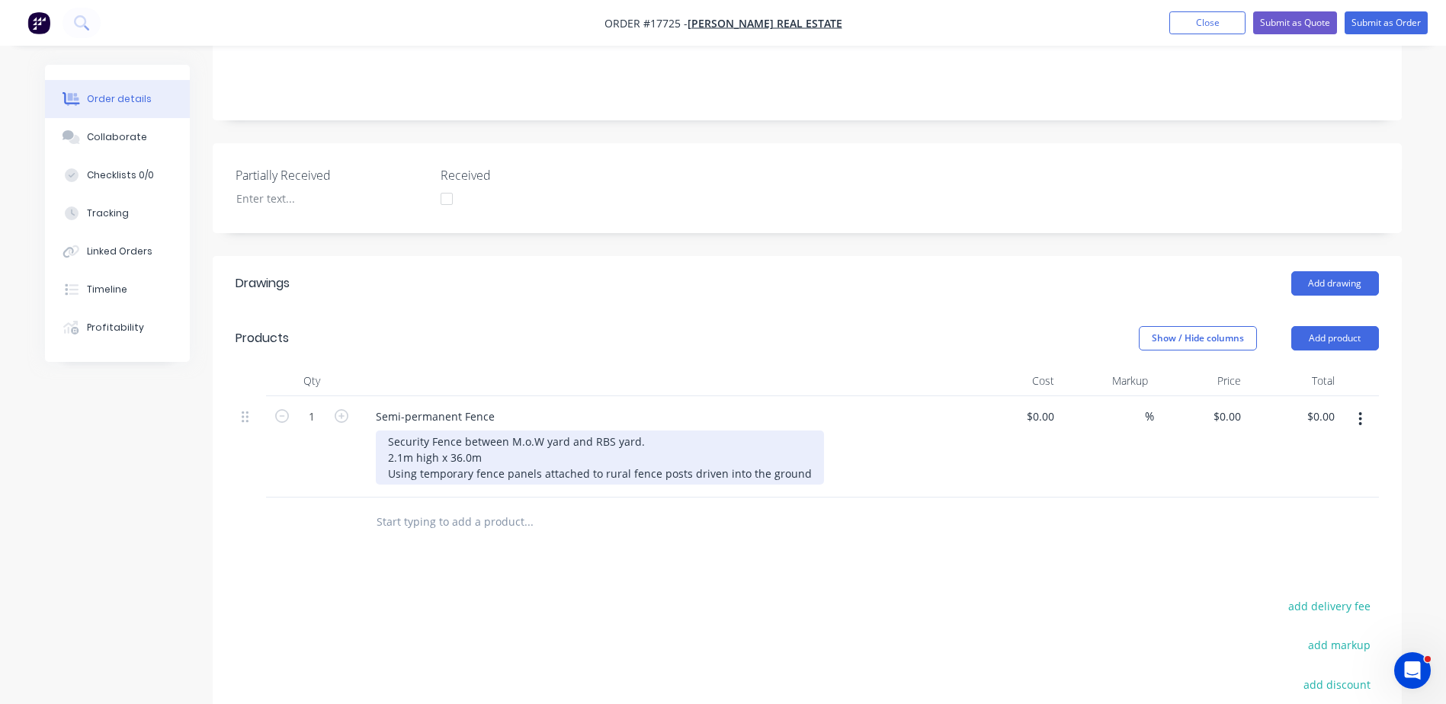
click at [803, 435] on div "Security Fence between M.o.W yard and RBS yard. 2.1m high x 36.0m Using tempora…" at bounding box center [600, 458] width 448 height 54
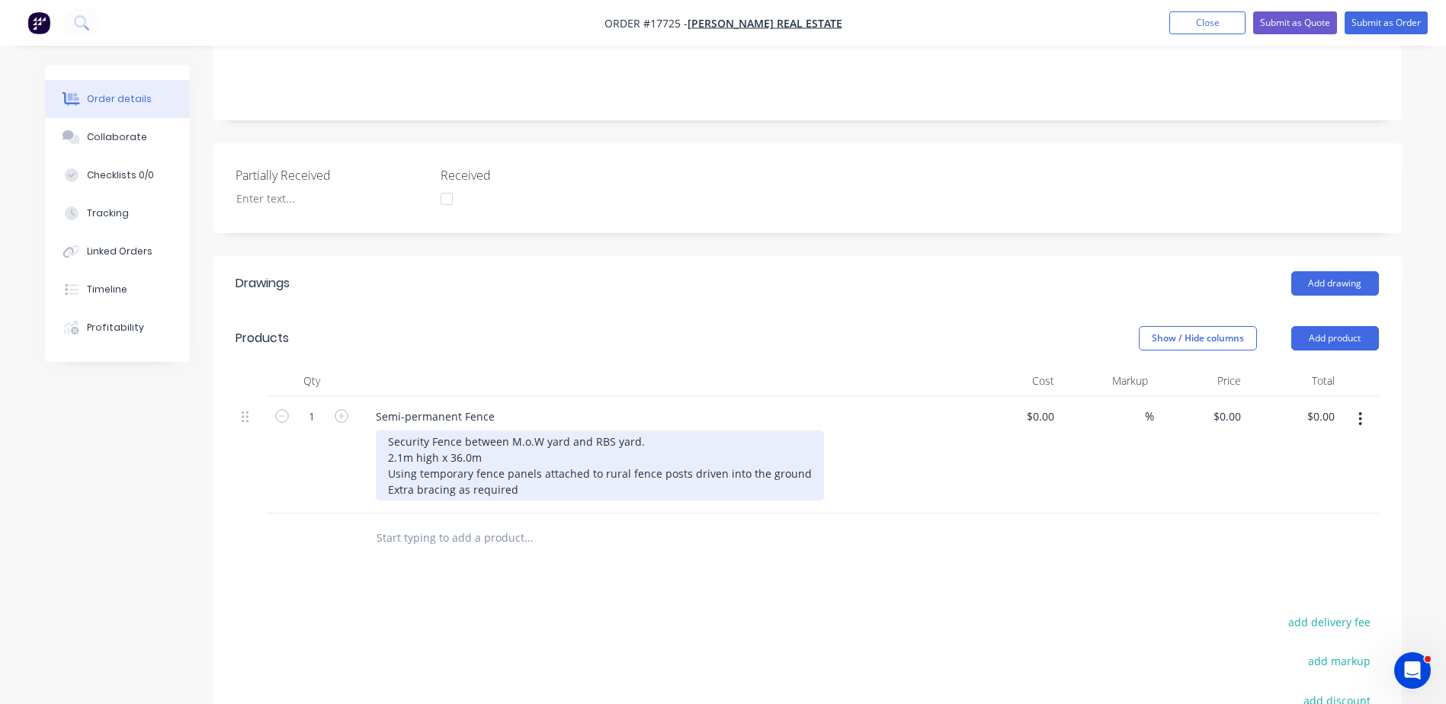
click at [422, 454] on div "Security Fence between M.o.W yard and RBS yard. 2.1m high x 36.0m Using tempora…" at bounding box center [600, 466] width 448 height 70
click at [492, 451] on div "Security Fence between M.o.W yard and RBS yard. 2.1m high x 36.0m Using tempora…" at bounding box center [600, 466] width 448 height 70
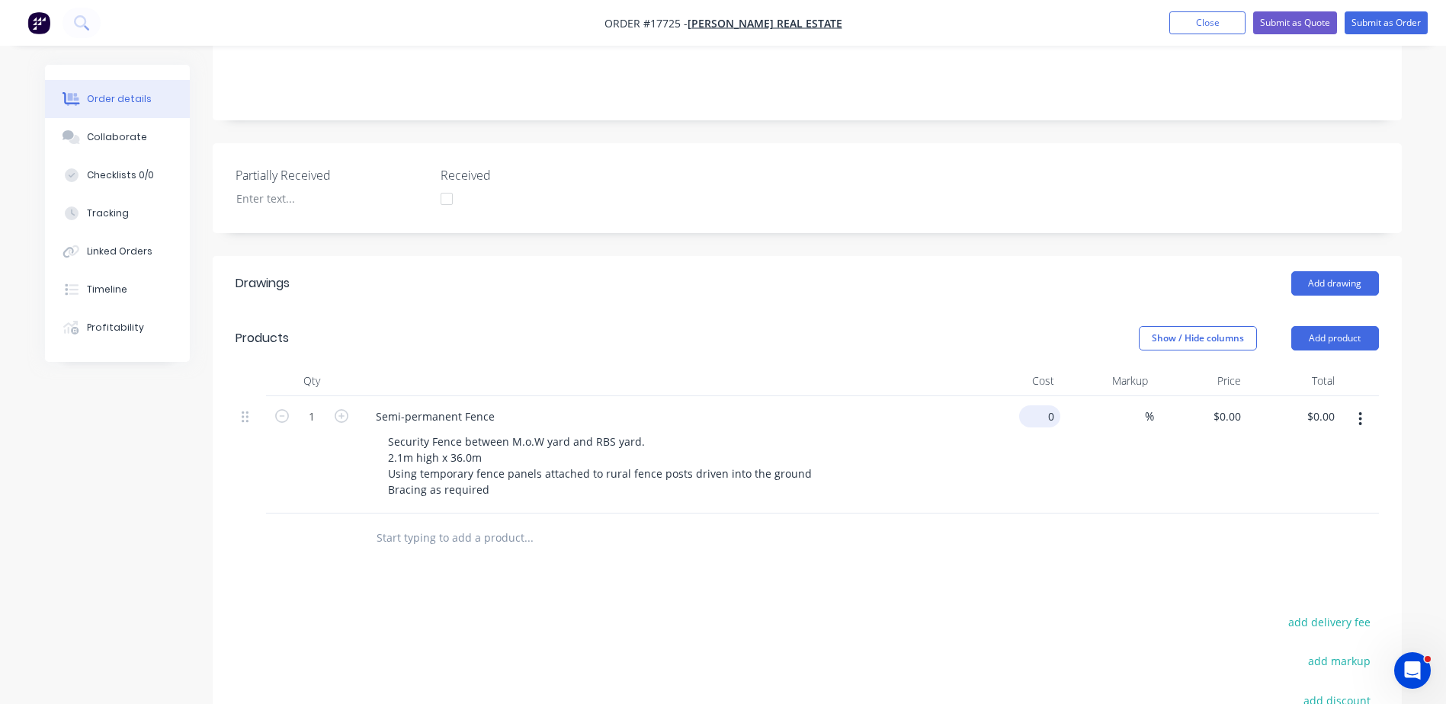
click at [1045, 406] on input "0" at bounding box center [1042, 417] width 35 height 22
type input "$2,600.00"
click at [1166, 514] on div at bounding box center [808, 539] width 1144 height 50
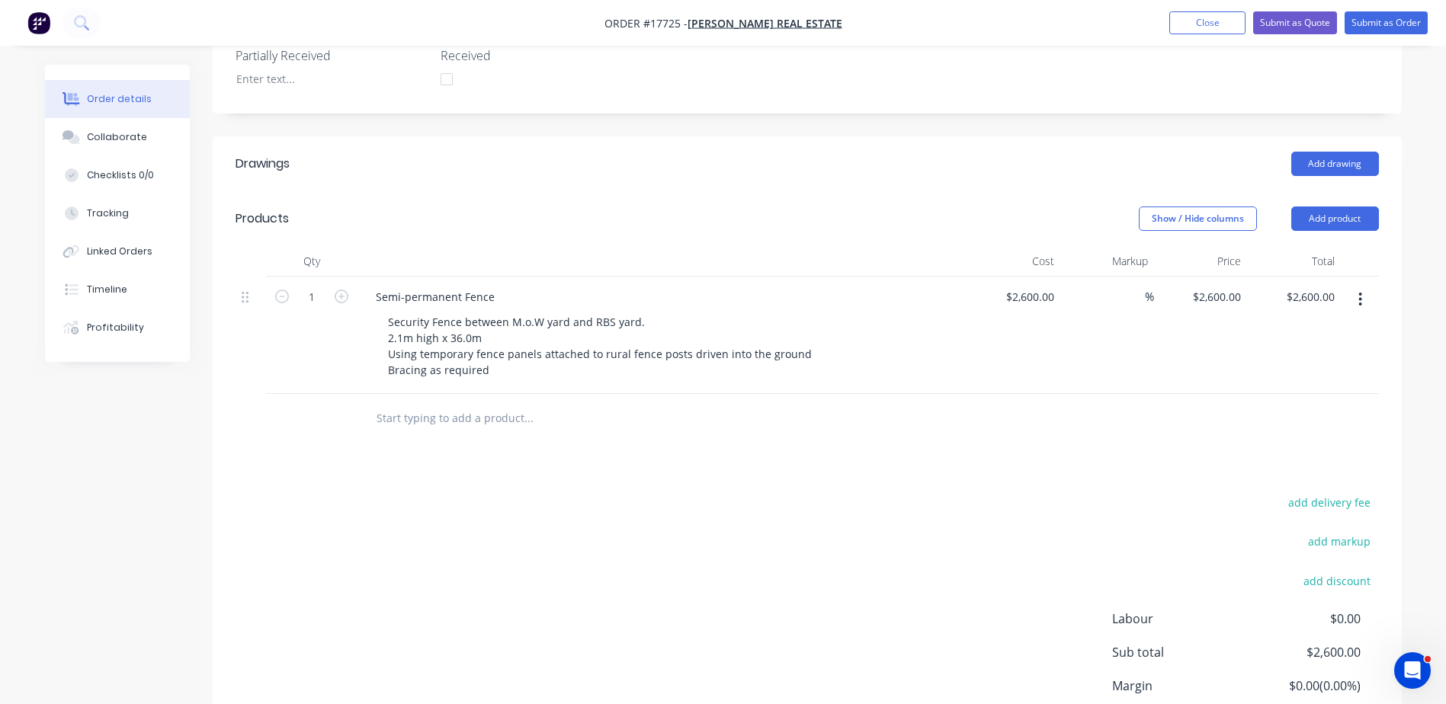
scroll to position [438, 0]
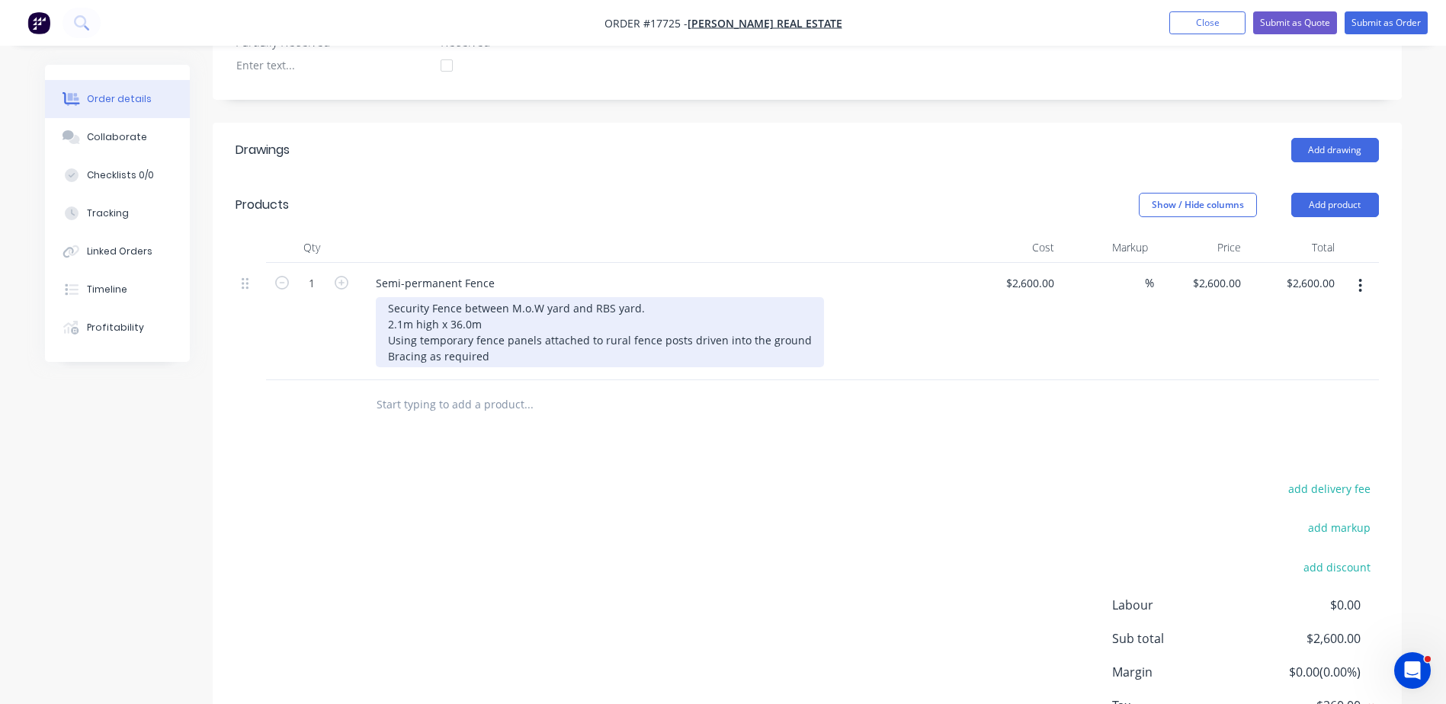
click at [496, 322] on div "Security Fence between M.o.W yard and RBS yard. 2.1m high x 36.0m Using tempora…" at bounding box center [600, 332] width 448 height 70
click at [804, 308] on div "Security Fence between M.o.W yard and RBS yard. 2.1m high x 36.0m Using tempora…" at bounding box center [600, 332] width 448 height 70
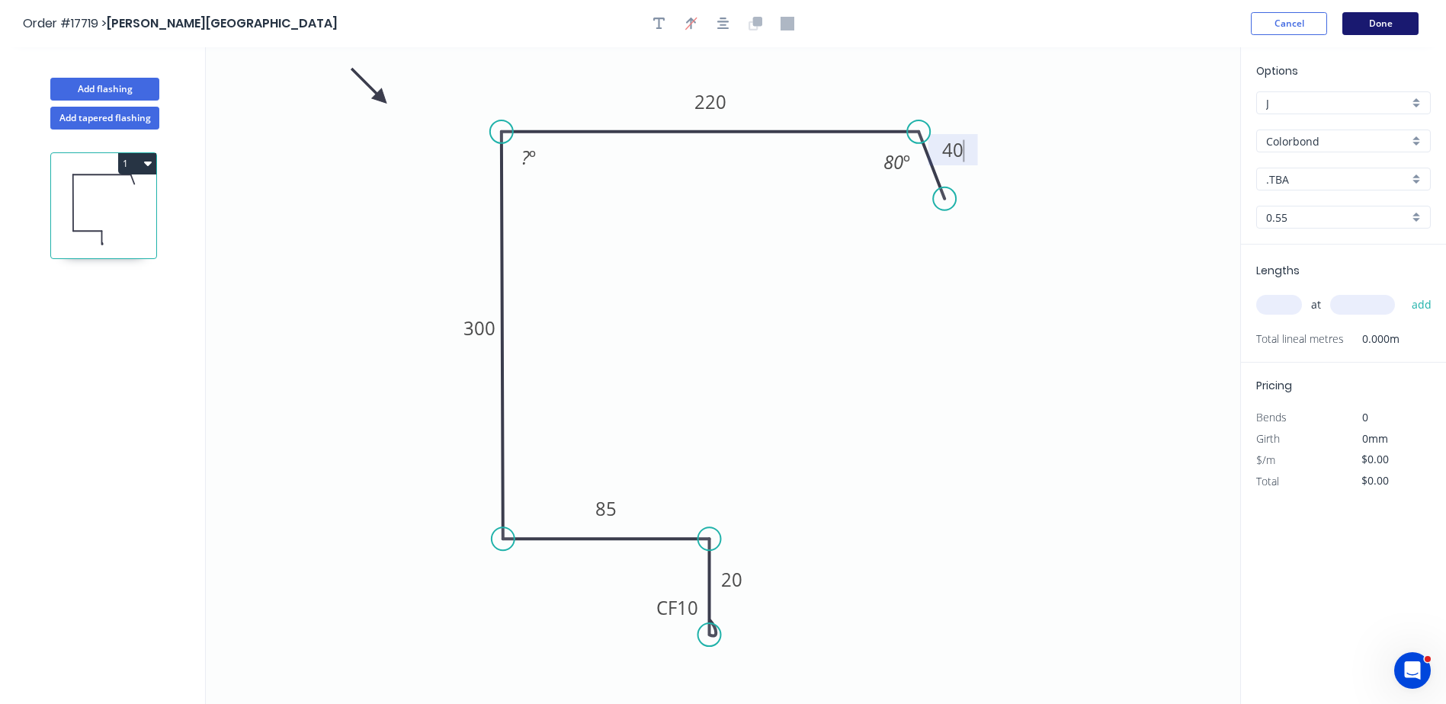
click at [1384, 23] on button "Done" at bounding box center [1381, 23] width 76 height 23
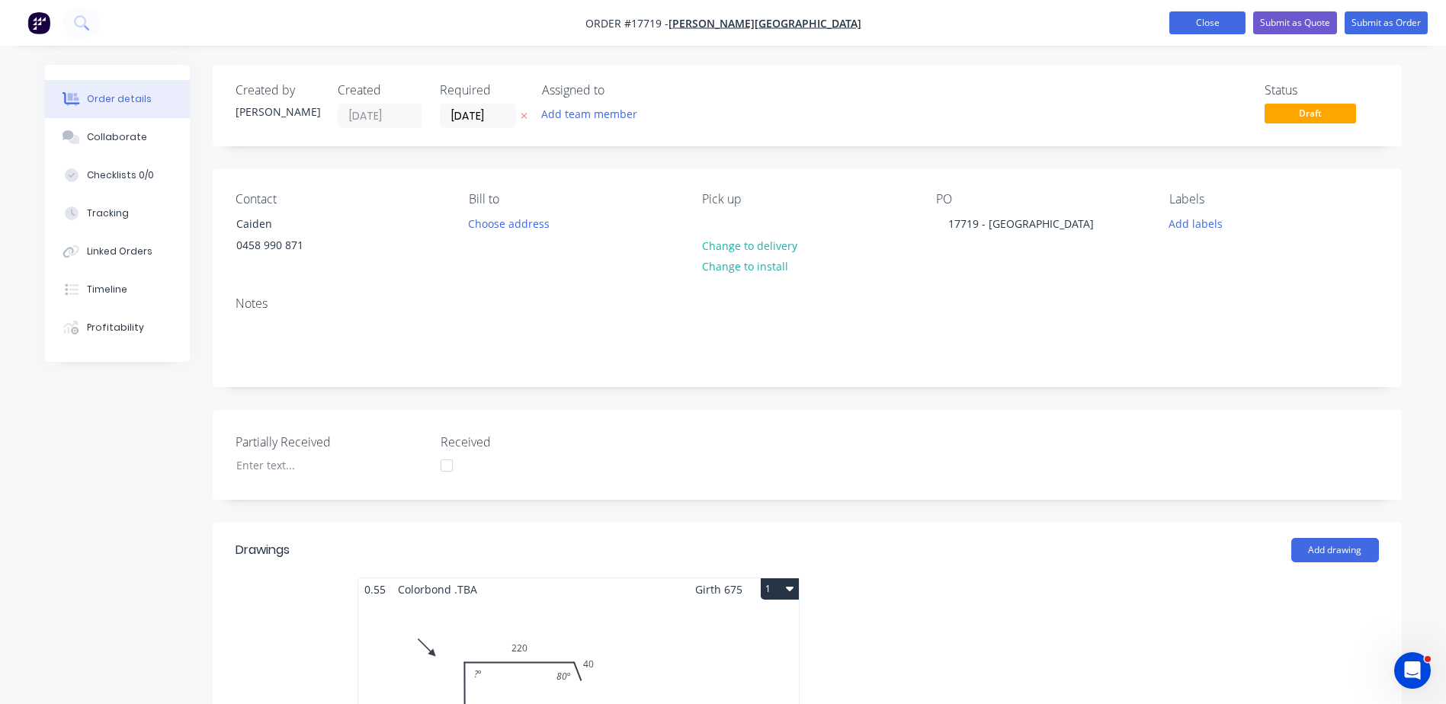
click at [1212, 16] on button "Close" at bounding box center [1208, 22] width 76 height 23
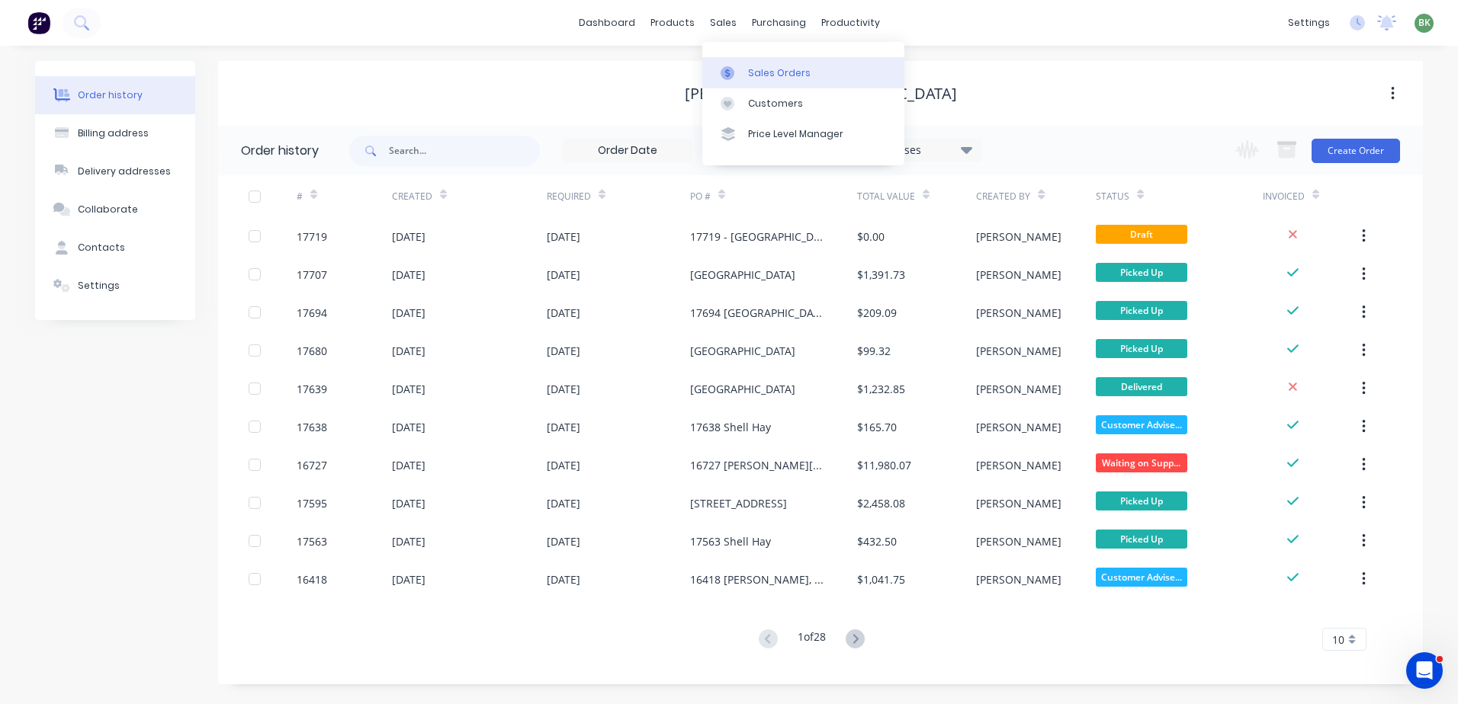
click at [773, 76] on div "Sales Orders" at bounding box center [779, 73] width 63 height 14
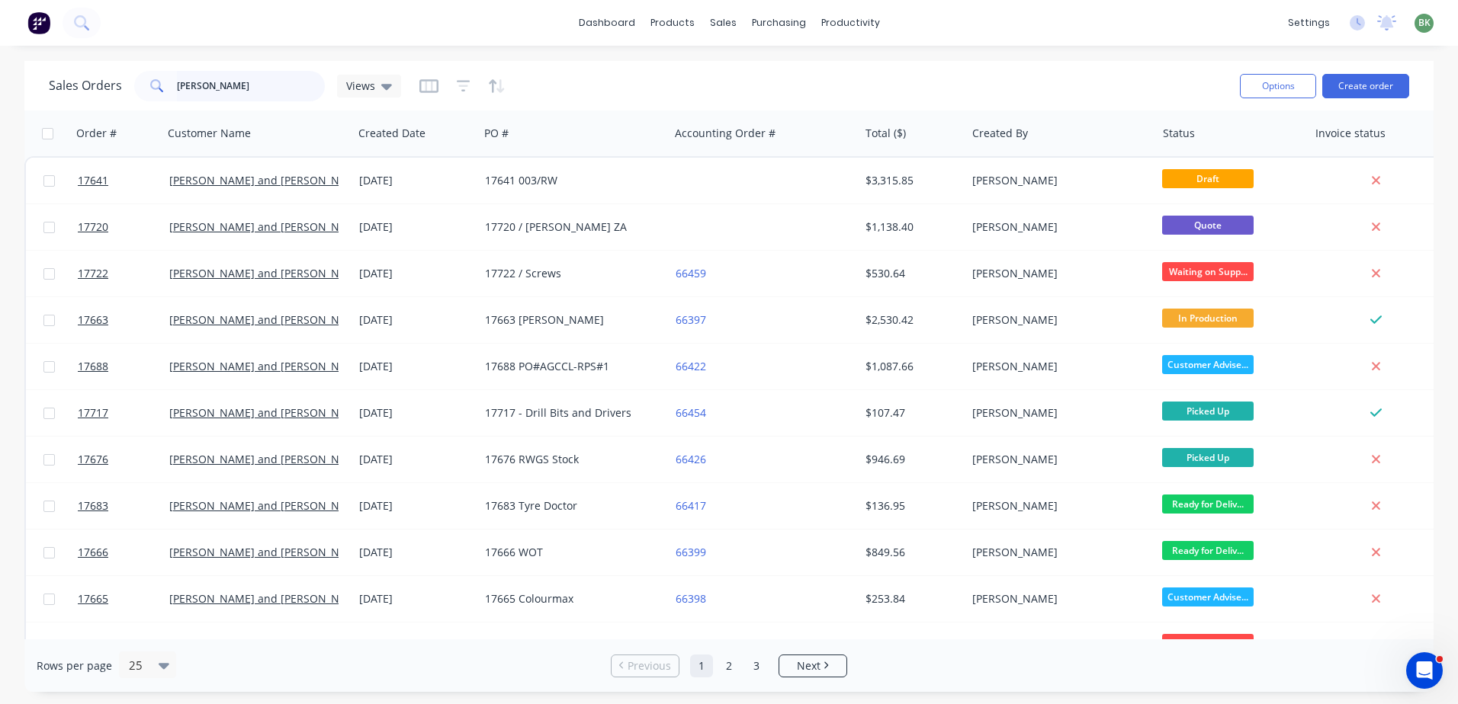
click at [127, 84] on div "Sales Orders jay Views" at bounding box center [225, 86] width 352 height 30
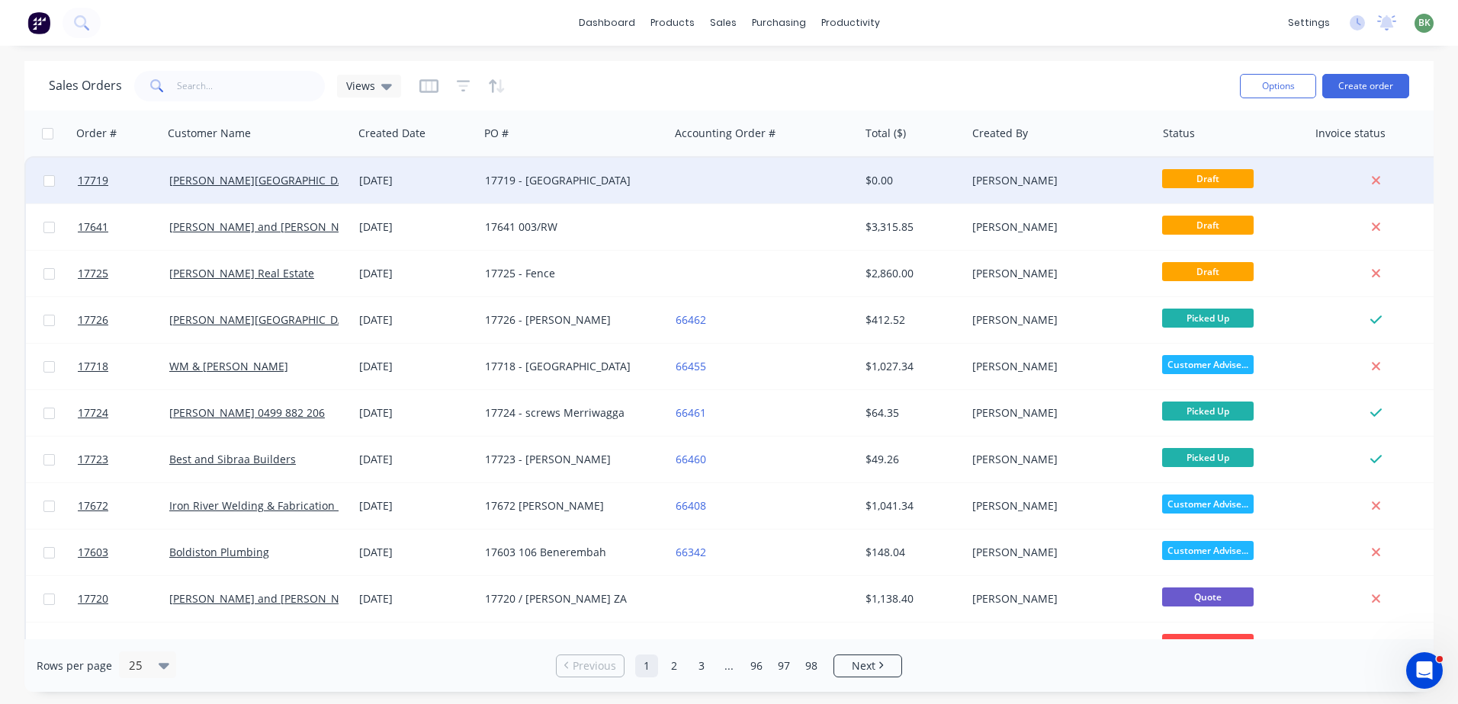
click at [688, 183] on div at bounding box center [764, 181] width 190 height 46
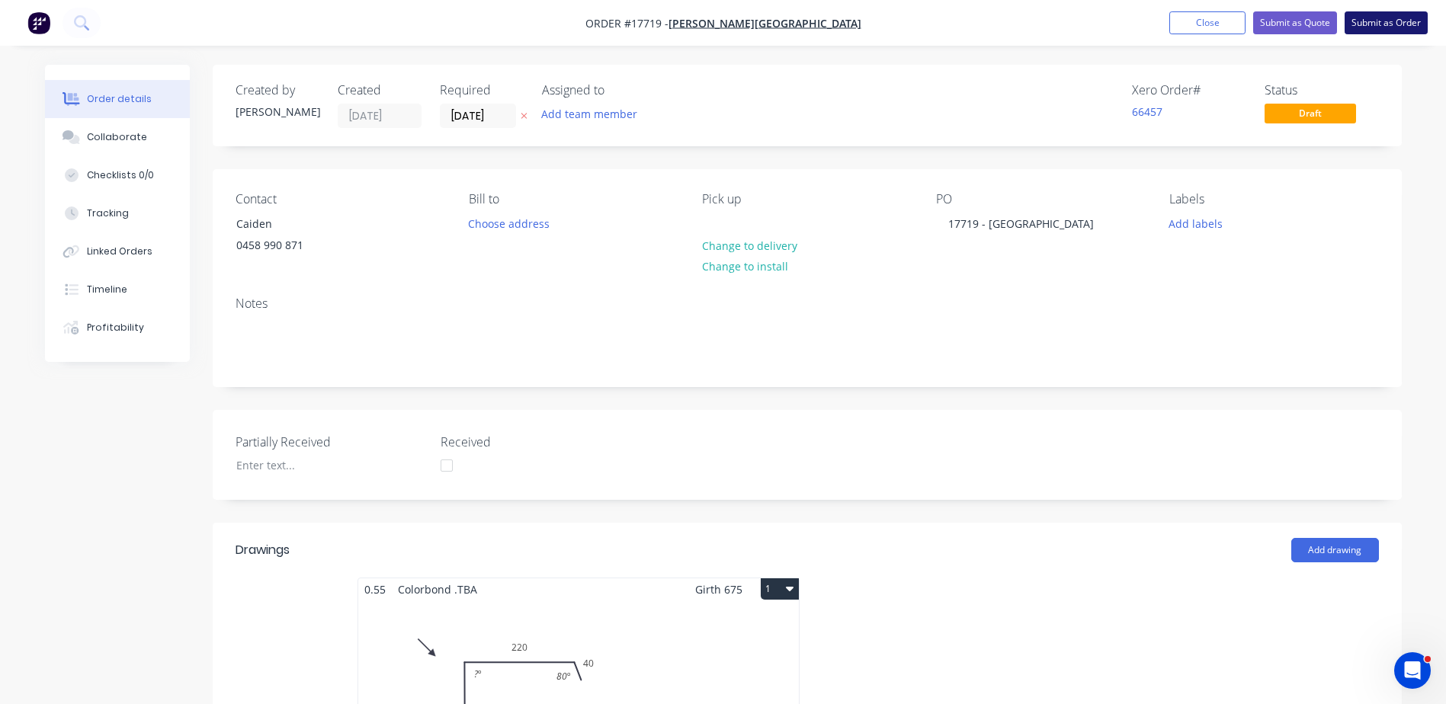
click at [1398, 21] on button "Submit as Order" at bounding box center [1386, 22] width 83 height 23
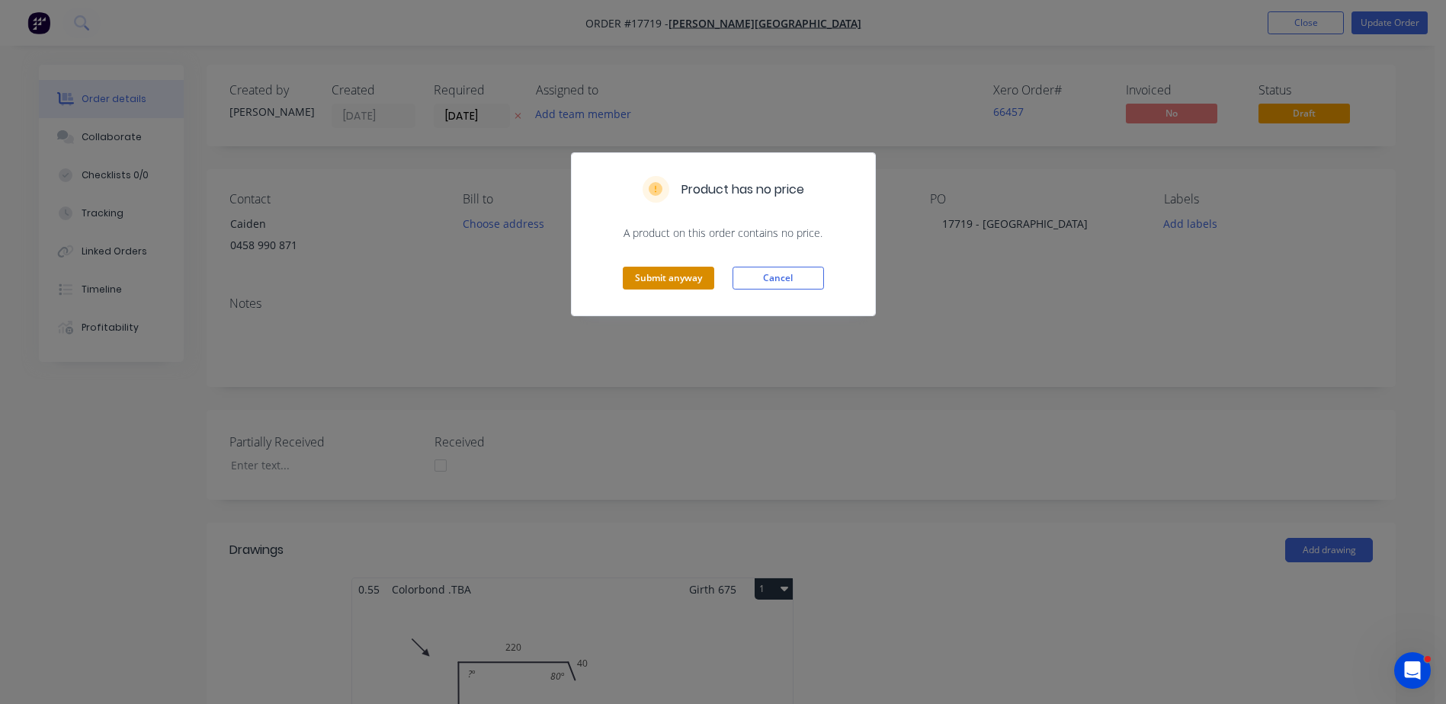
click at [666, 278] on button "Submit anyway" at bounding box center [668, 278] width 91 height 23
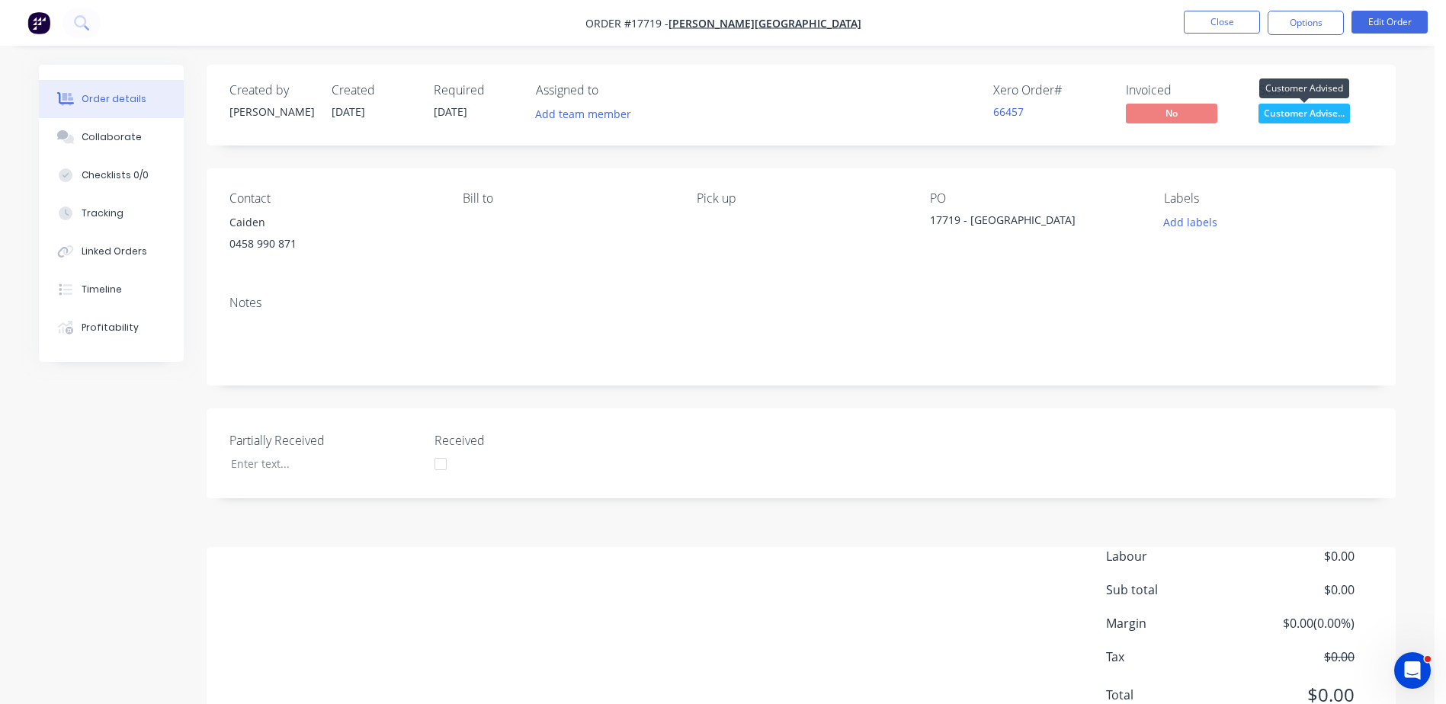
click at [1324, 118] on span "Customer Advise..." at bounding box center [1304, 113] width 91 height 19
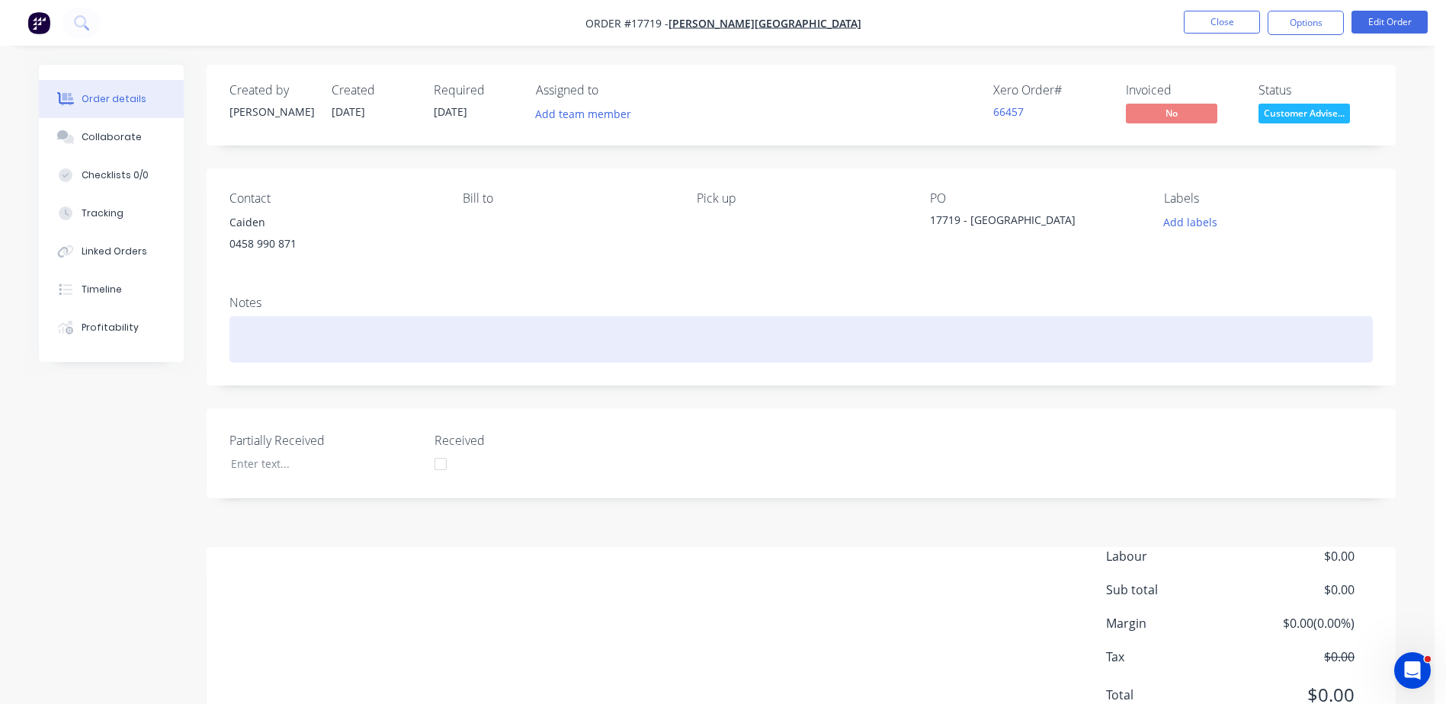
click at [1171, 336] on div at bounding box center [801, 339] width 1144 height 47
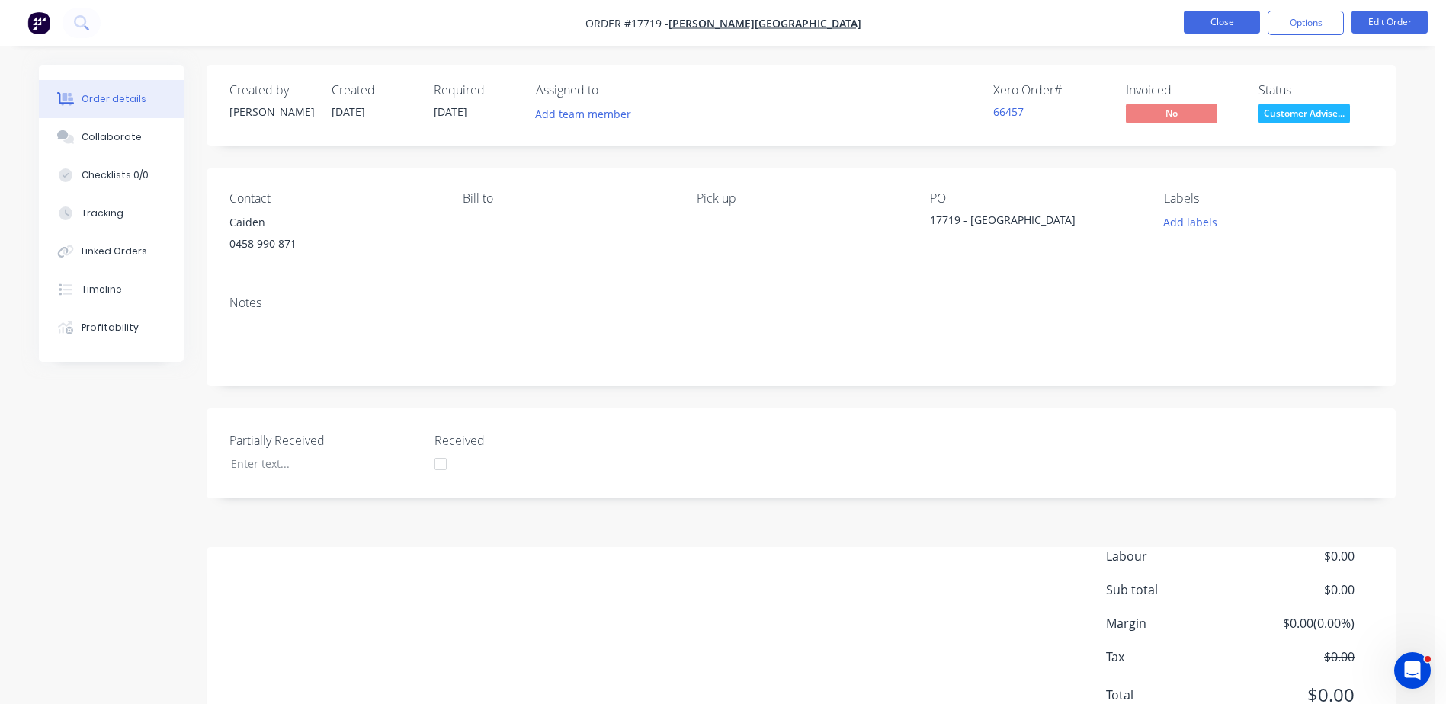
click at [1222, 27] on button "Close" at bounding box center [1222, 22] width 76 height 23
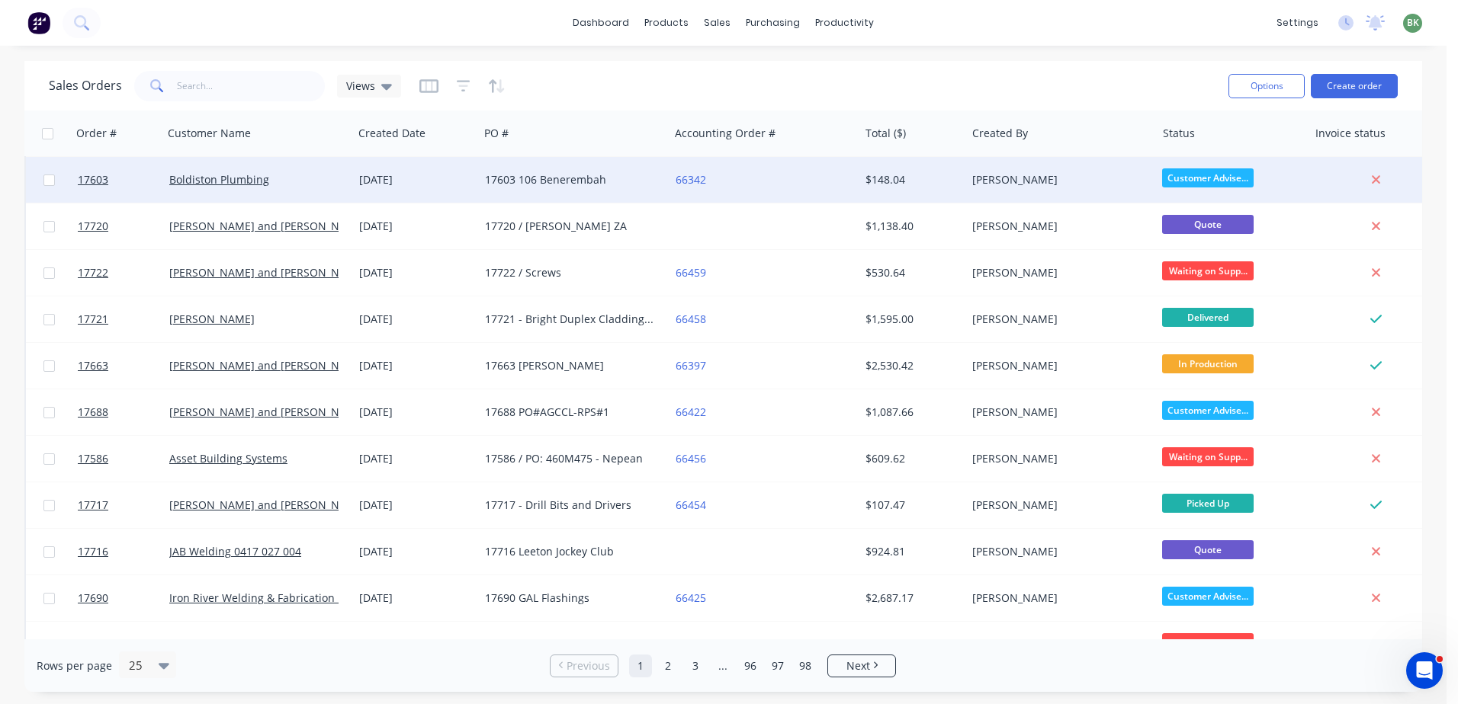
scroll to position [457, 0]
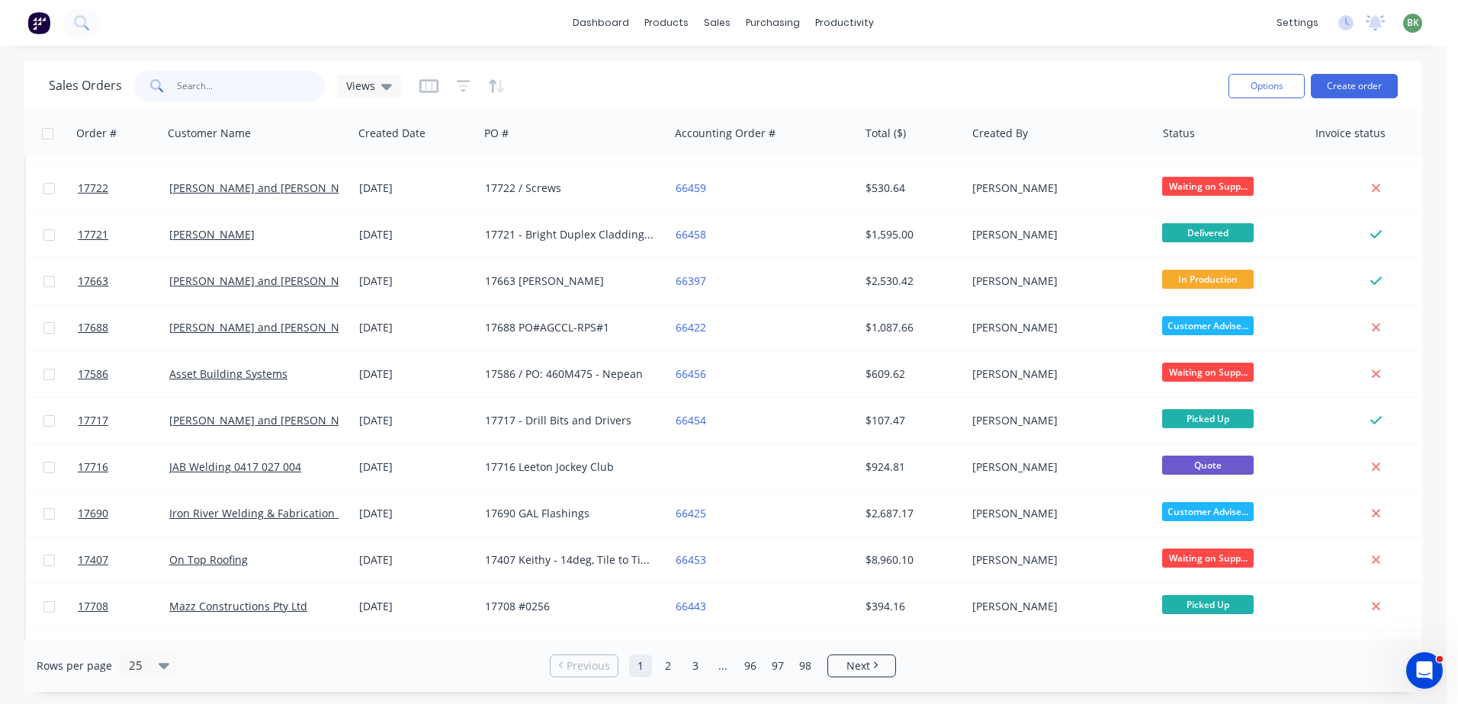
click at [201, 89] on input "text" at bounding box center [251, 86] width 149 height 30
type input "cmp"
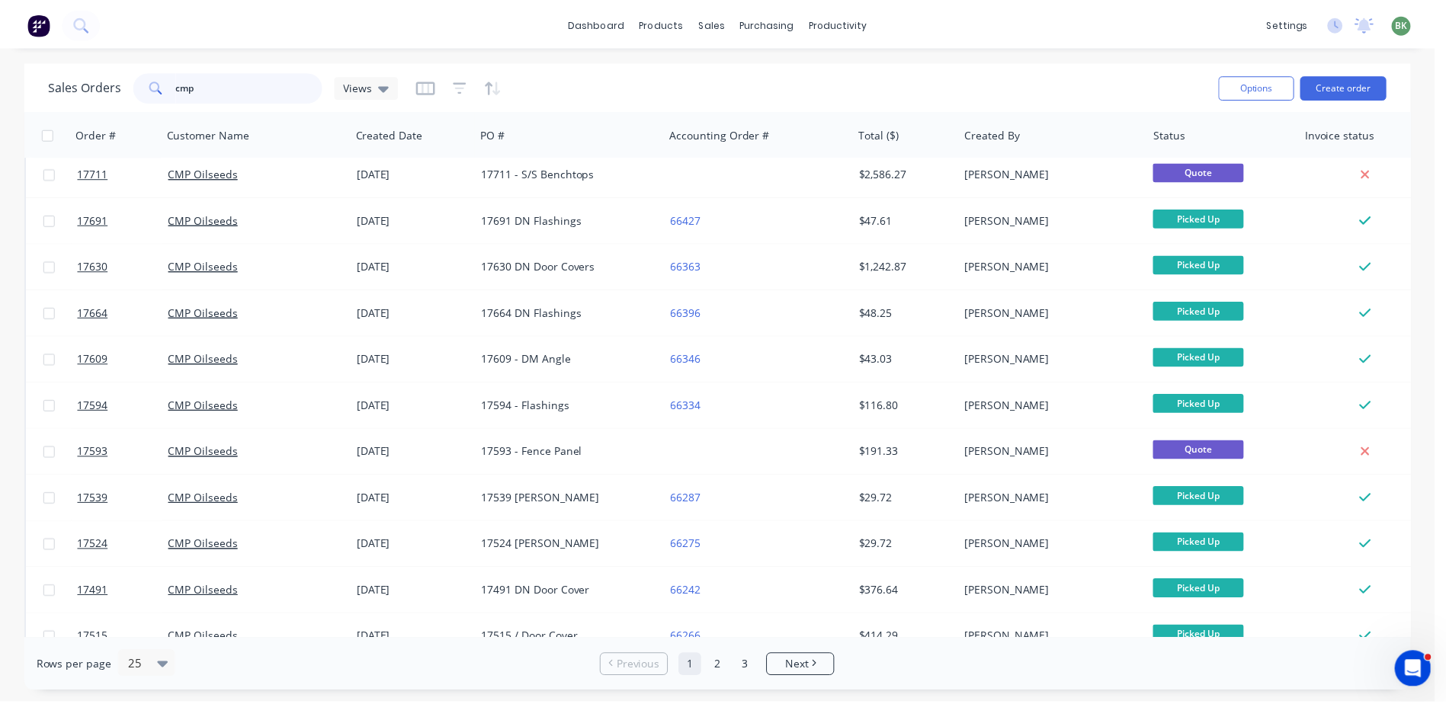
scroll to position [0, 0]
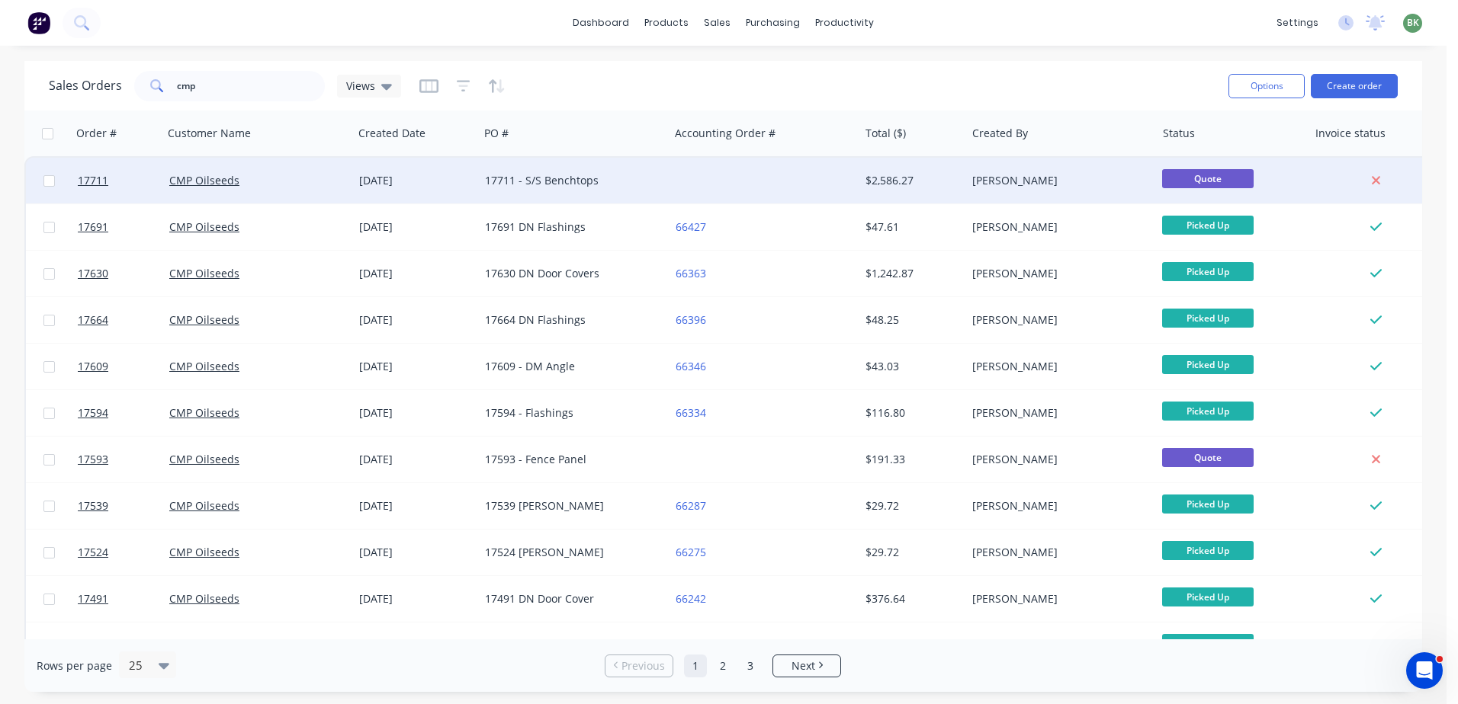
click at [319, 175] on div "CMP Oilseeds" at bounding box center [253, 180] width 169 height 15
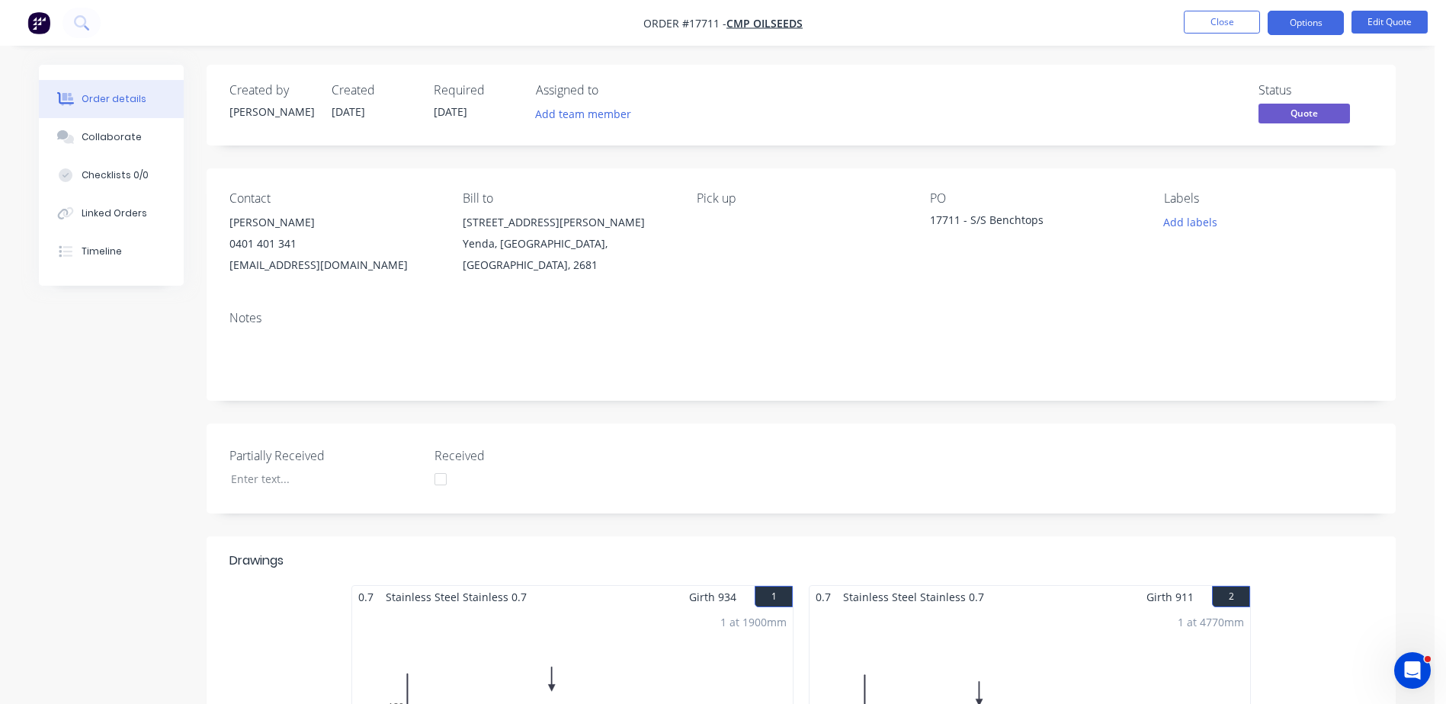
drag, startPoint x: 1308, startPoint y: 25, endPoint x: 1055, endPoint y: 88, distance: 260.0
click at [1041, 216] on div "17711 - S/S Benchtops" at bounding box center [1025, 222] width 191 height 21
click at [1038, 223] on div "17711 - S/S Benchtops" at bounding box center [1025, 222] width 191 height 21
click at [1378, 24] on button "Edit Quote" at bounding box center [1390, 22] width 76 height 23
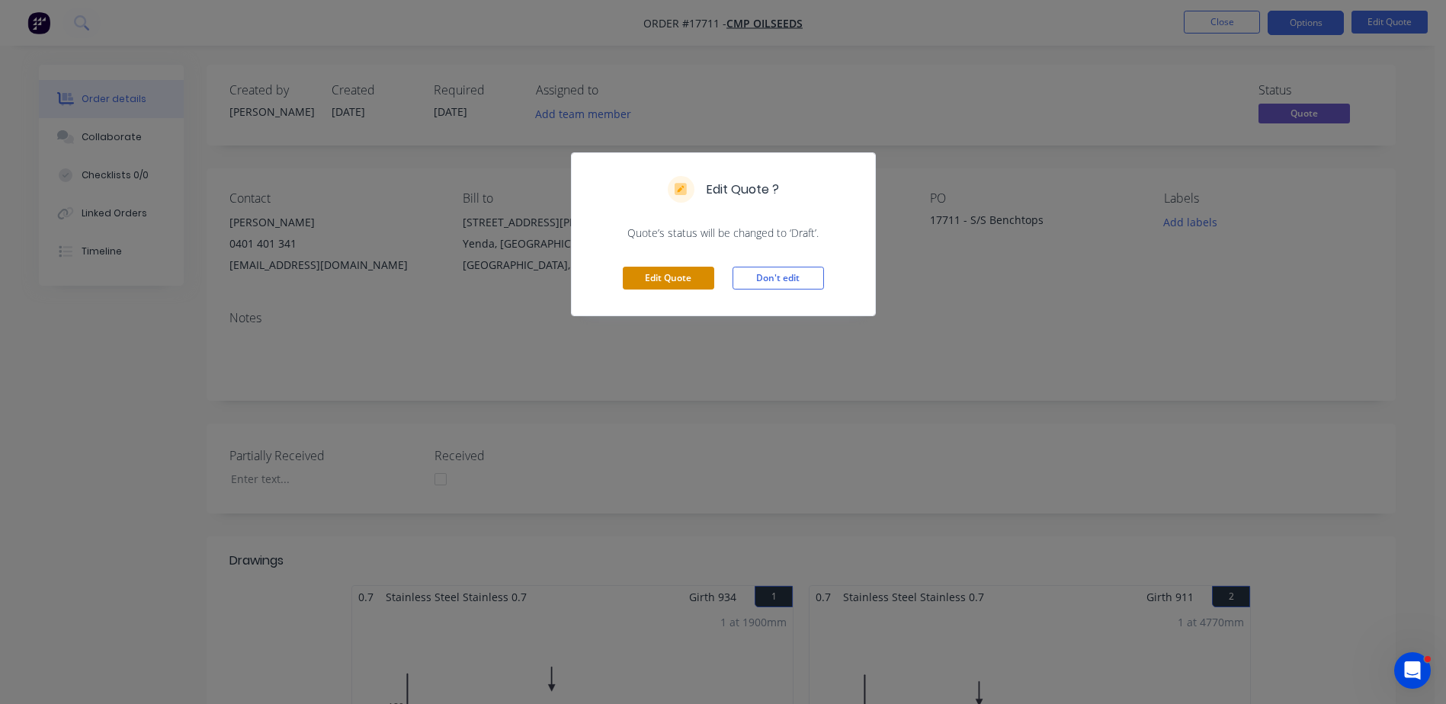
click at [659, 274] on button "Edit Quote" at bounding box center [668, 278] width 91 height 23
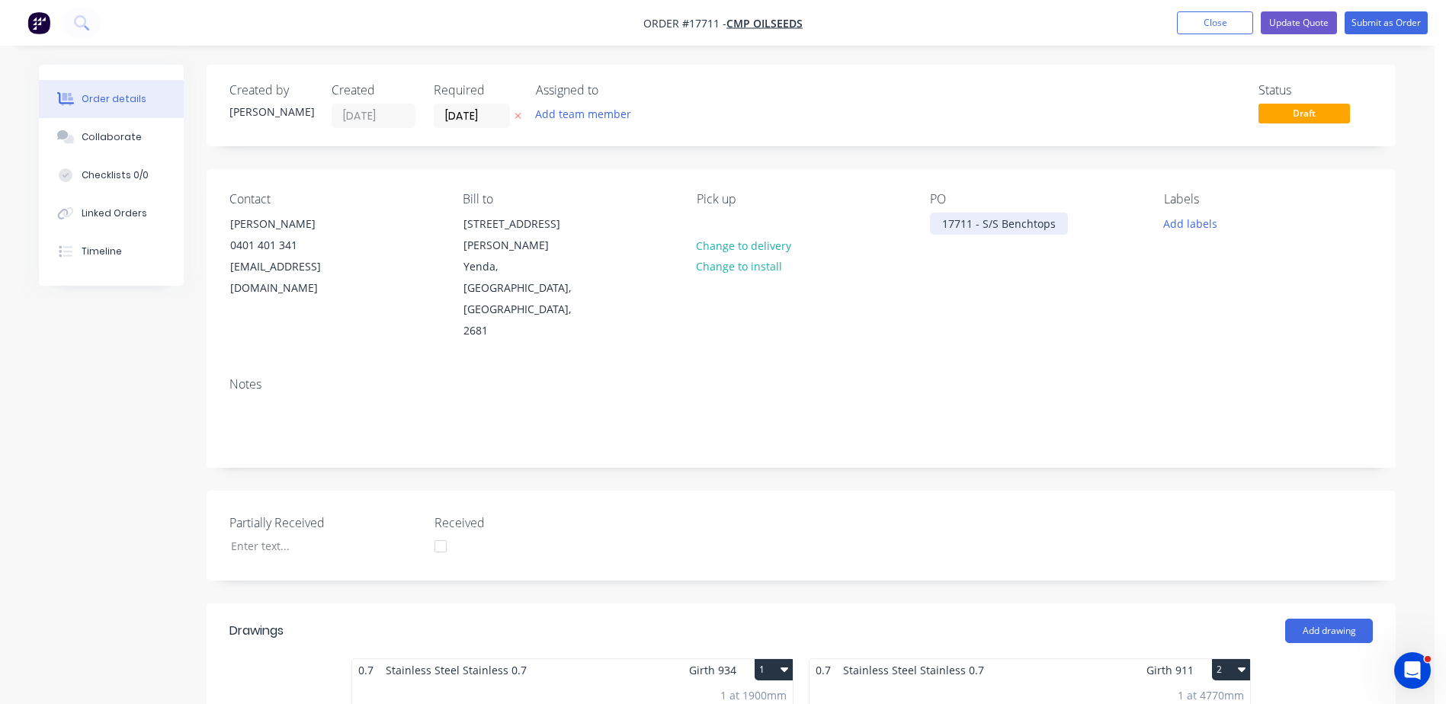
click at [1057, 223] on div "17711 - S/S Benchtops" at bounding box center [999, 224] width 138 height 22
click at [1055, 223] on div "17711 - S/S Benchtops Lab Extension" at bounding box center [1025, 232] width 191 height 38
click at [1298, 22] on button "Update Quote" at bounding box center [1299, 22] width 76 height 23
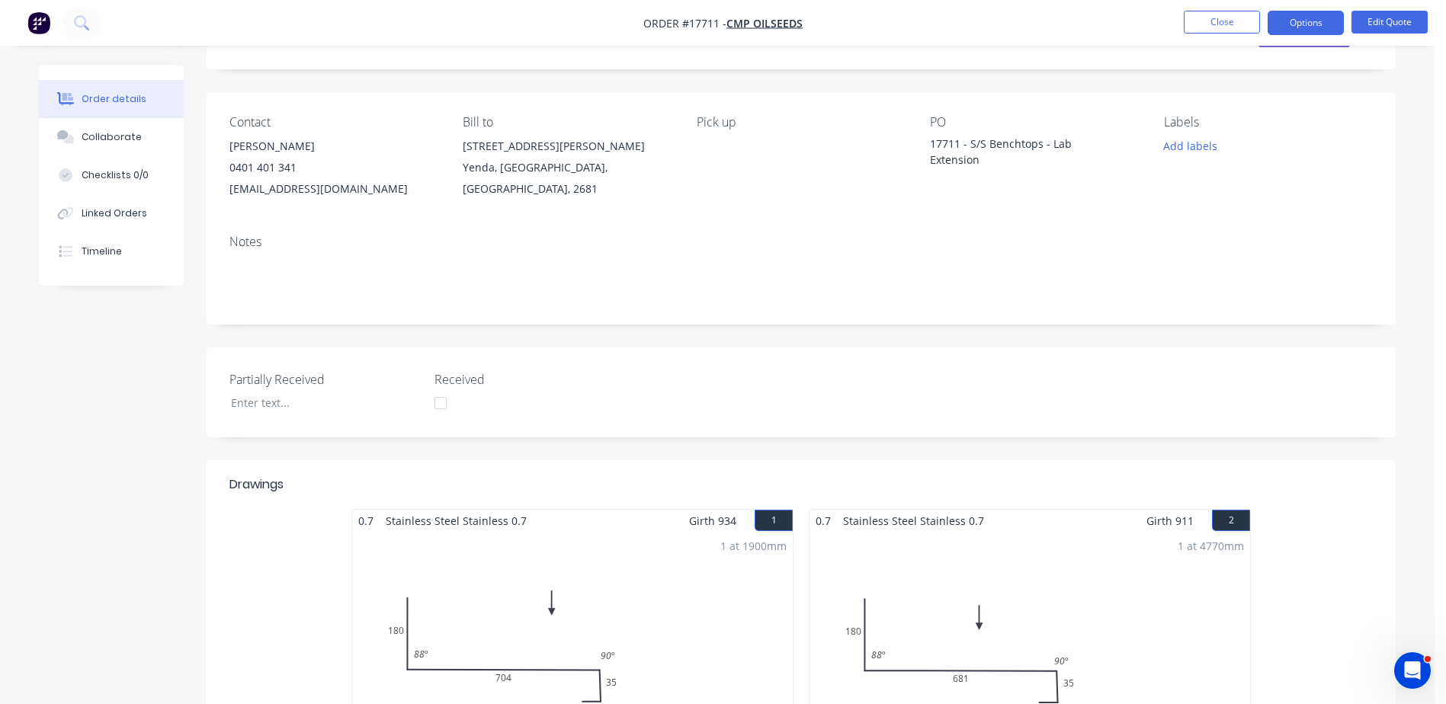
scroll to position [305, 0]
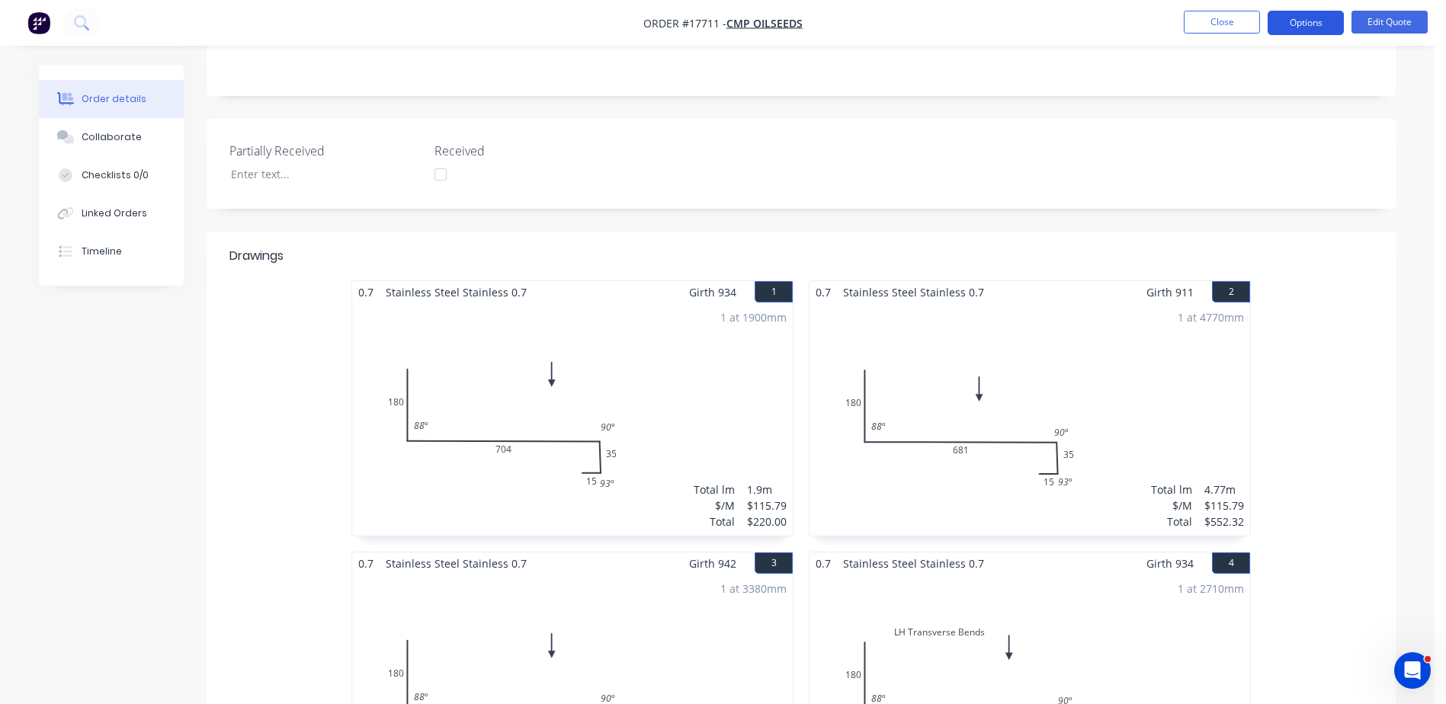
click at [1309, 24] on button "Options" at bounding box center [1306, 23] width 76 height 24
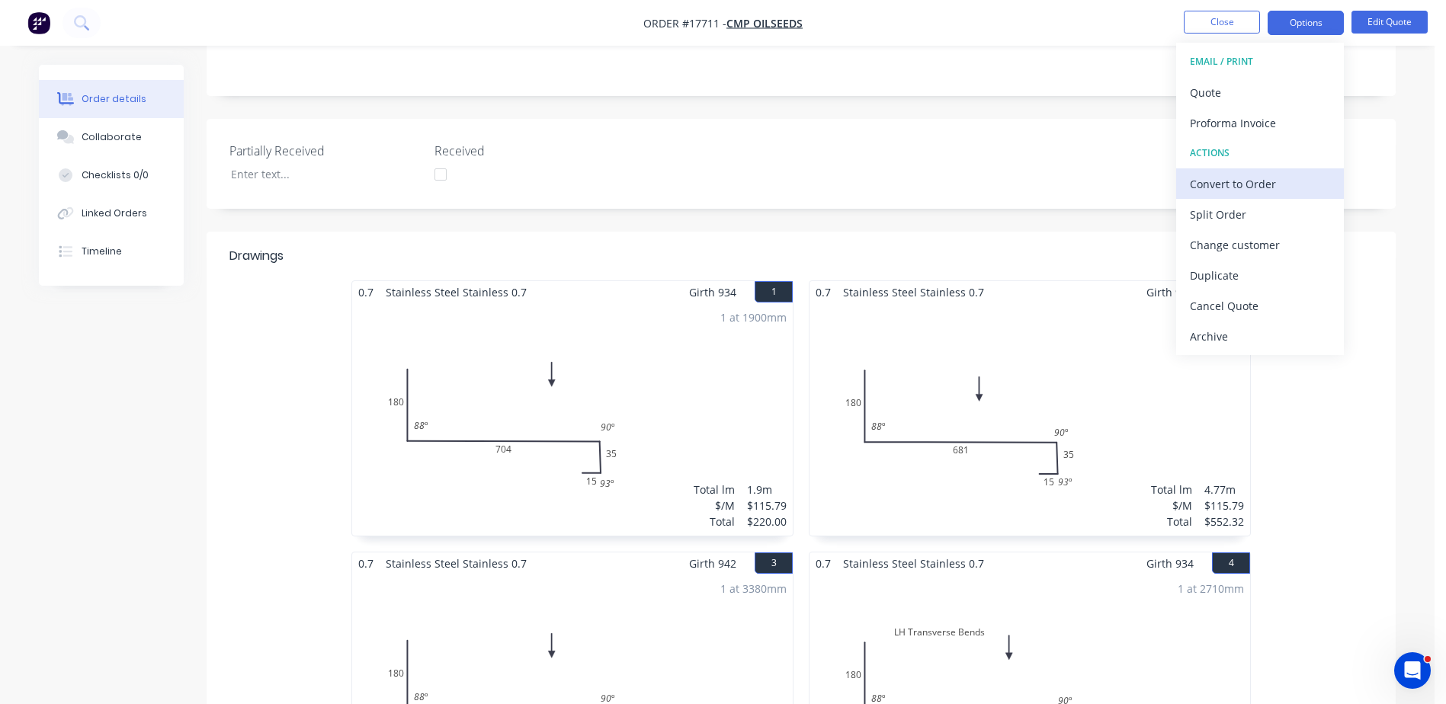
click at [1245, 186] on div "Convert to Order" at bounding box center [1260, 184] width 140 height 22
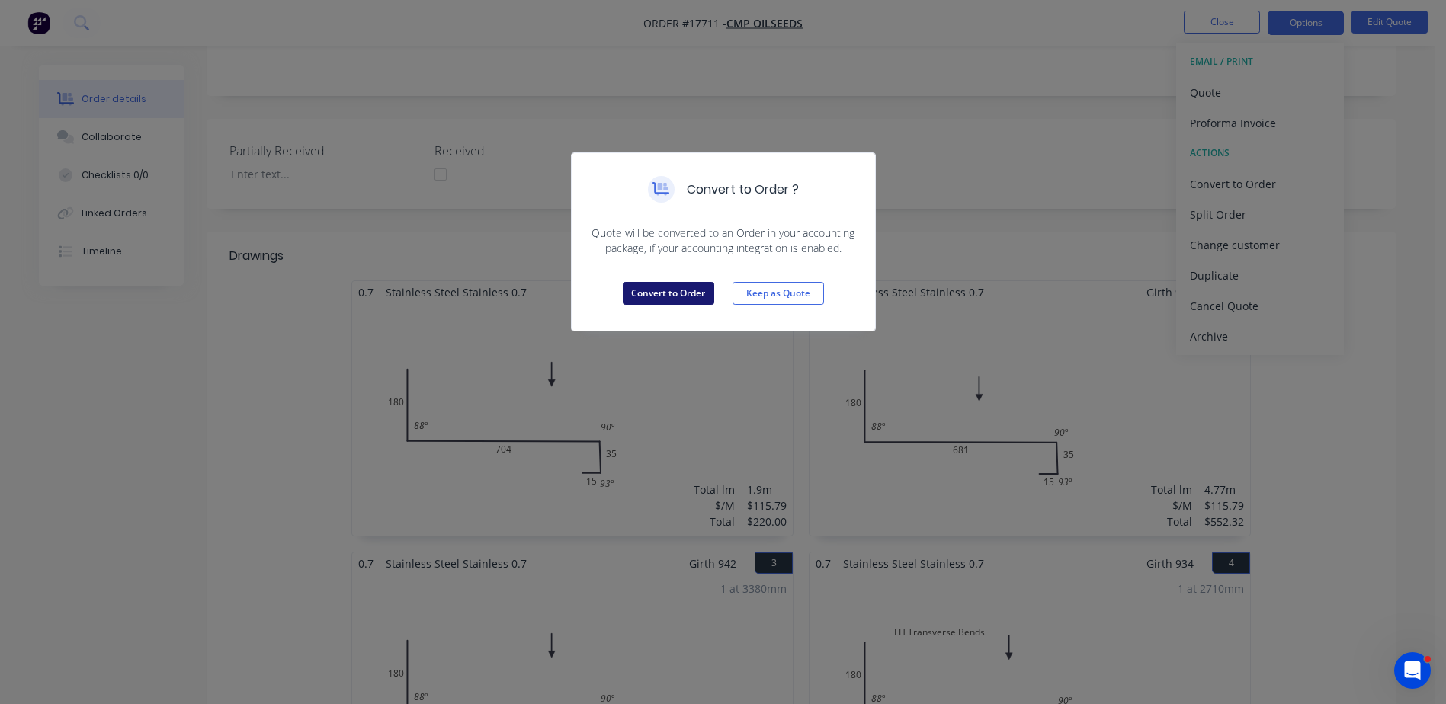
click at [675, 300] on button "Convert to Order" at bounding box center [668, 293] width 91 height 23
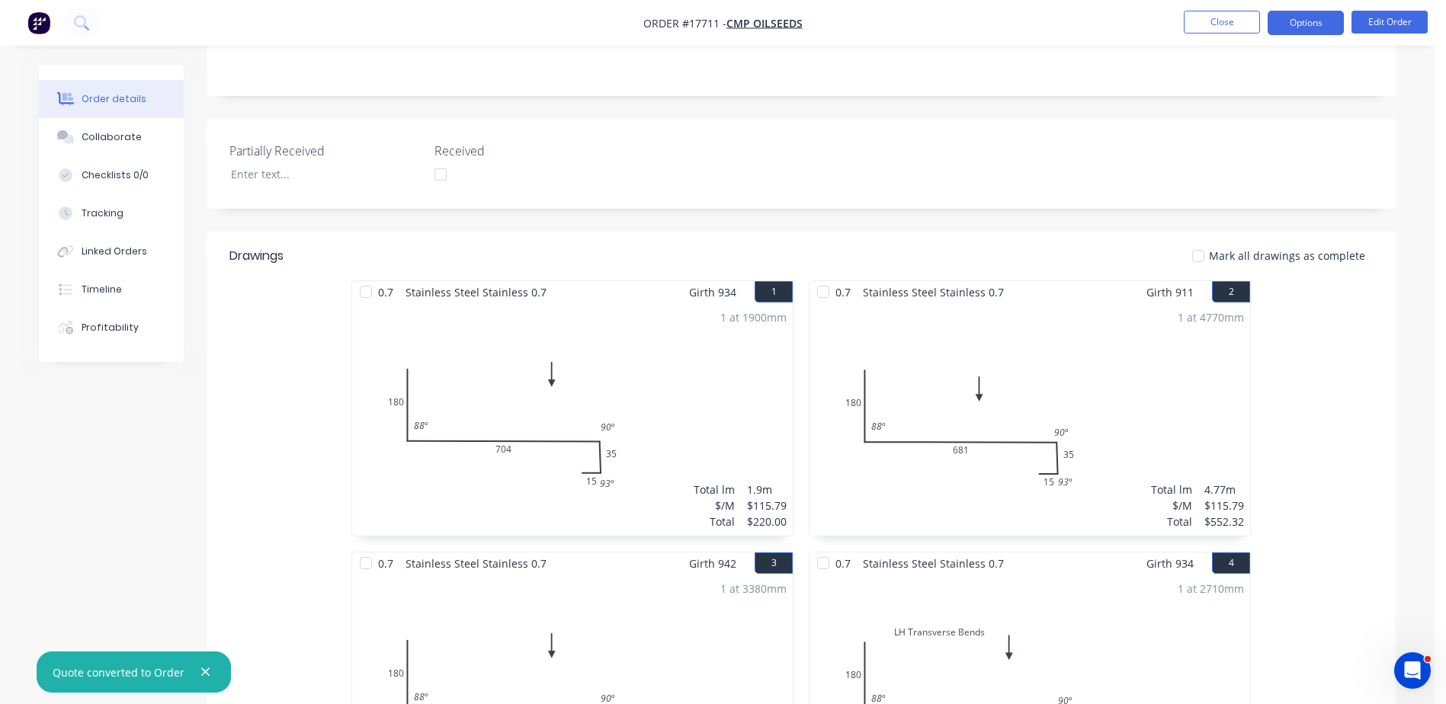
click at [1307, 21] on button "Options" at bounding box center [1306, 23] width 76 height 24
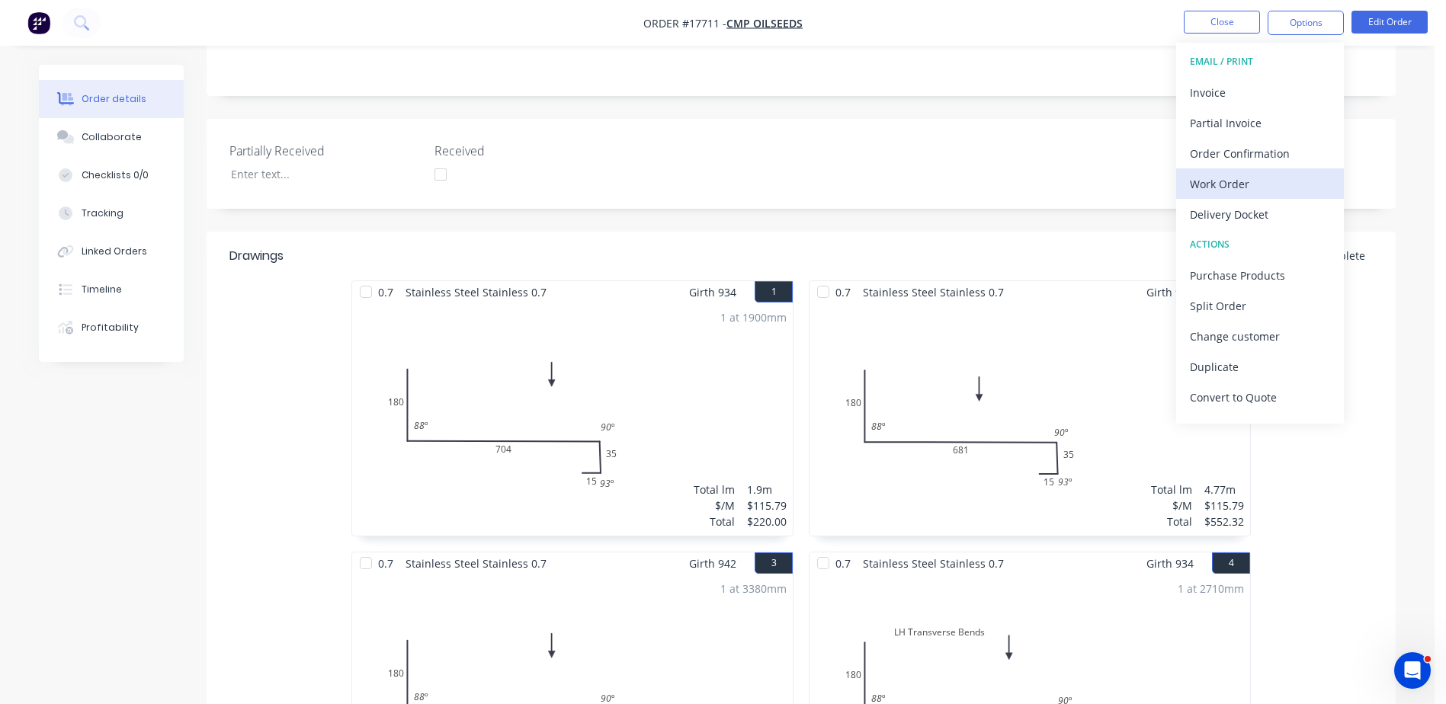
click at [1233, 182] on div "Work Order" at bounding box center [1260, 184] width 140 height 22
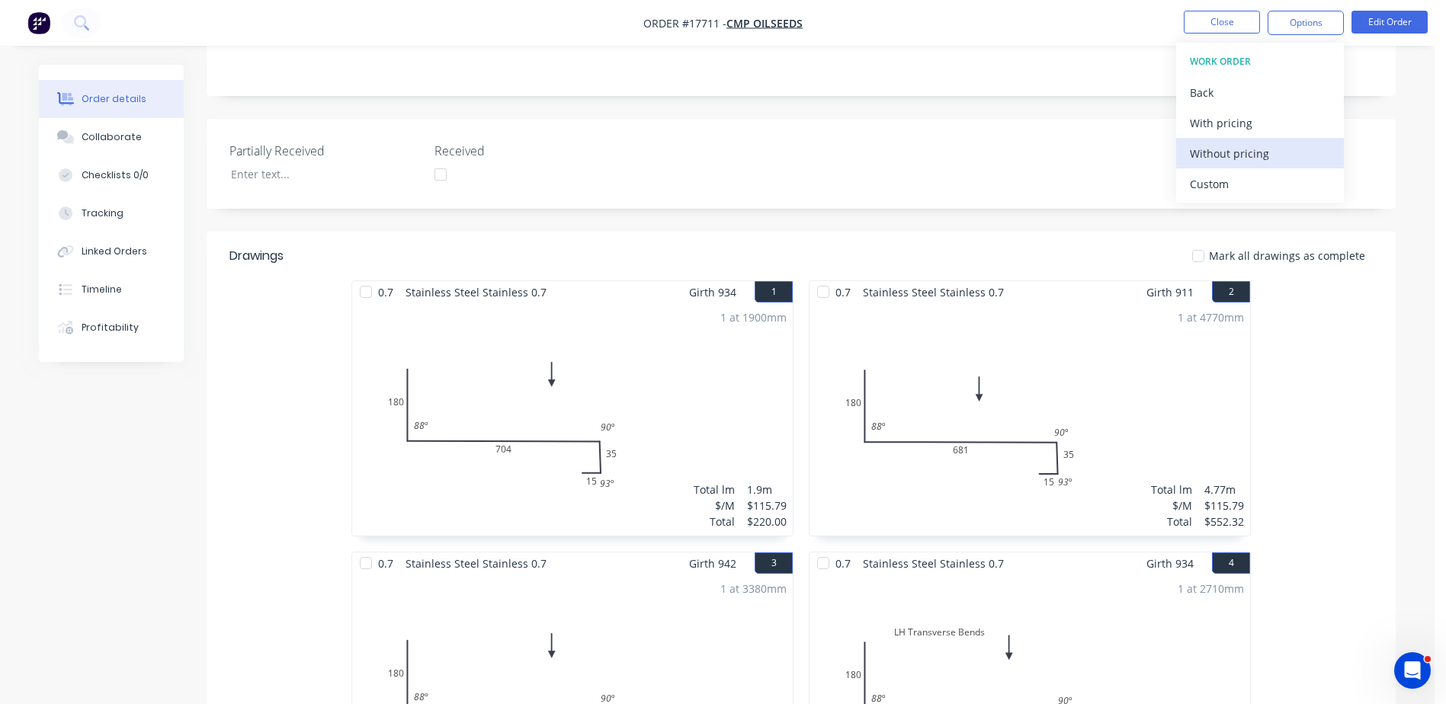
click at [1230, 149] on div "Without pricing" at bounding box center [1260, 154] width 140 height 22
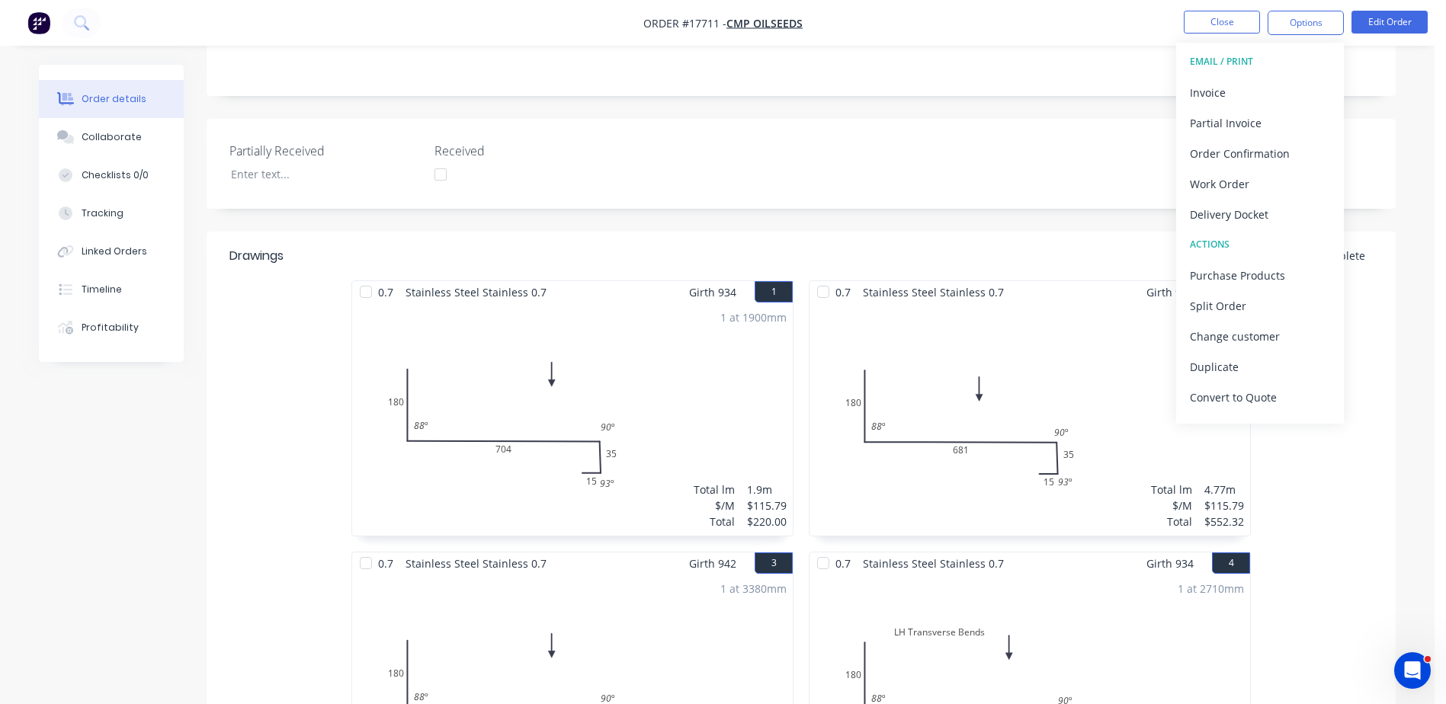
scroll to position [839, 0]
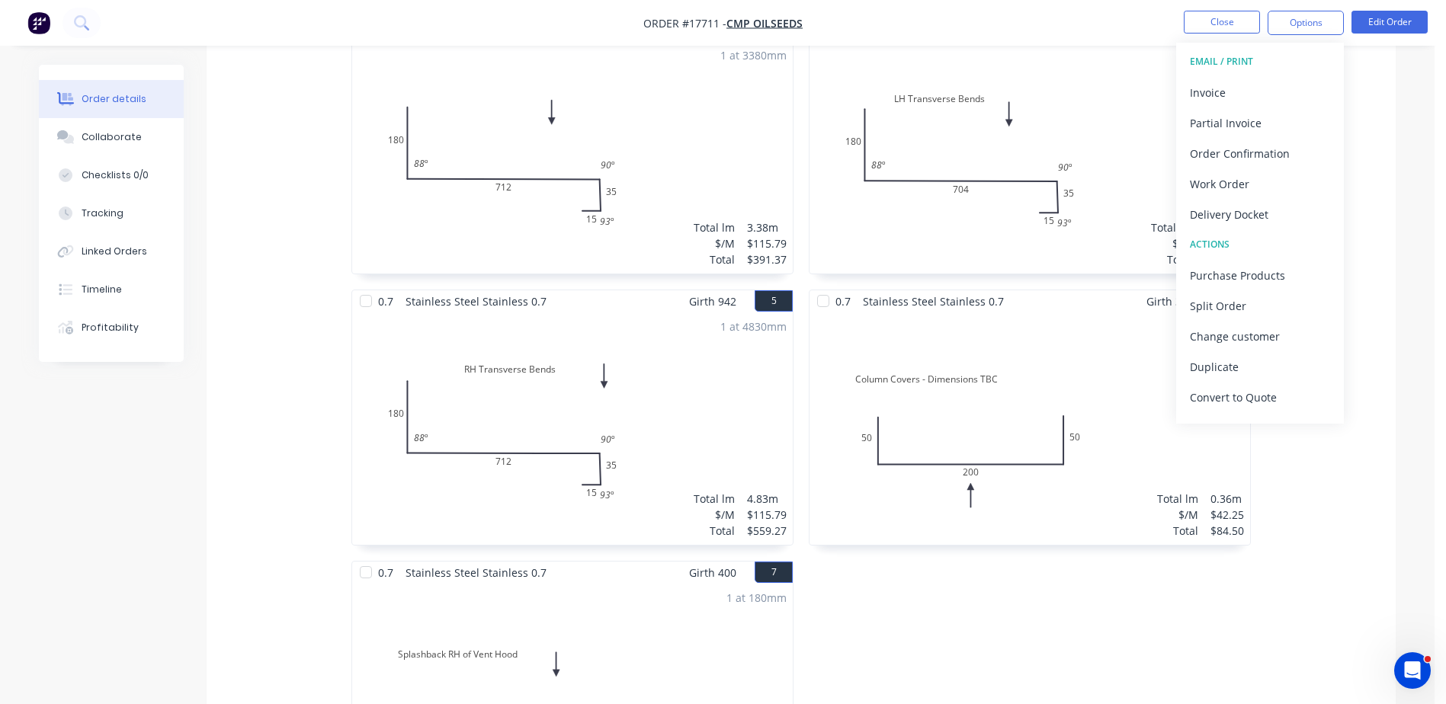
click at [948, 425] on div "2 at 180mm Total lm $/M Total 0.36m $42.25 $84.50" at bounding box center [1030, 429] width 441 height 233
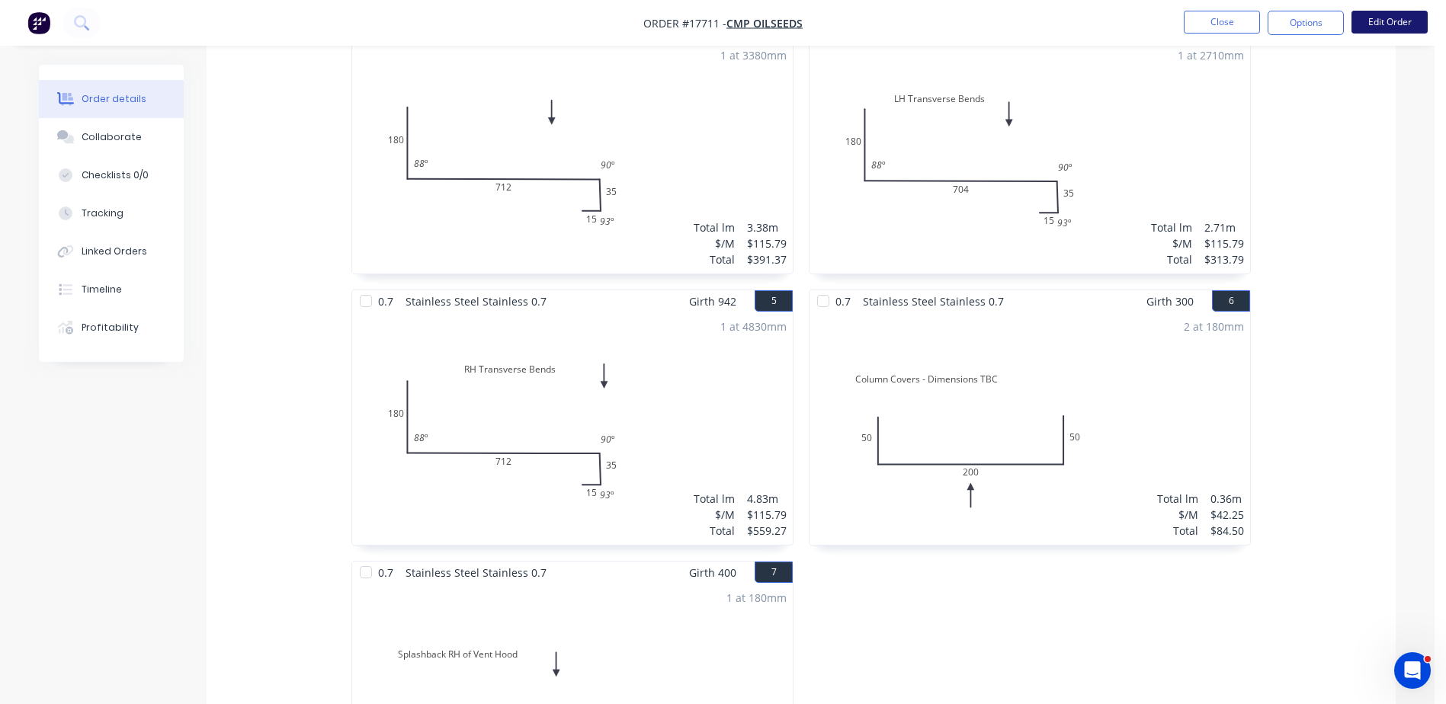
click at [1388, 19] on button "Edit Order" at bounding box center [1390, 22] width 76 height 23
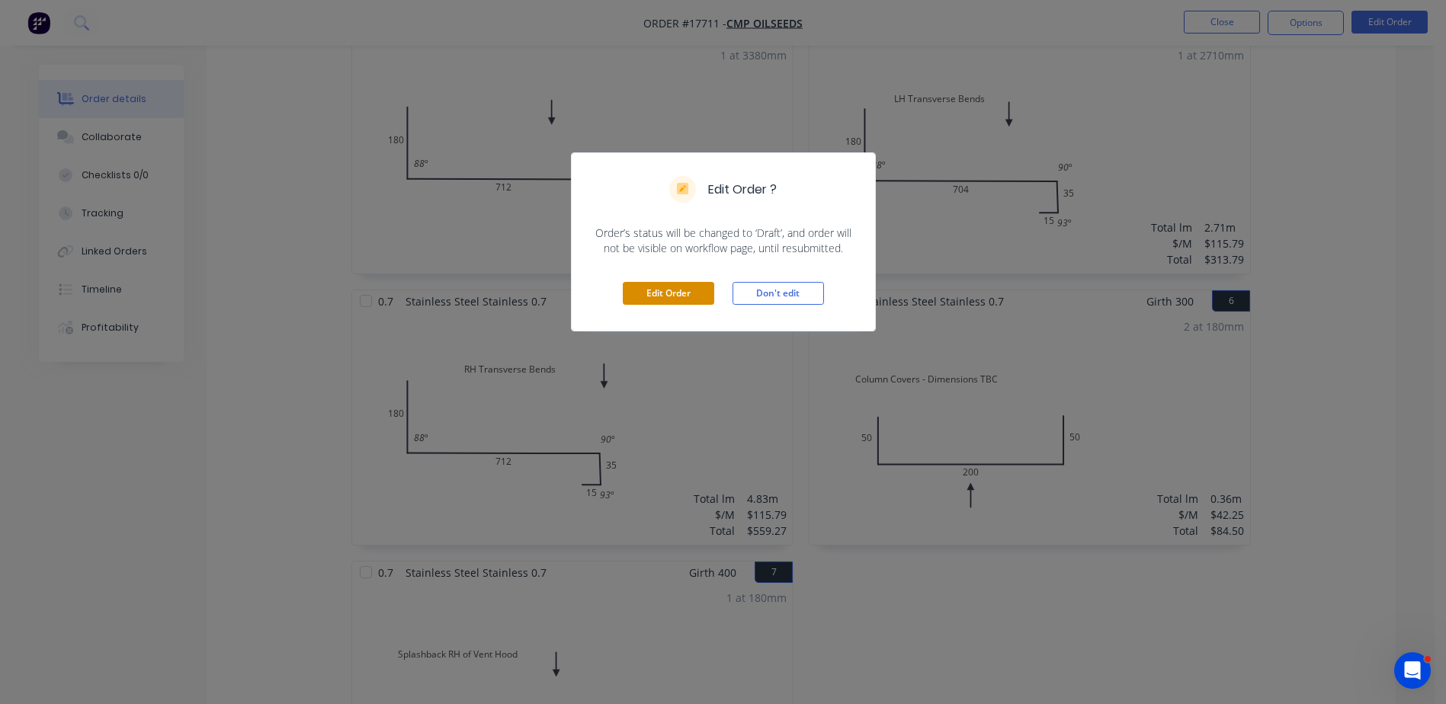
click at [670, 292] on button "Edit Order" at bounding box center [668, 293] width 91 height 23
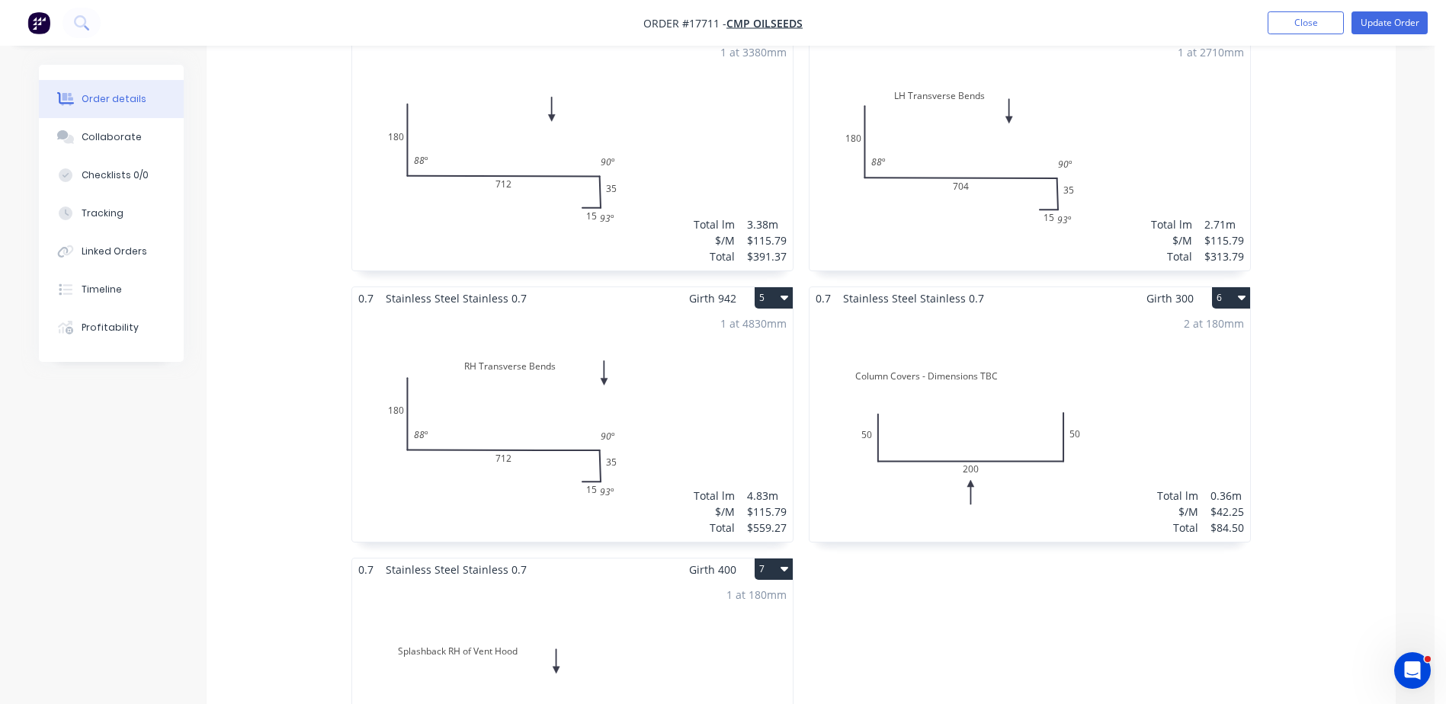
click at [1021, 383] on div "2 at 180mm Total lm $/M Total 0.36m $42.25 $84.50" at bounding box center [1030, 426] width 441 height 233
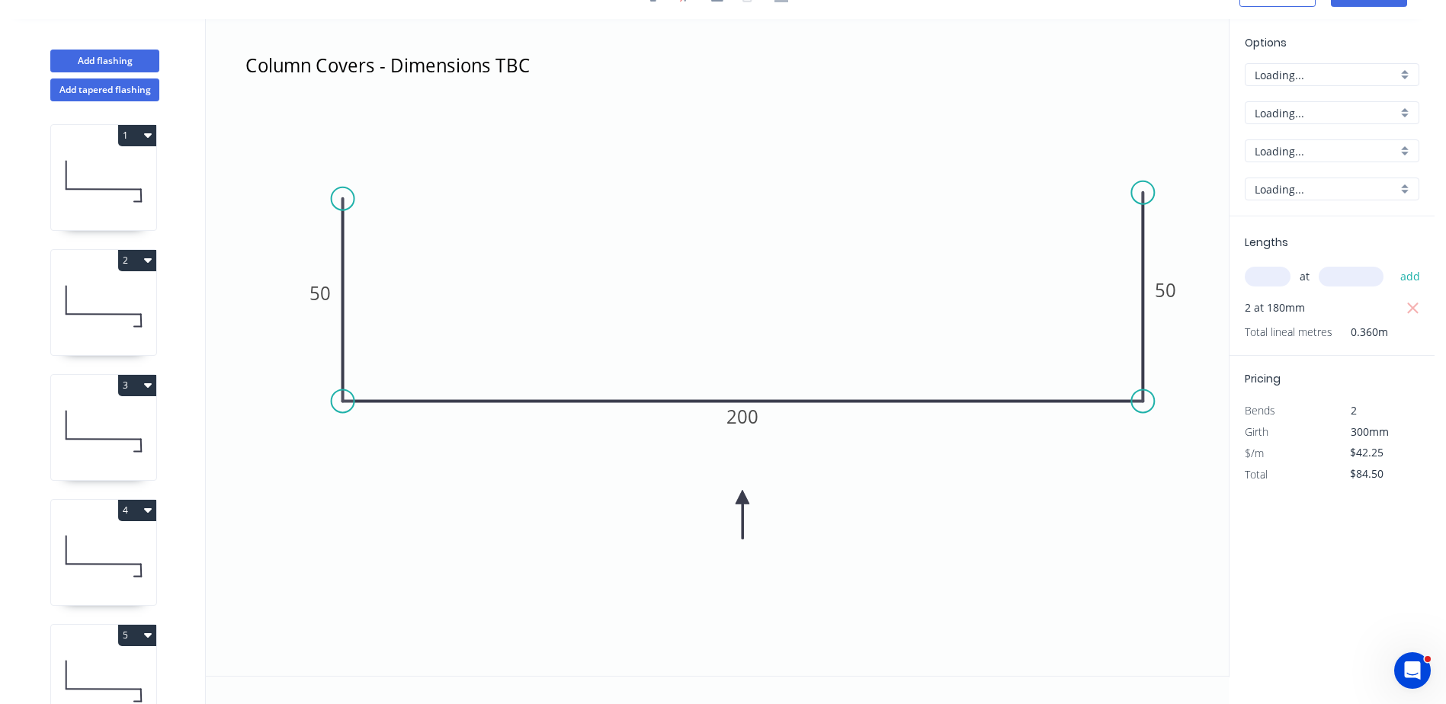
scroll to position [28, 0]
click at [345, 194] on circle at bounding box center [343, 199] width 23 height 23
click at [240, 195] on icon "Column Covers - Dimensions TBC 50 200 50" at bounding box center [717, 347] width 1023 height 657
type input "$44.75"
type input "$89.50"
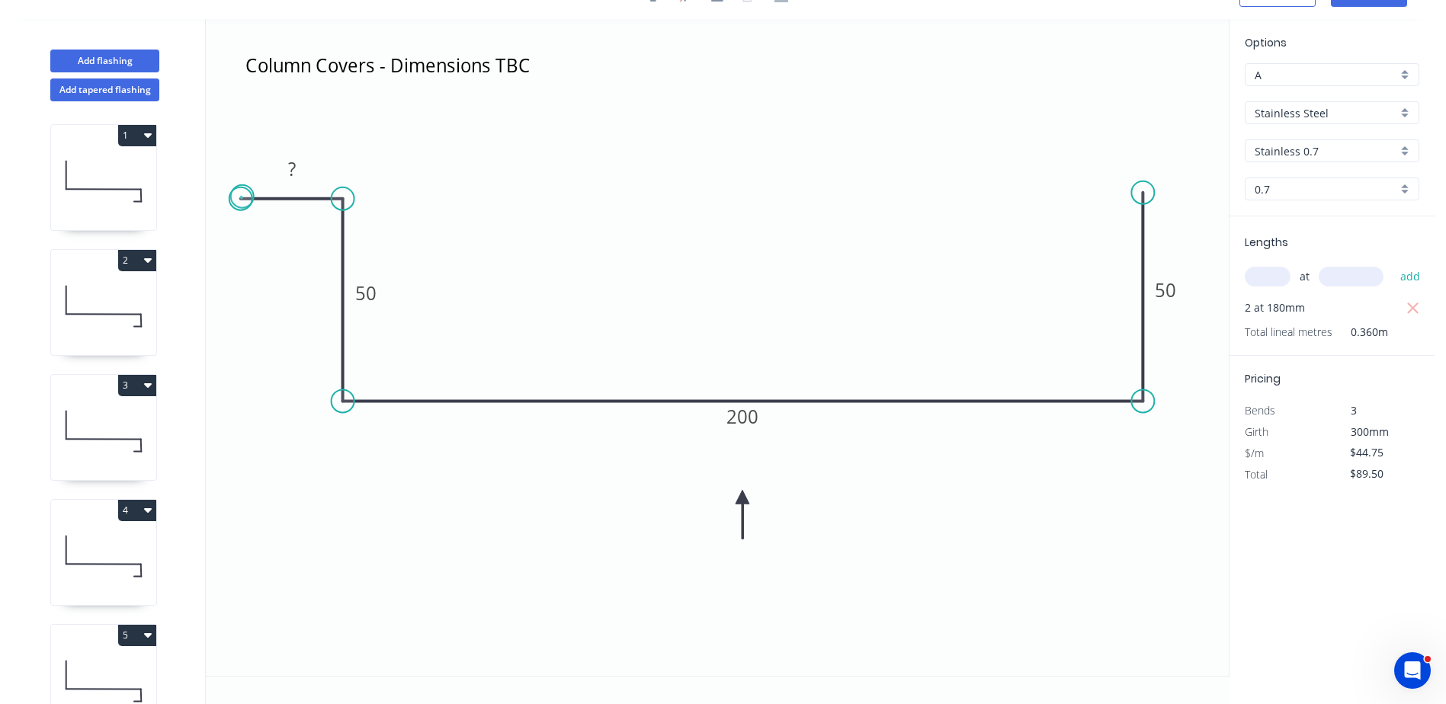
click at [242, 197] on circle at bounding box center [240, 199] width 23 height 23
click at [296, 175] on rect at bounding box center [292, 169] width 30 height 21
click at [1143, 193] on circle at bounding box center [1142, 192] width 23 height 23
type input "$54.90"
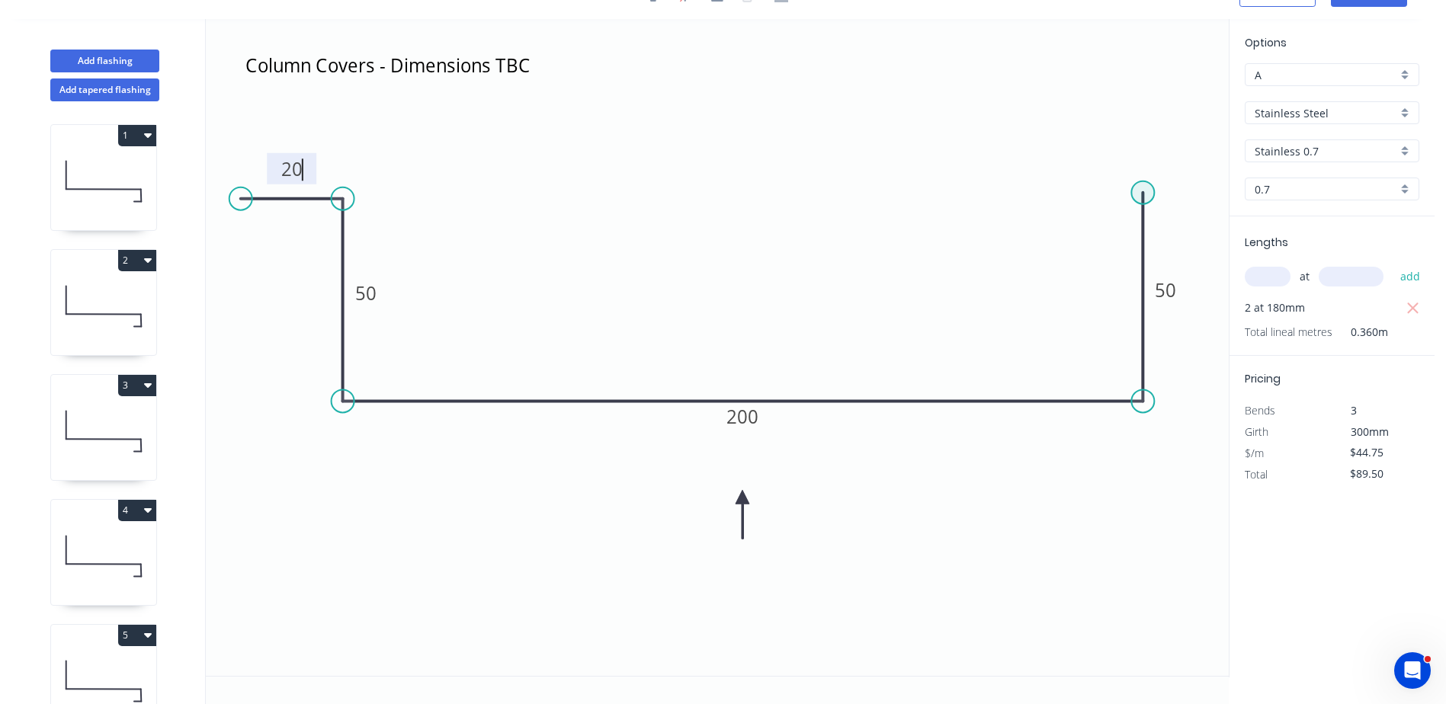
type input "$109.80"
click at [1223, 191] on icon "Column Covers - Dimensions TBC 20 50 200 50" at bounding box center [717, 347] width 1023 height 657
type input "$57.40"
type input "$114.80"
click at [1223, 191] on circle at bounding box center [1222, 192] width 23 height 23
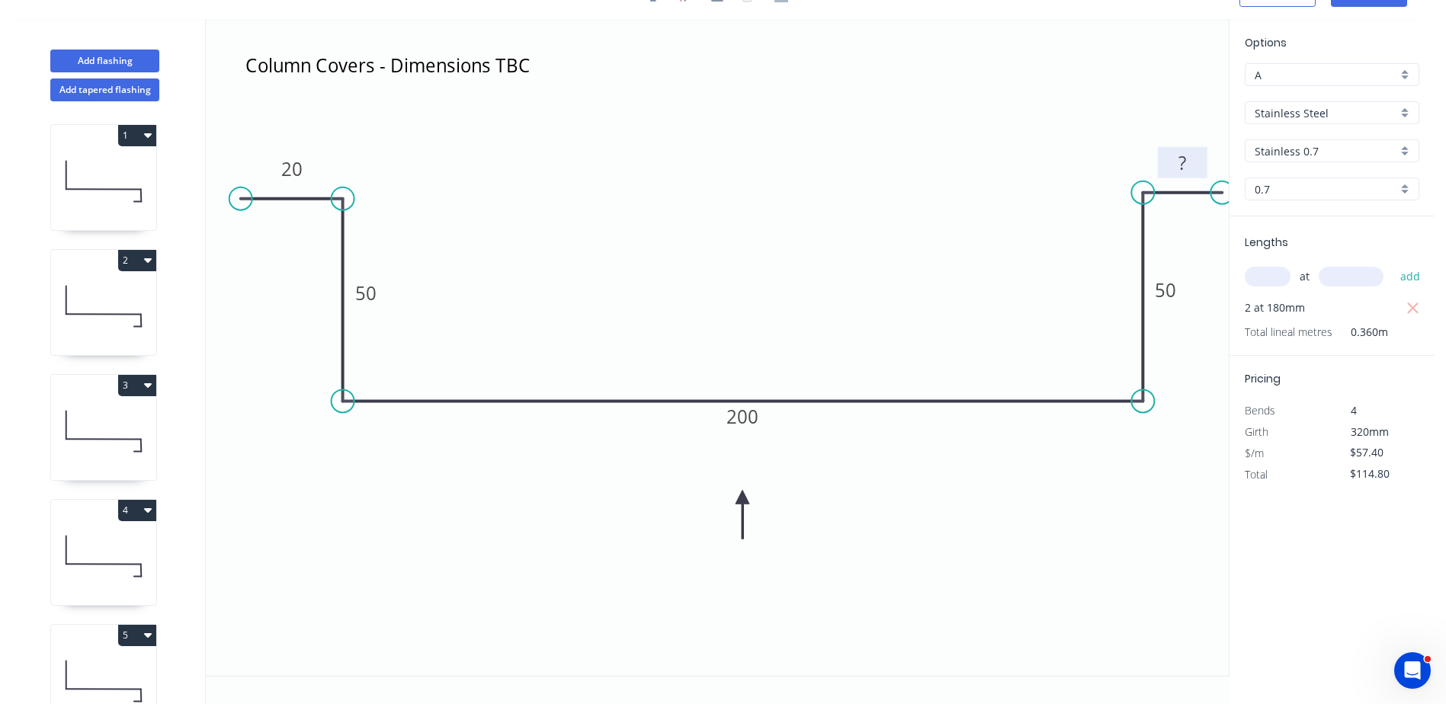
click at [1186, 162] on tspan "?" at bounding box center [1183, 162] width 8 height 25
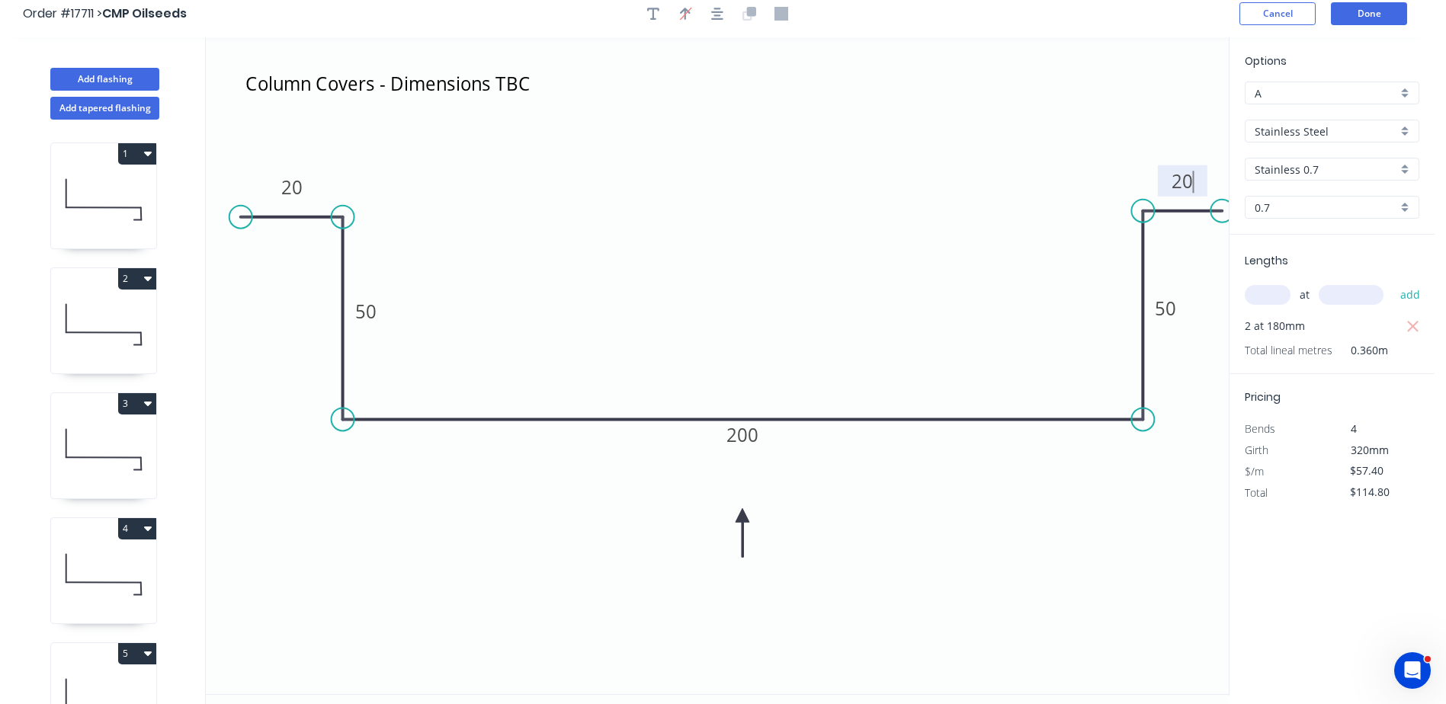
scroll to position [0, 0]
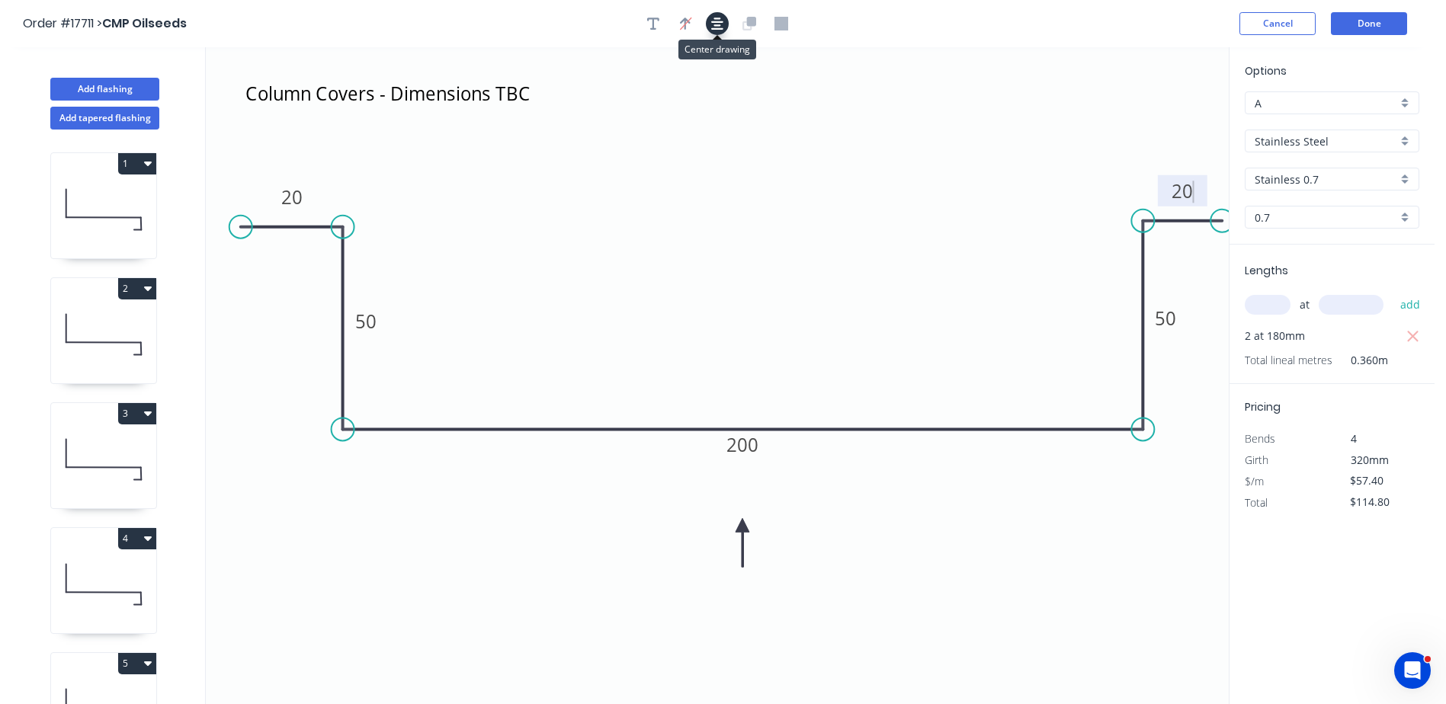
click at [708, 27] on button "button" at bounding box center [717, 23] width 23 height 23
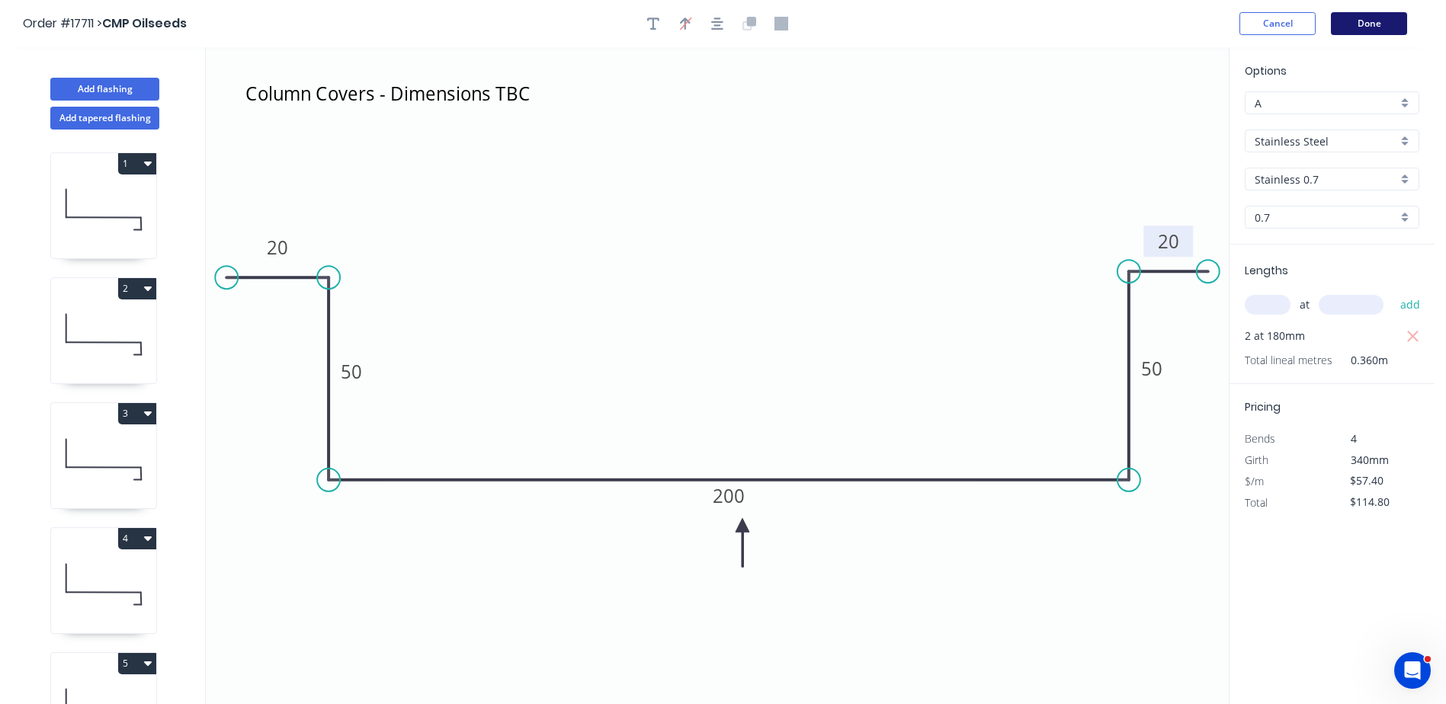
click at [1375, 23] on button "Done" at bounding box center [1369, 23] width 76 height 23
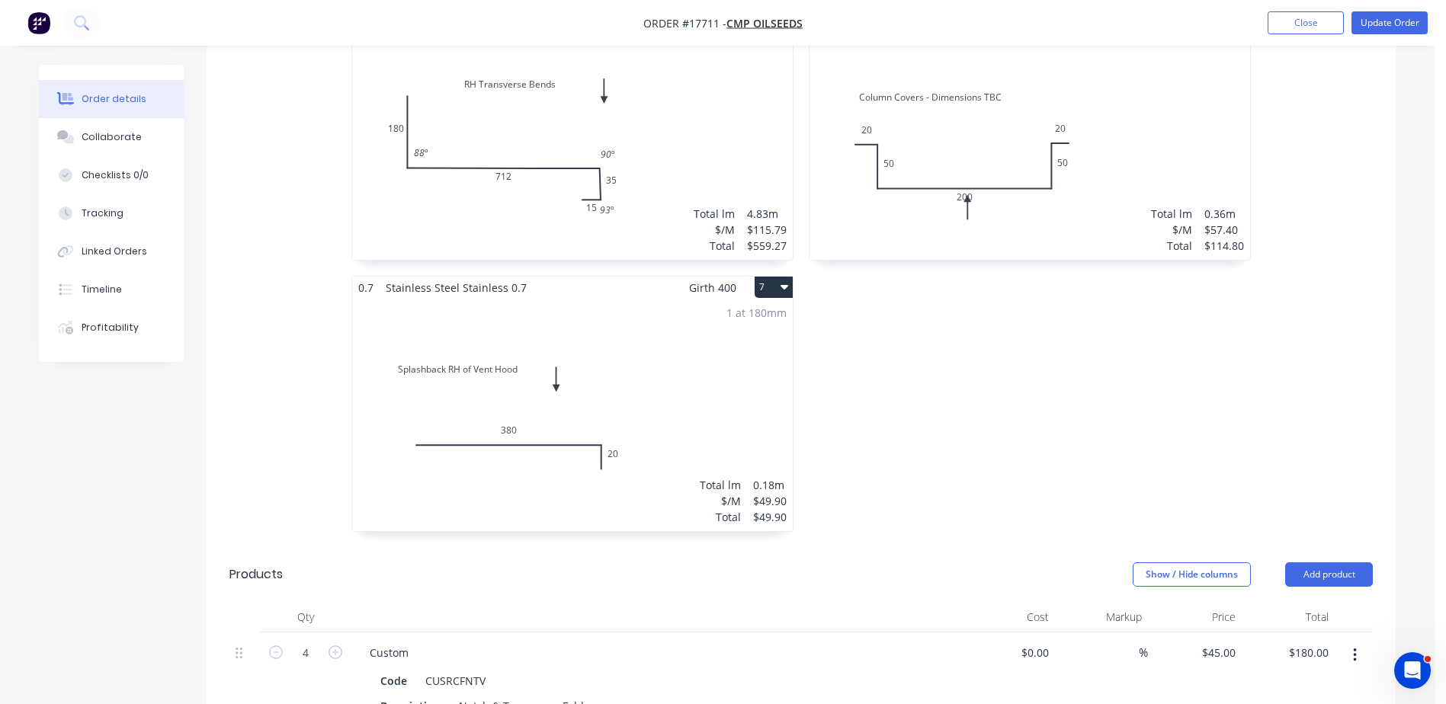
scroll to position [1220, 0]
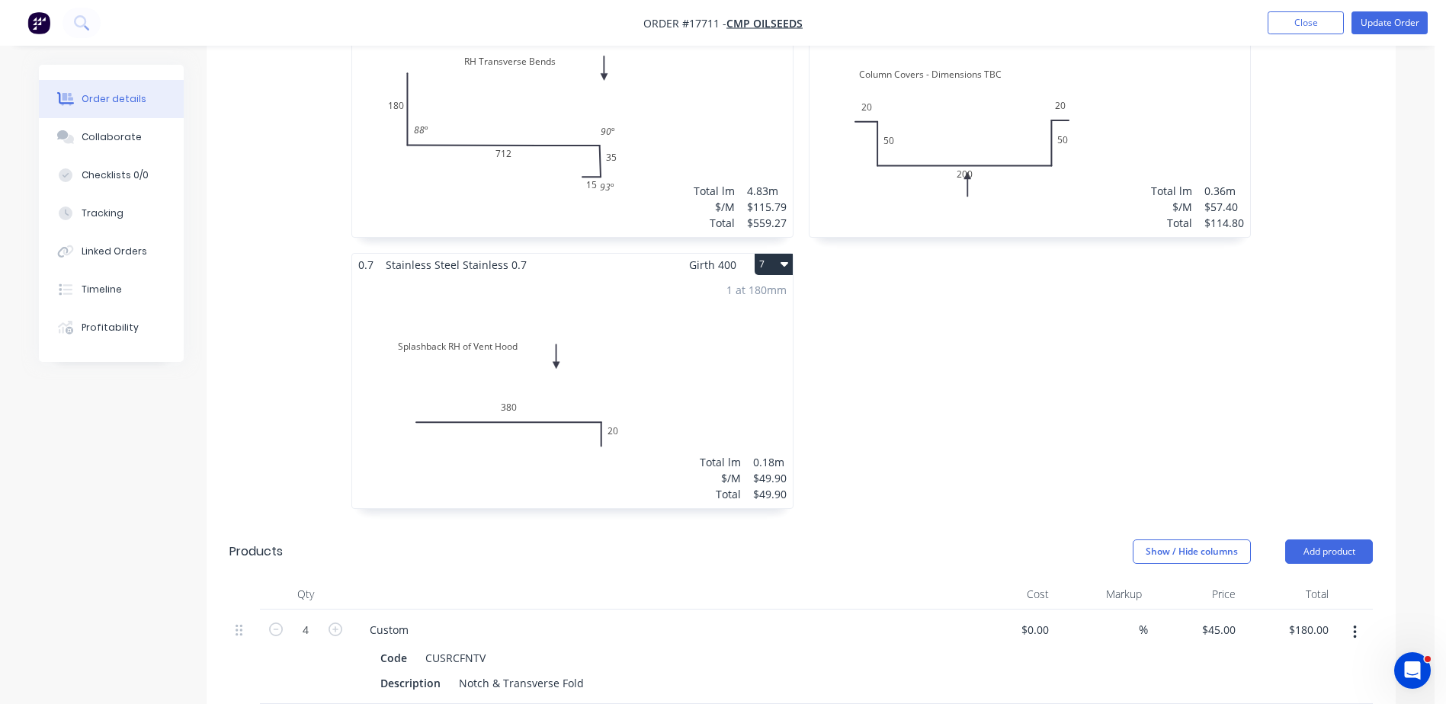
click at [637, 333] on div "1 at 180mm Total lm $/M Total 0.18m $49.90 $49.90" at bounding box center [572, 392] width 441 height 233
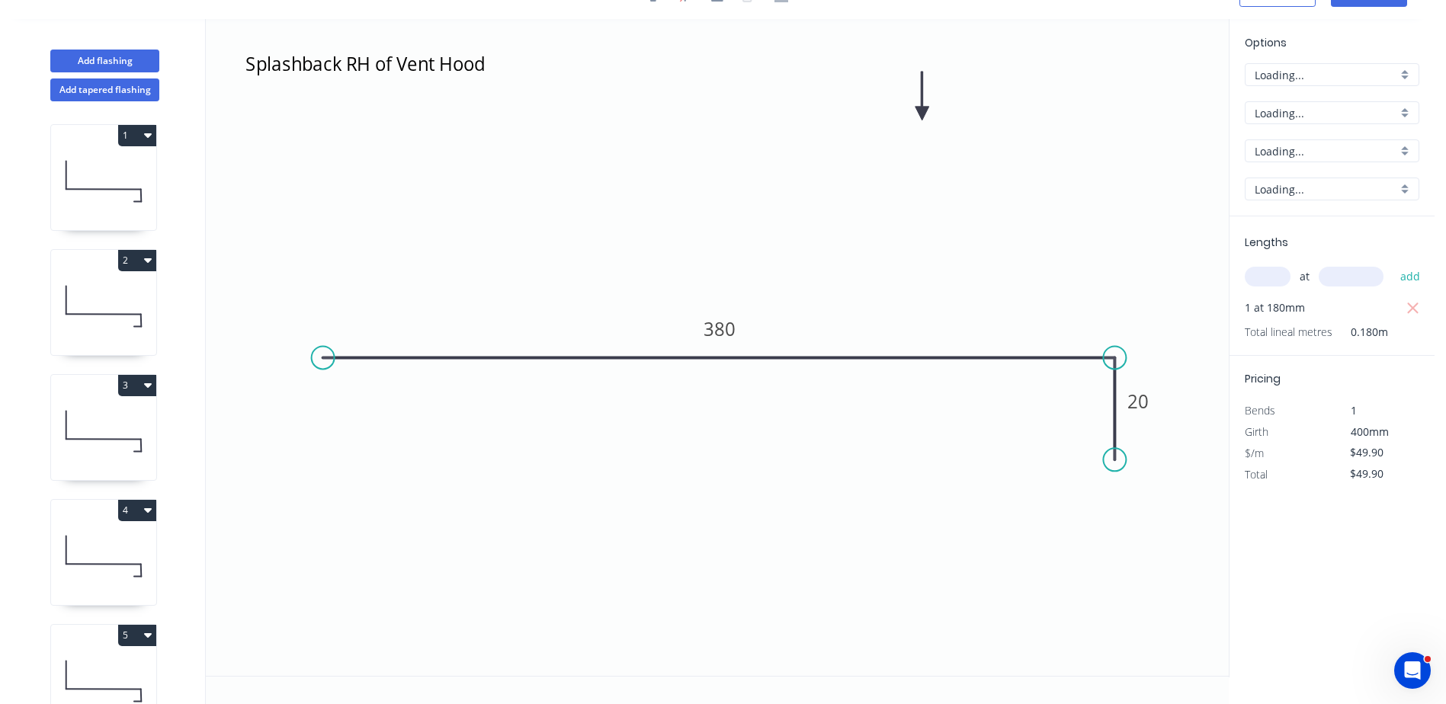
scroll to position [28, 0]
click at [1119, 456] on circle at bounding box center [1114, 459] width 23 height 23
click at [1208, 457] on icon "Splashback RH of Vent Hood 380 20" at bounding box center [717, 347] width 1023 height 657
type input "$52.40"
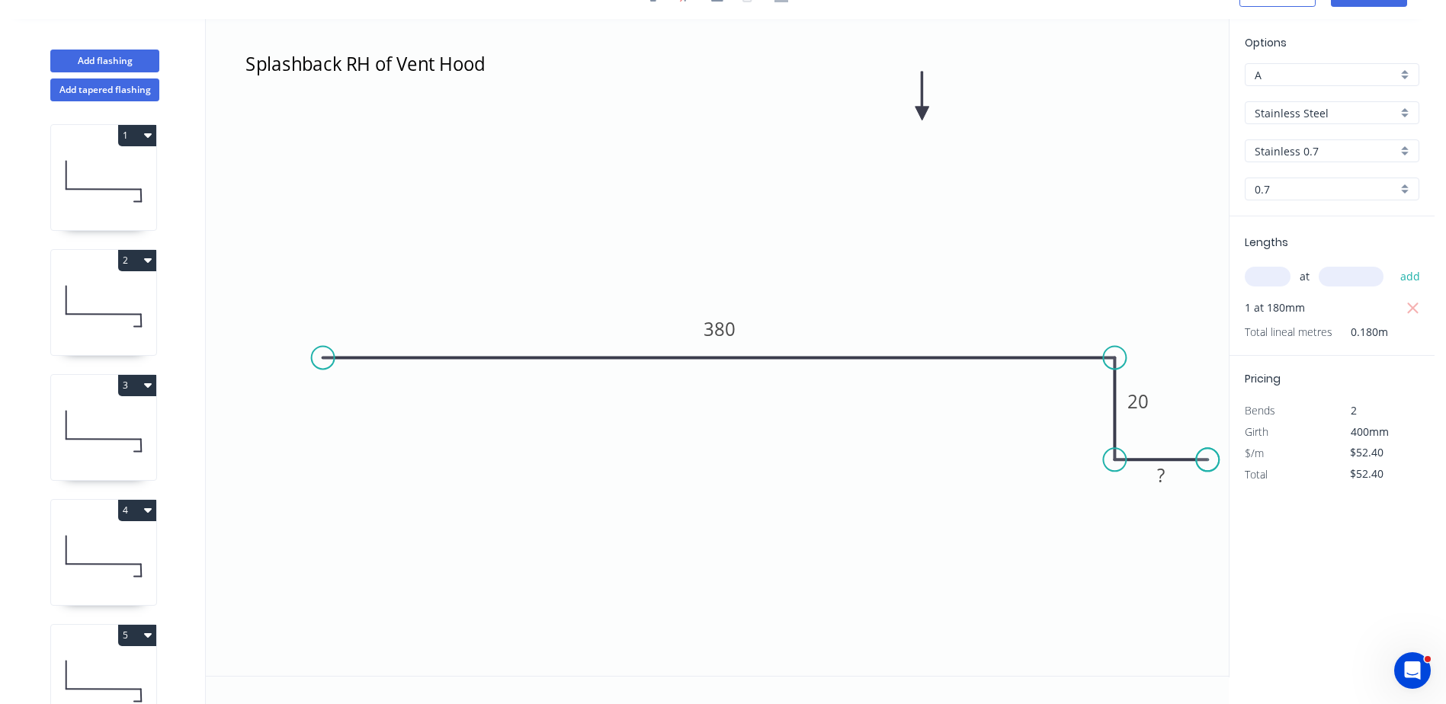
click at [1208, 457] on circle at bounding box center [1207, 459] width 23 height 23
click at [1167, 486] on rect at bounding box center [1161, 476] width 30 height 21
click at [961, 478] on icon "Splashback RH of Vent Hood 380 20 20" at bounding box center [717, 347] width 1023 height 657
type input "$62.55"
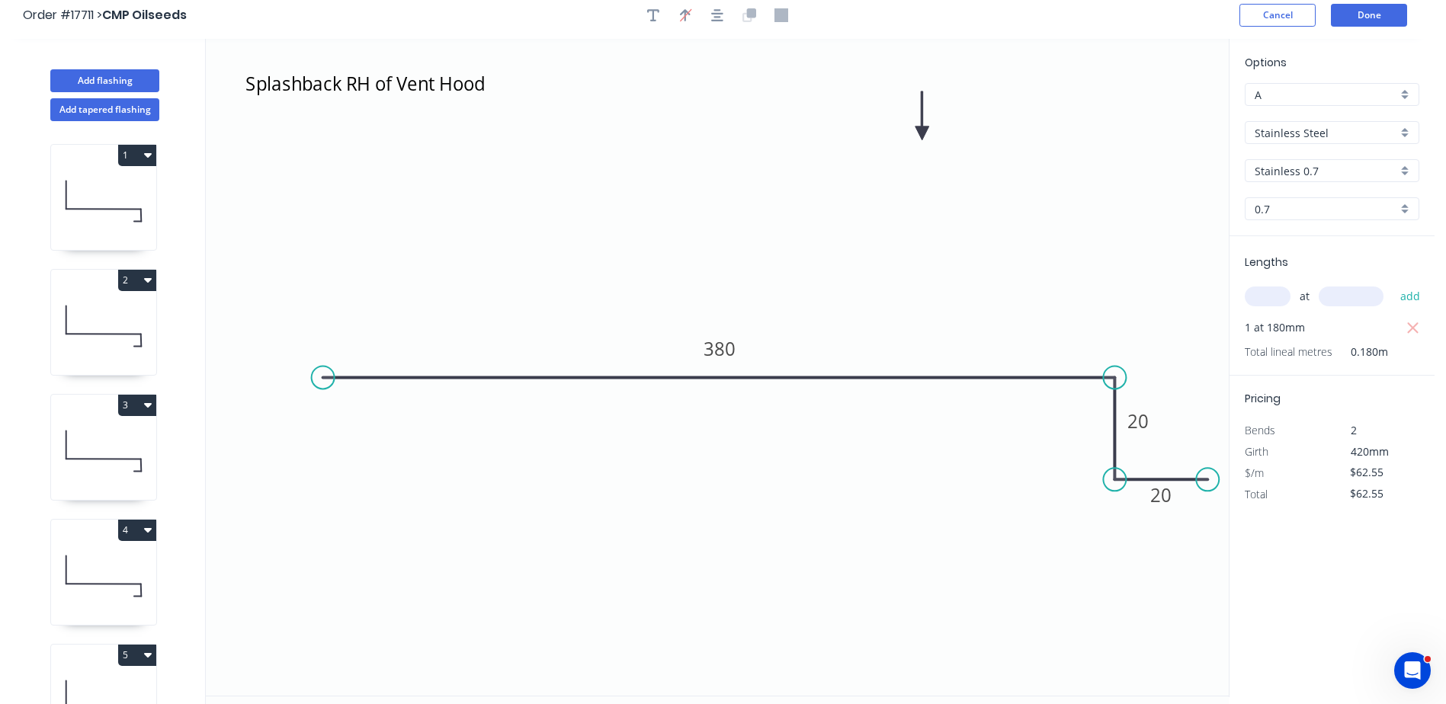
scroll to position [0, 0]
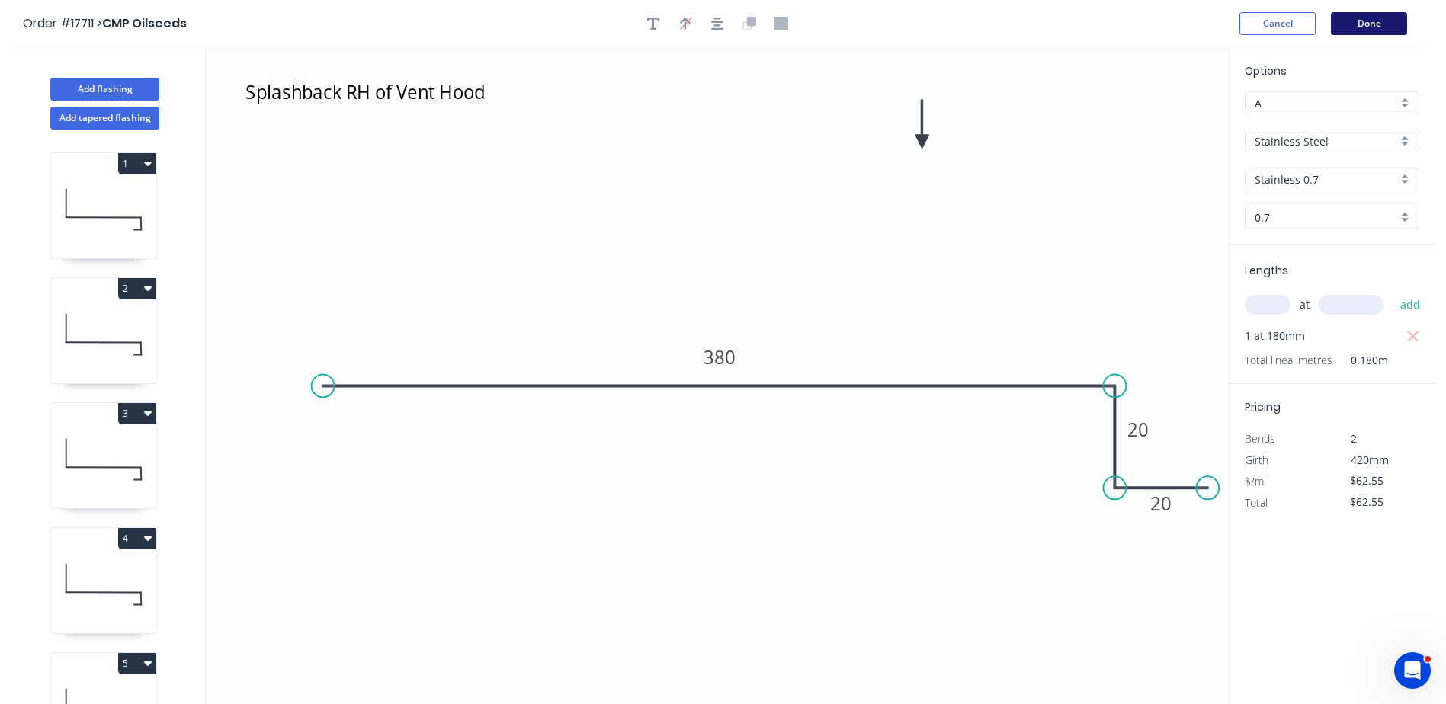
click at [1367, 23] on button "Done" at bounding box center [1369, 23] width 76 height 23
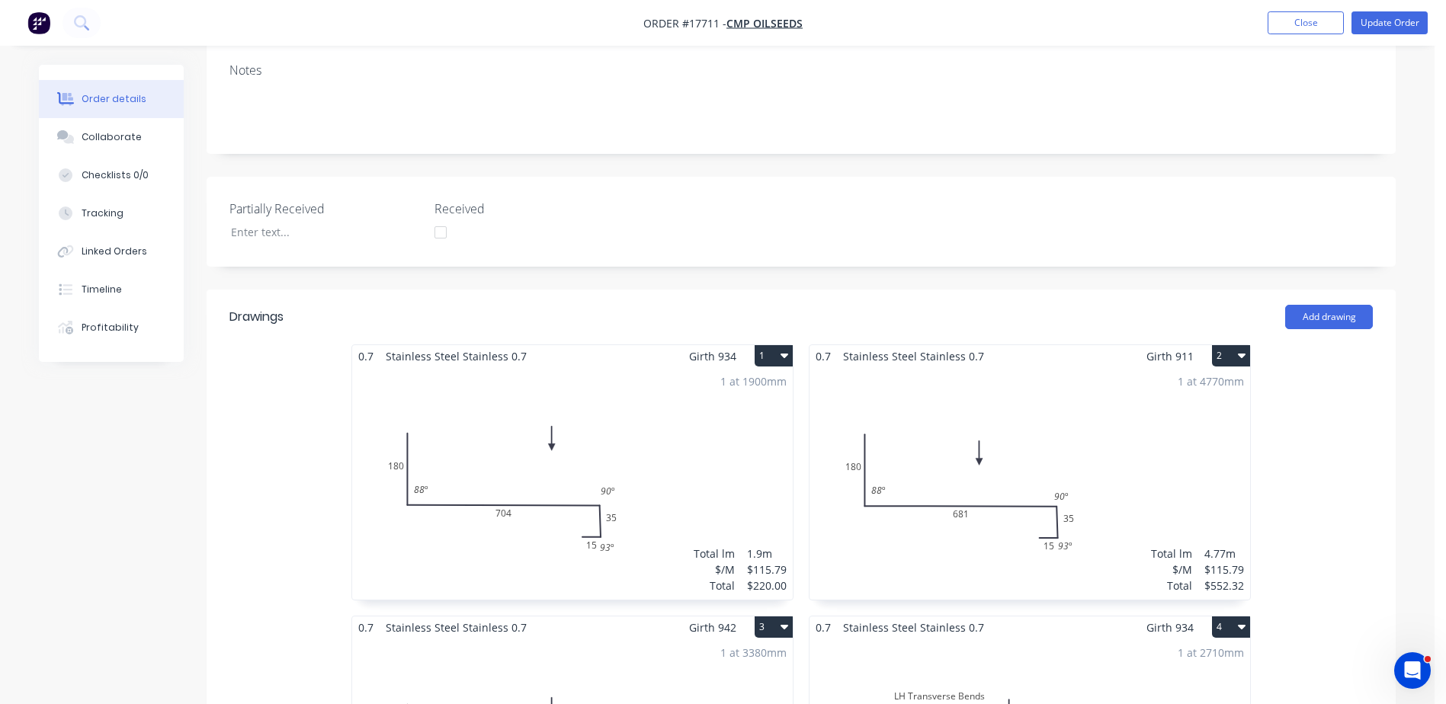
scroll to position [305, 0]
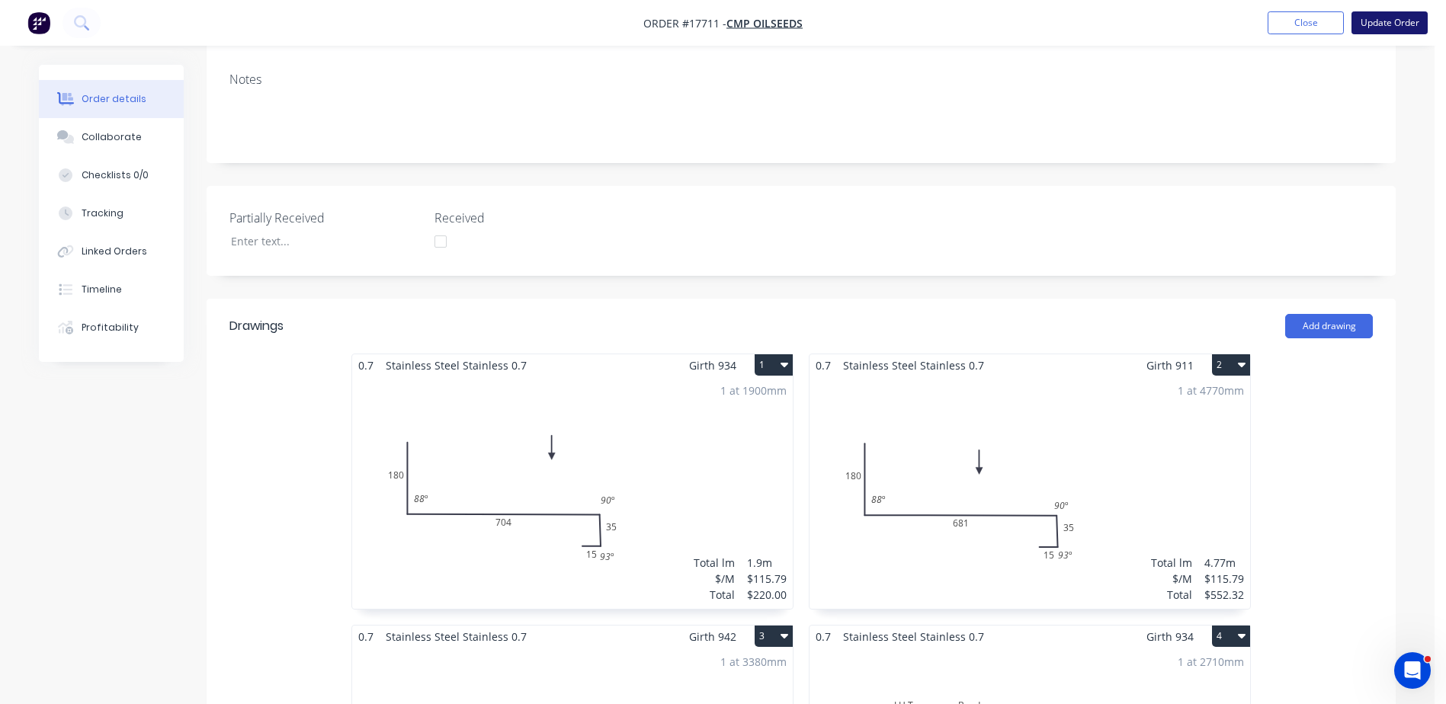
click at [1391, 31] on button "Update Order" at bounding box center [1390, 22] width 76 height 23
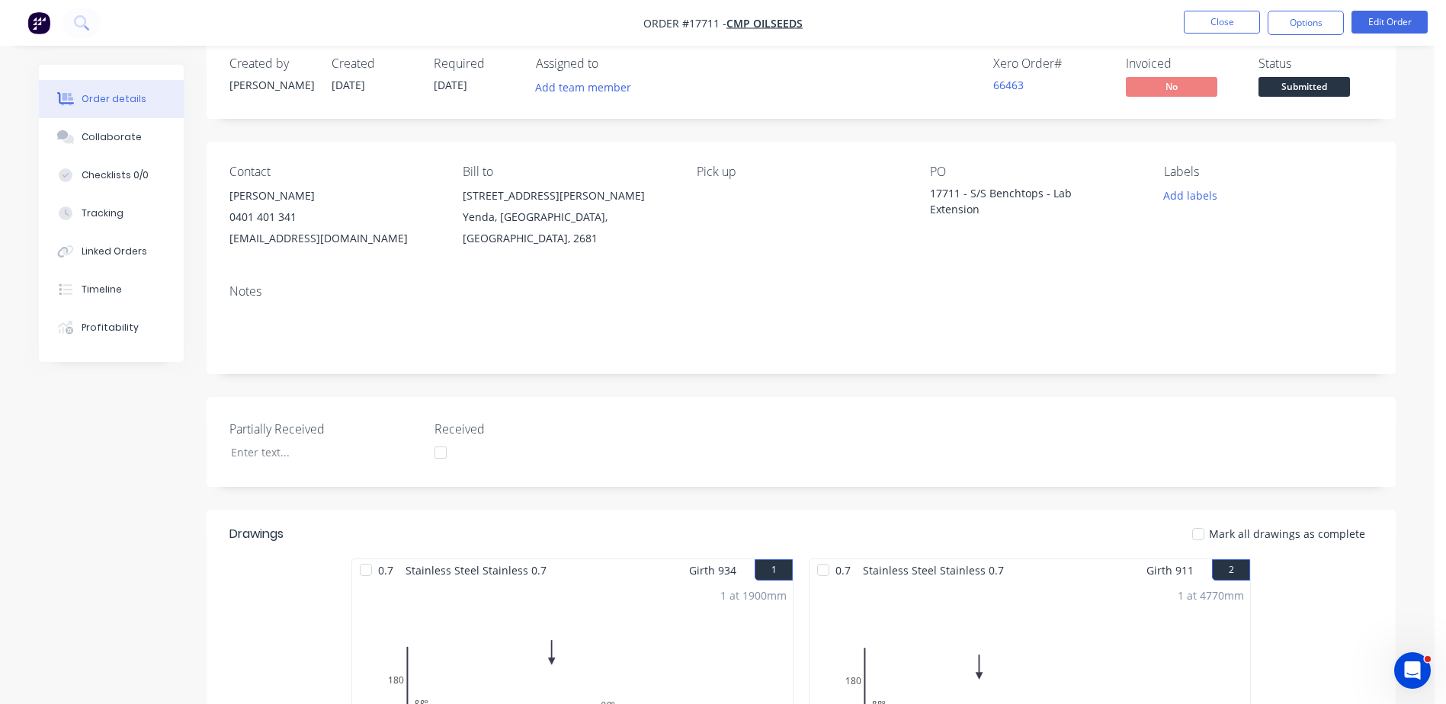
scroll to position [0, 0]
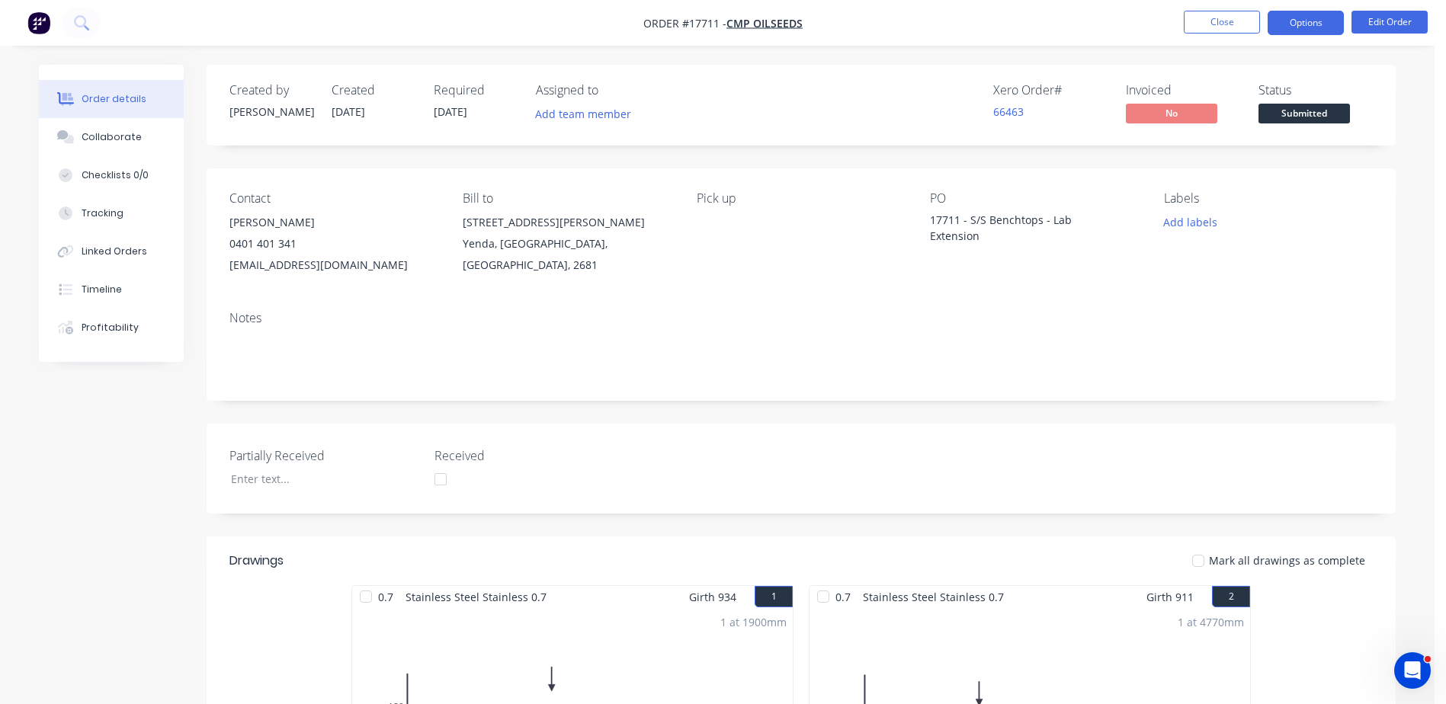
click at [1308, 22] on button "Options" at bounding box center [1306, 23] width 76 height 24
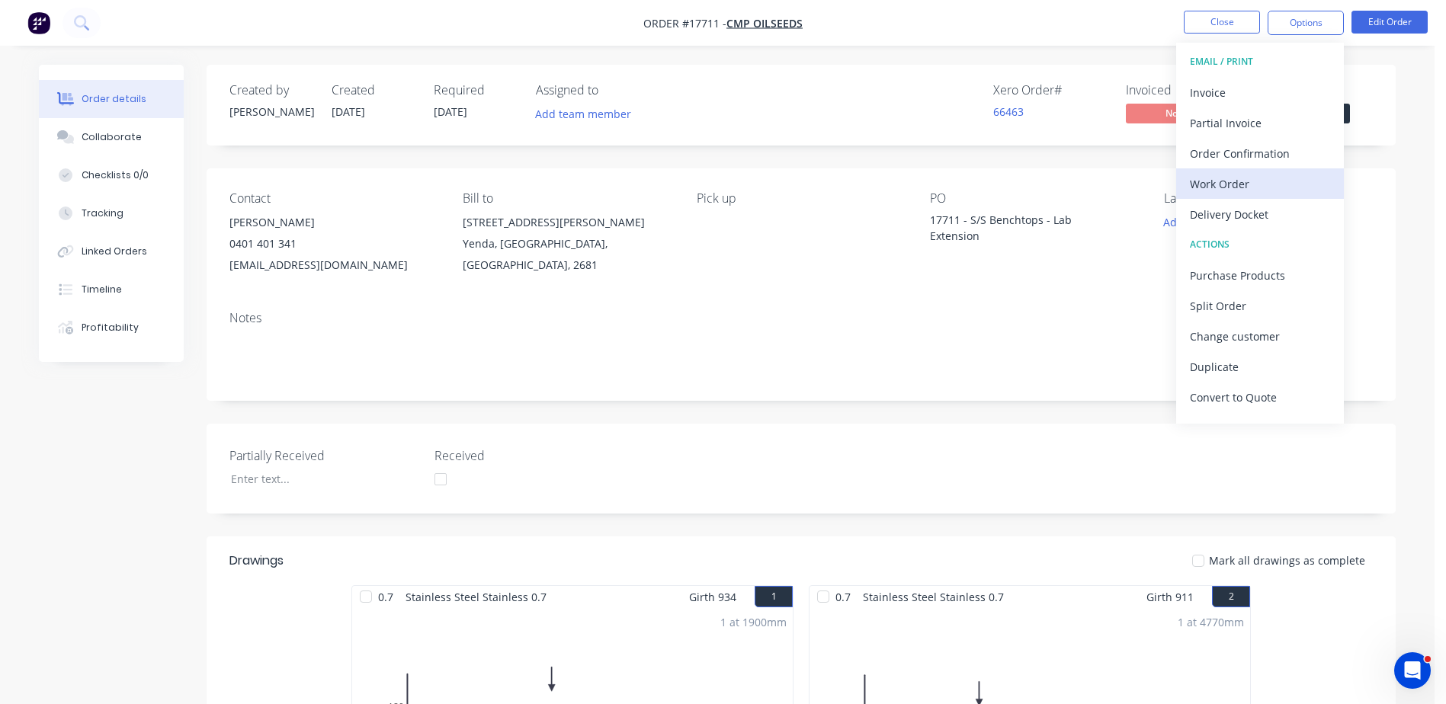
click at [1230, 188] on div "Work Order" at bounding box center [1260, 184] width 140 height 22
click at [1227, 177] on div "Custom" at bounding box center [1260, 184] width 140 height 22
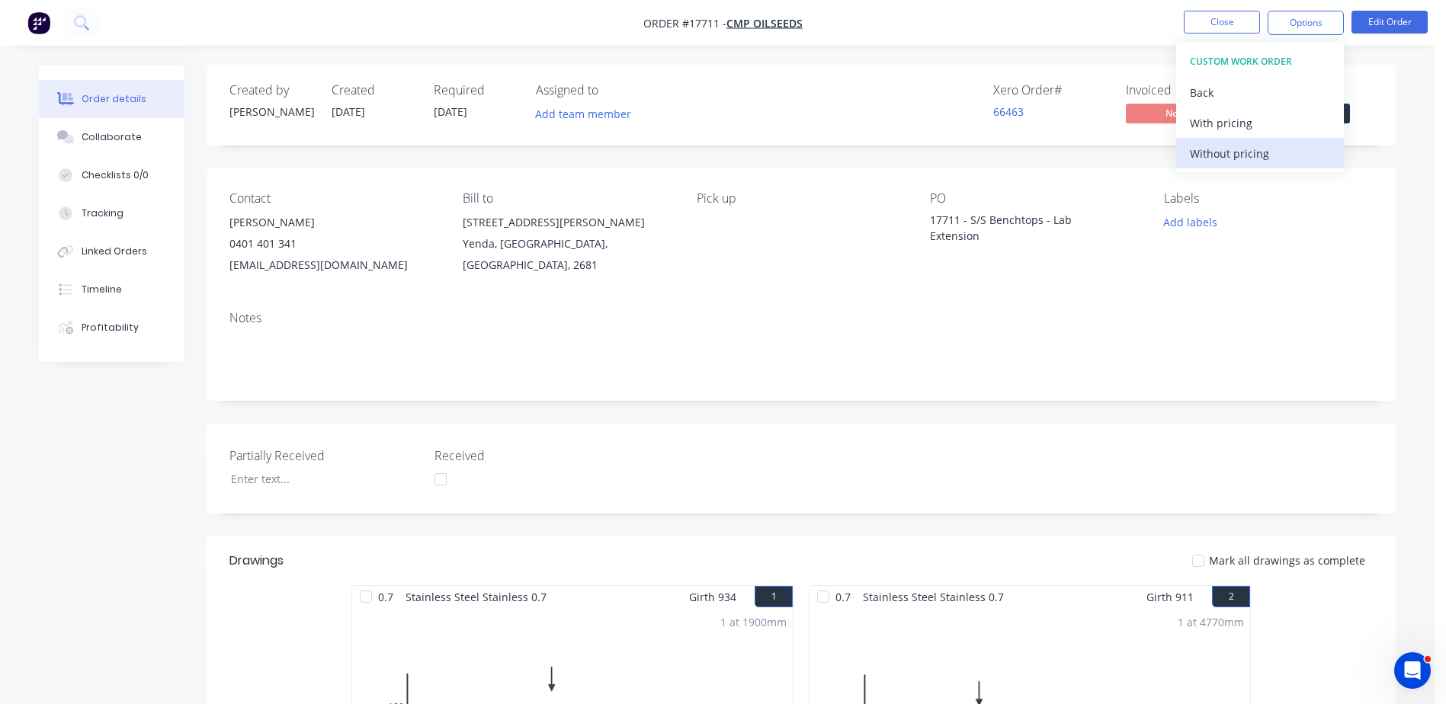
click at [1226, 149] on div "Without pricing" at bounding box center [1260, 154] width 140 height 22
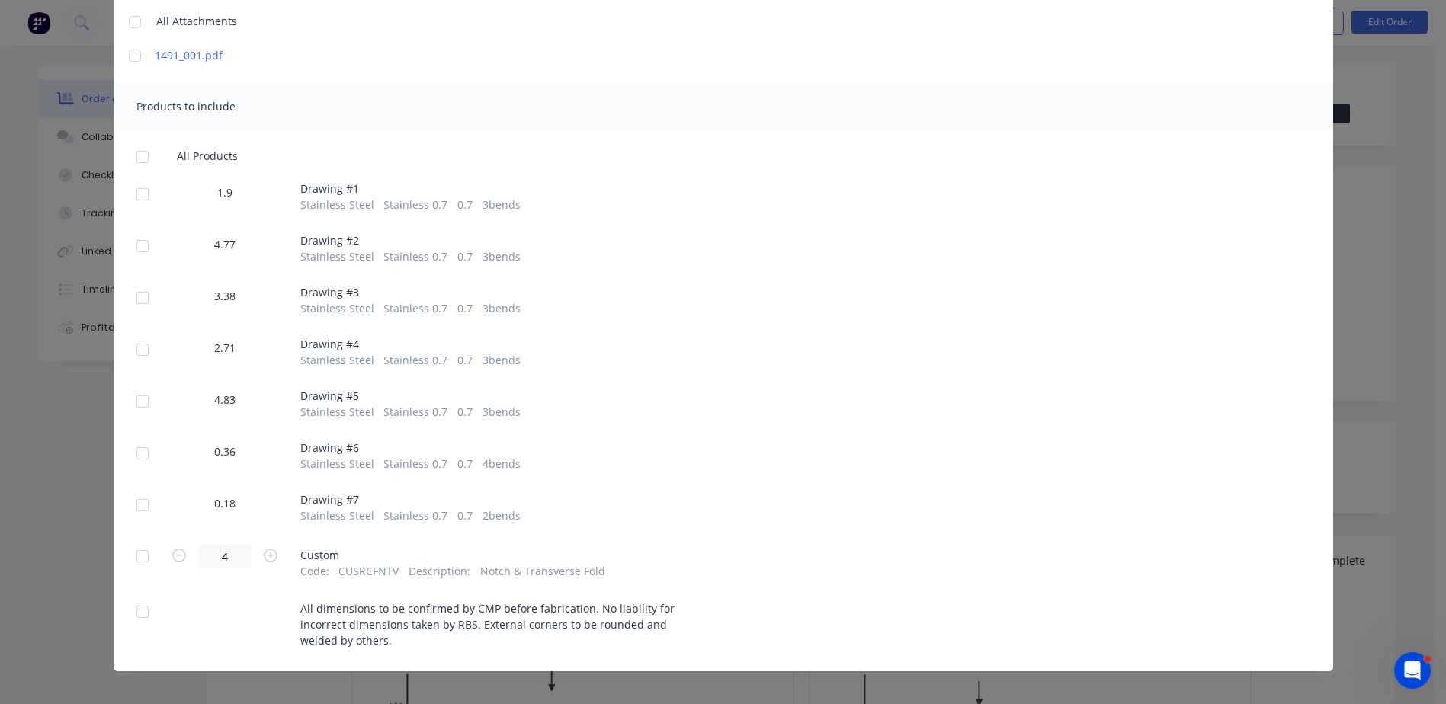
scroll to position [215, 0]
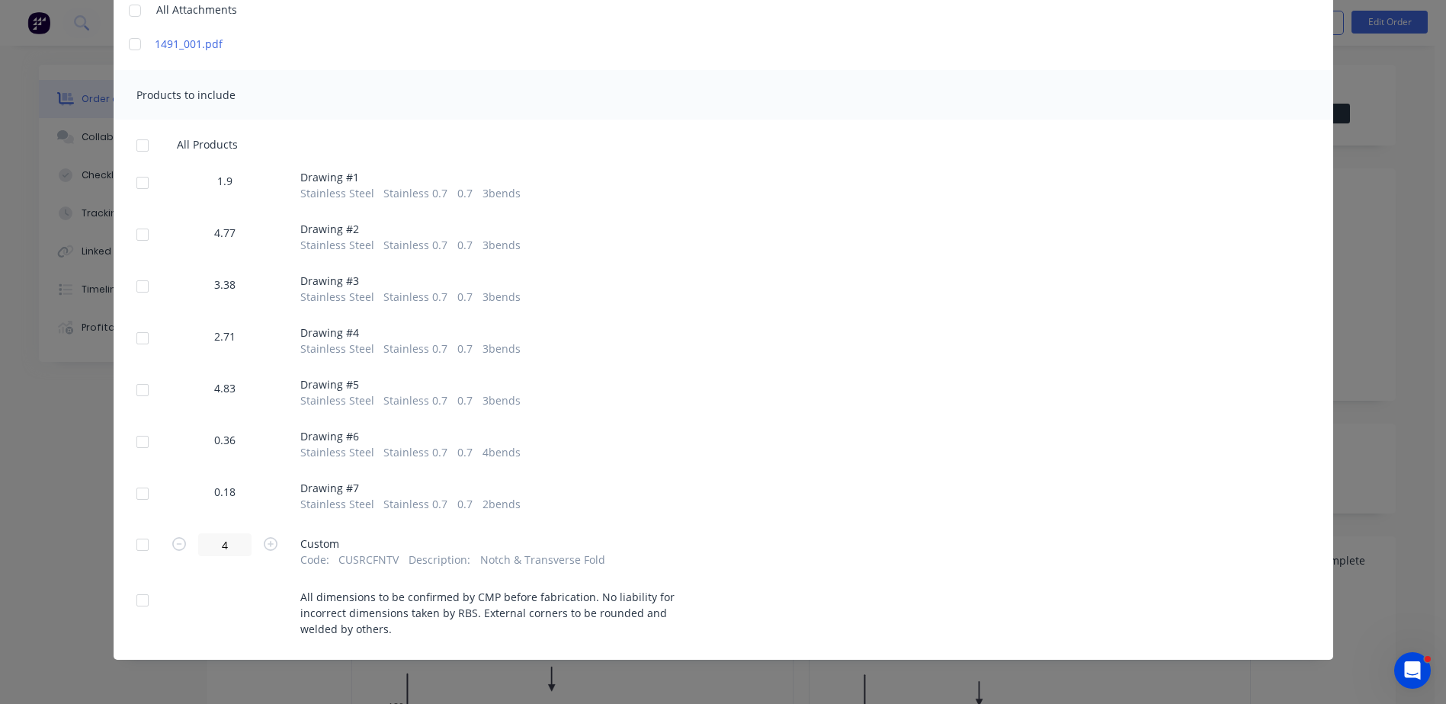
click at [140, 181] on div at bounding box center [142, 183] width 30 height 30
click at [130, 240] on div at bounding box center [142, 235] width 30 height 30
click at [138, 278] on div at bounding box center [142, 286] width 30 height 30
click at [135, 339] on div at bounding box center [142, 338] width 30 height 30
click at [138, 393] on div at bounding box center [142, 390] width 30 height 30
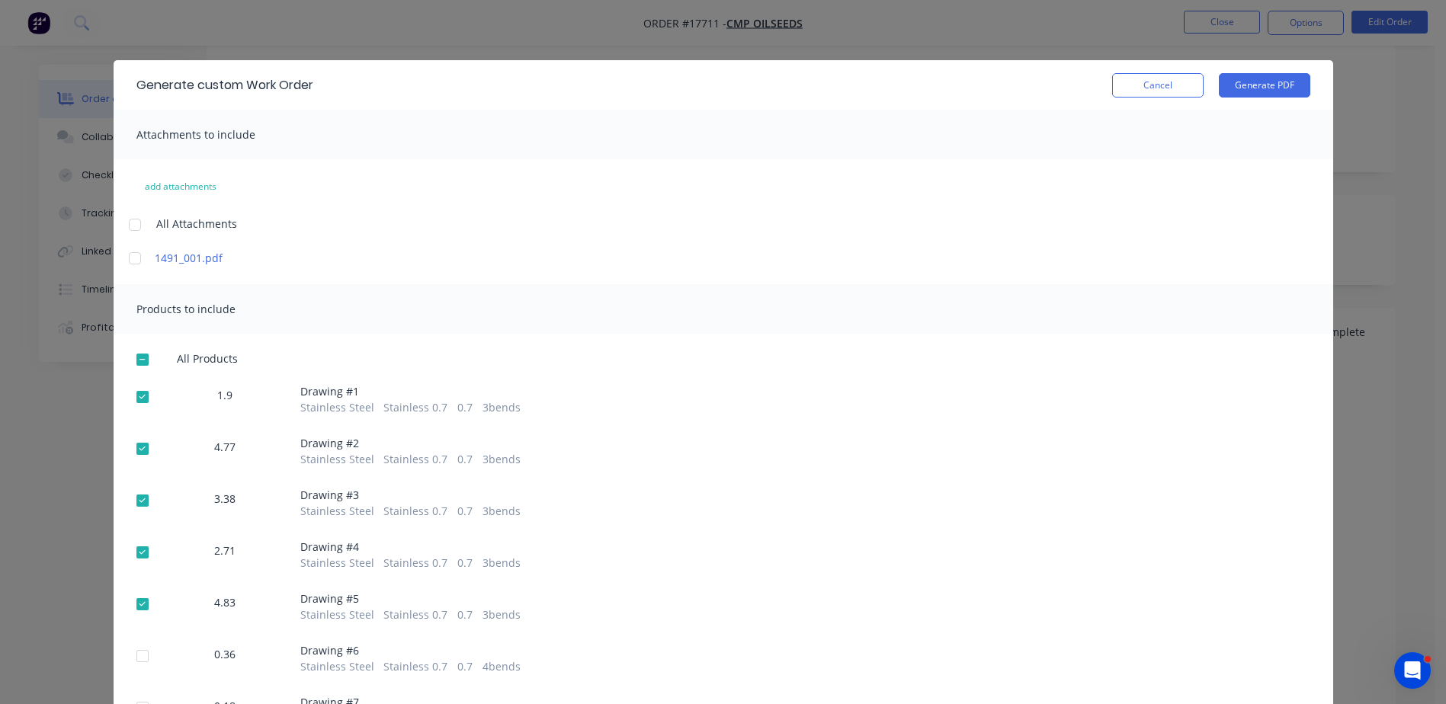
scroll to position [0, 0]
click at [1270, 98] on button "Generate PDF" at bounding box center [1264, 86] width 91 height 24
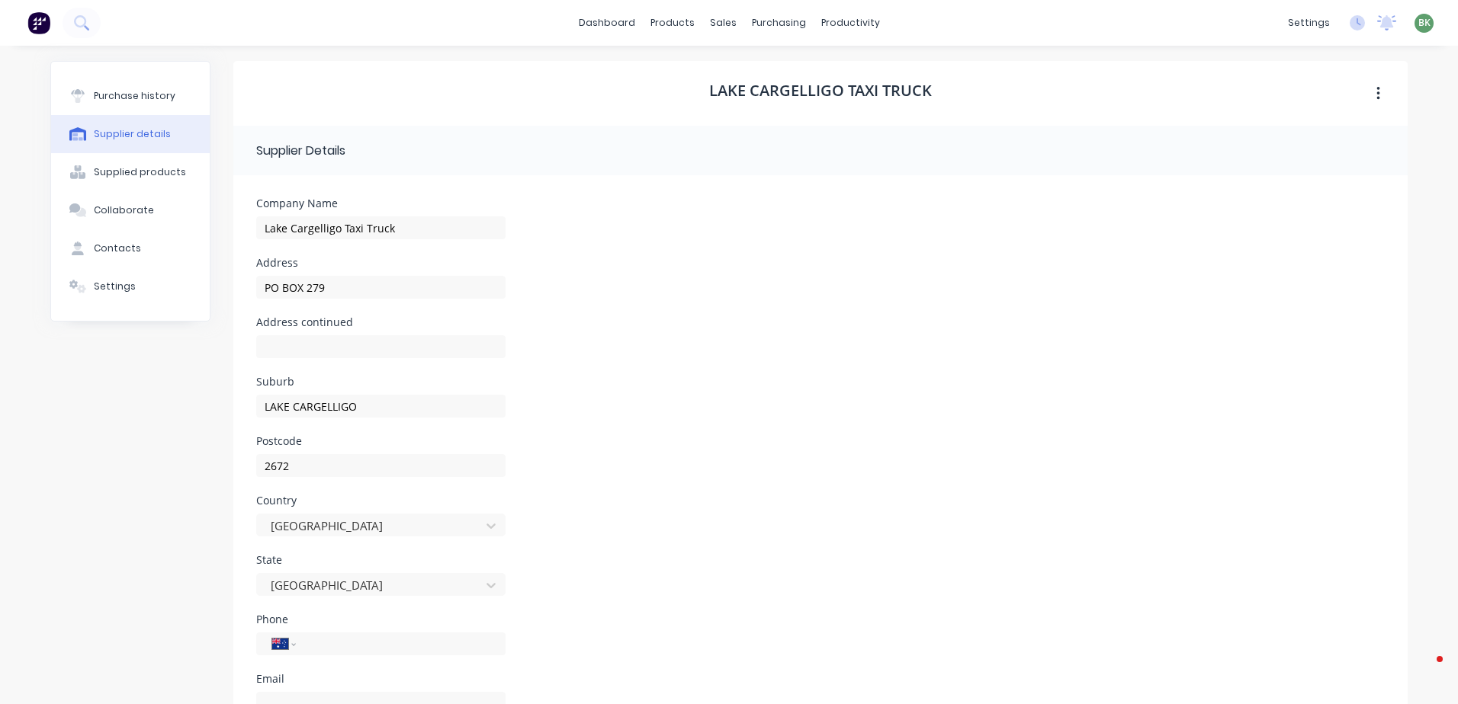
select select "AU"
click at [748, 68] on div "Sales Orders" at bounding box center [774, 73] width 63 height 14
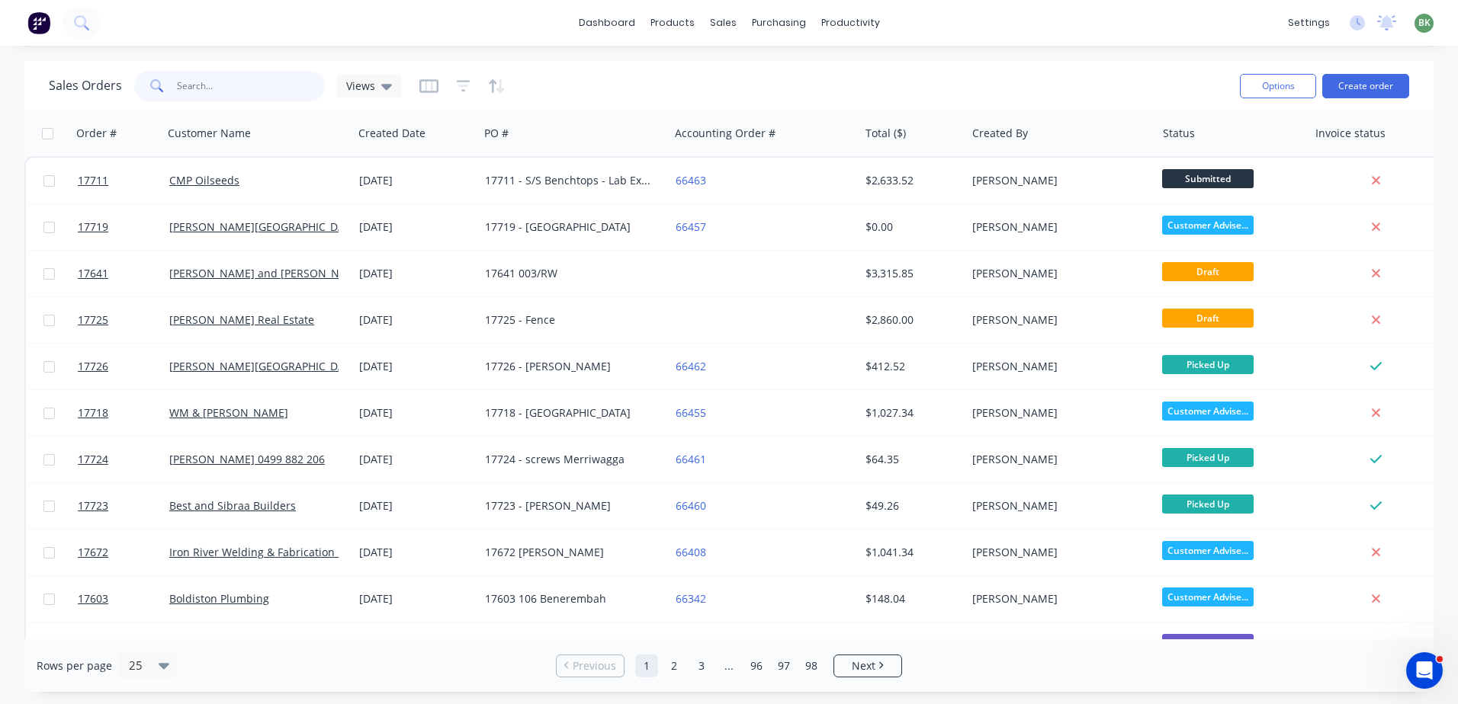
click at [214, 84] on input "text" at bounding box center [251, 86] width 149 height 30
type input "action"
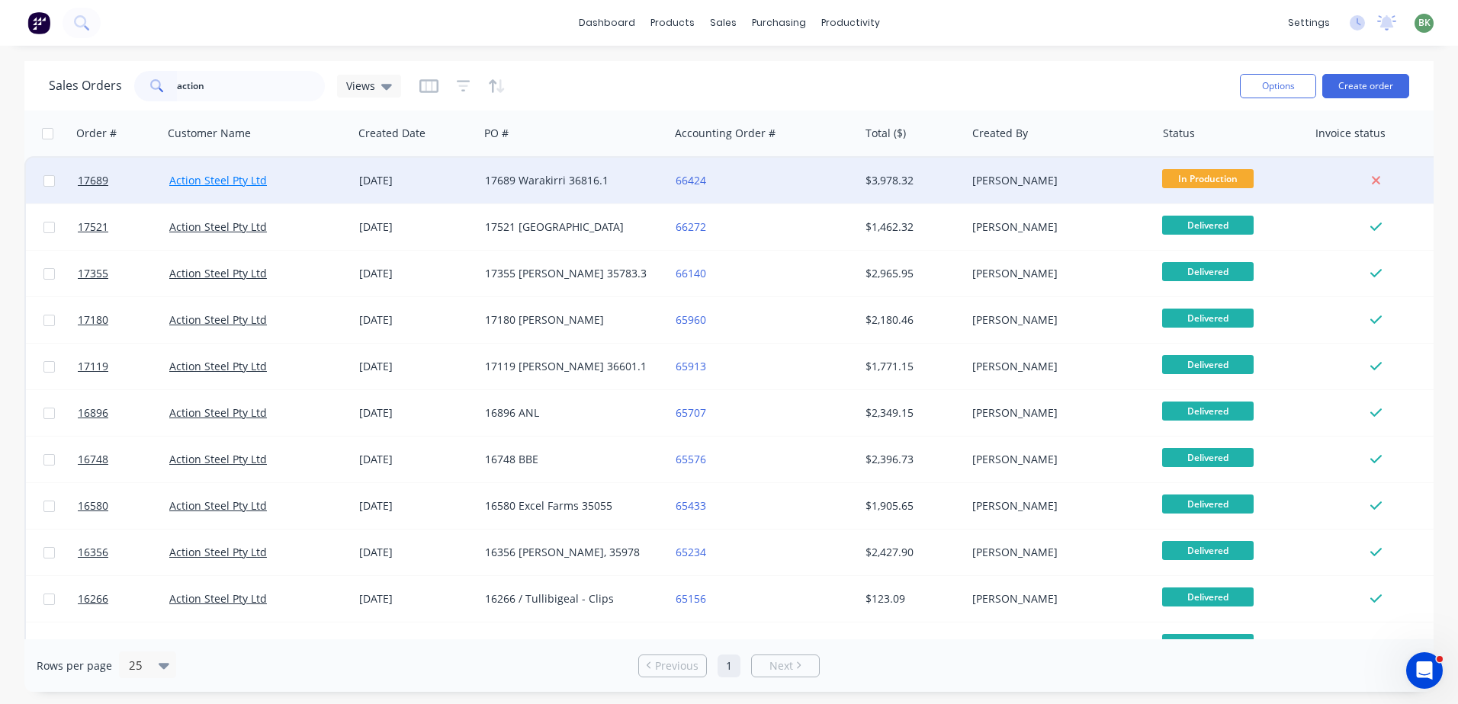
click at [213, 175] on link "Action Steel Pty Ltd" at bounding box center [218, 180] width 98 height 14
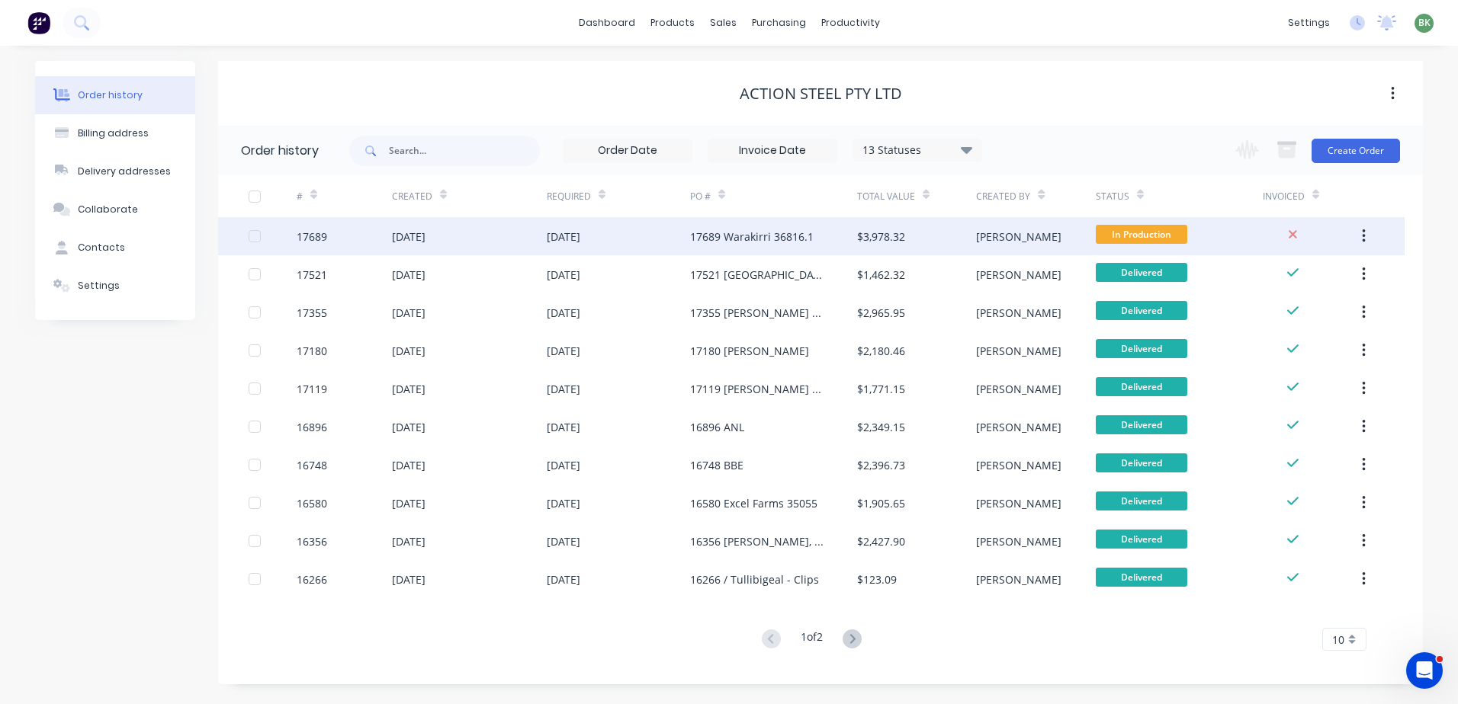
click at [680, 240] on div "[DATE]" at bounding box center [618, 236] width 143 height 38
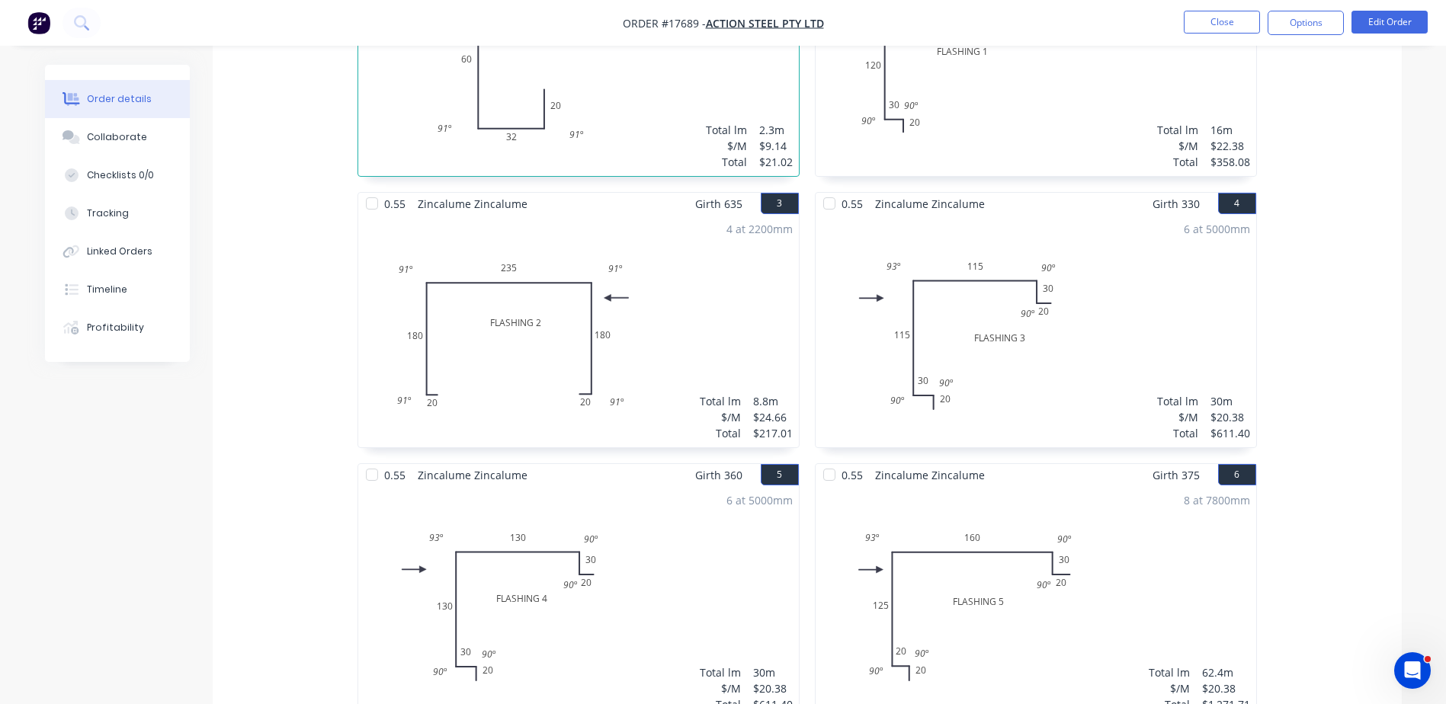
scroll to position [686, 0]
